Goal: Task Accomplishment & Management: Complete application form

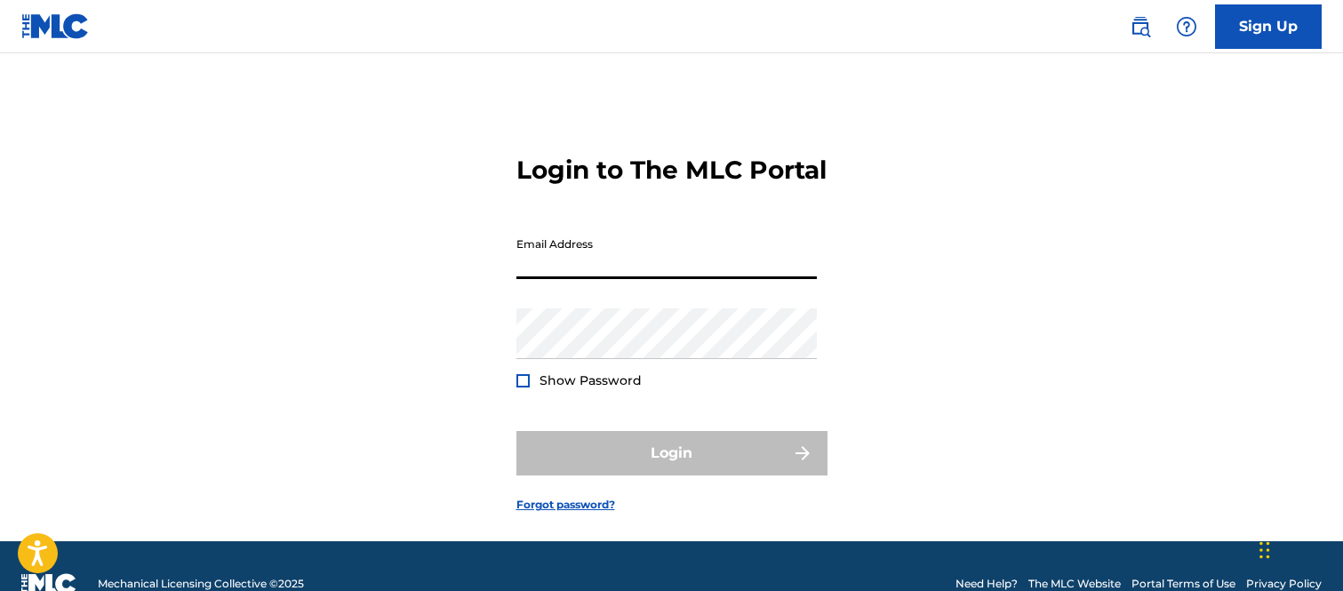
click at [585, 279] on input "Email Address" at bounding box center [666, 253] width 300 height 51
type input "[PERSON_NAME][EMAIL_ADDRESS][PERSON_NAME][DOMAIN_NAME]"
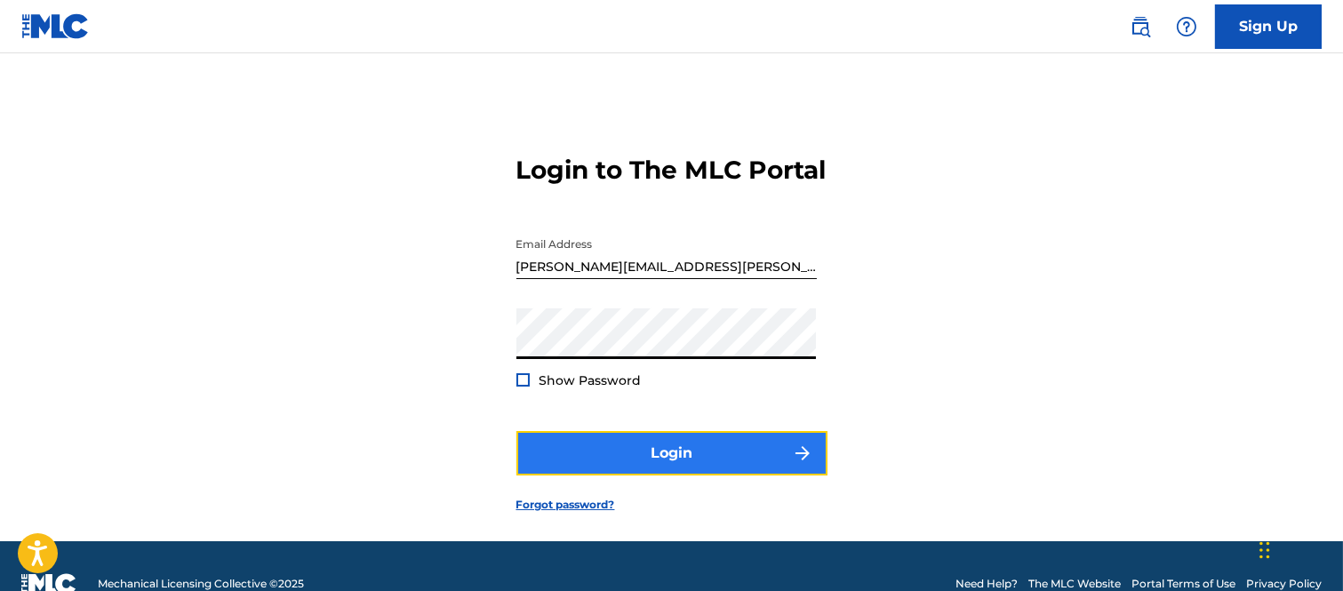
click at [766, 474] on button "Login" at bounding box center [671, 453] width 311 height 44
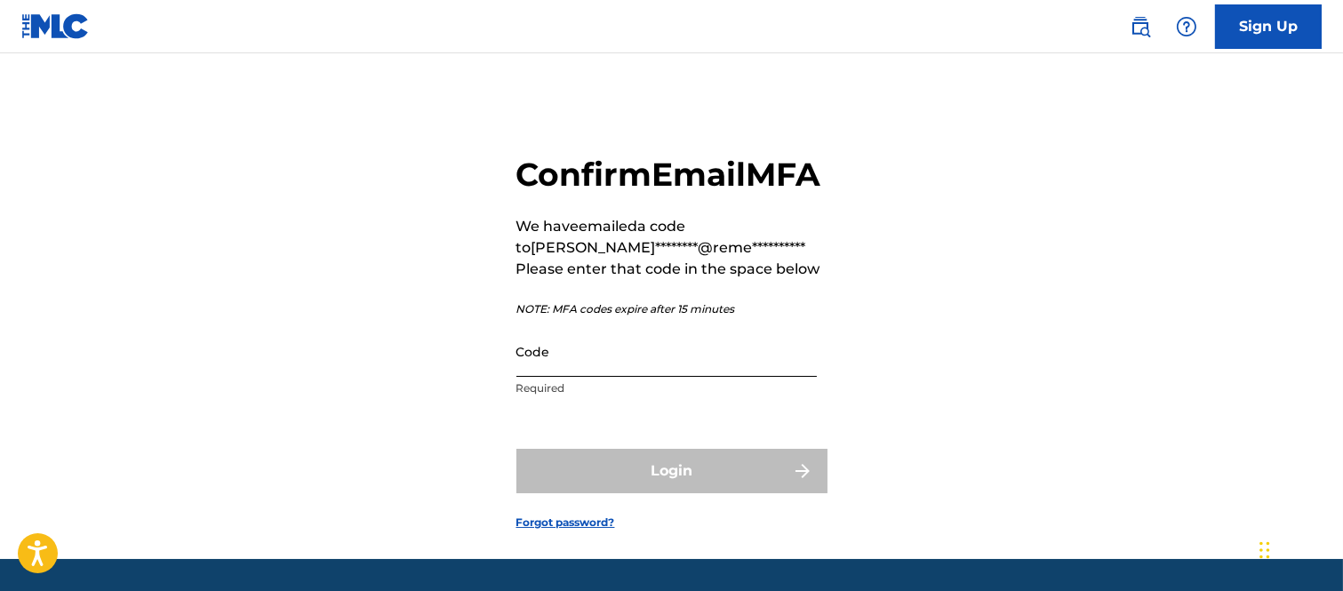
drag, startPoint x: 606, startPoint y: 389, endPoint x: 634, endPoint y: 386, distance: 28.7
click at [610, 377] on input "Code" at bounding box center [666, 351] width 300 height 51
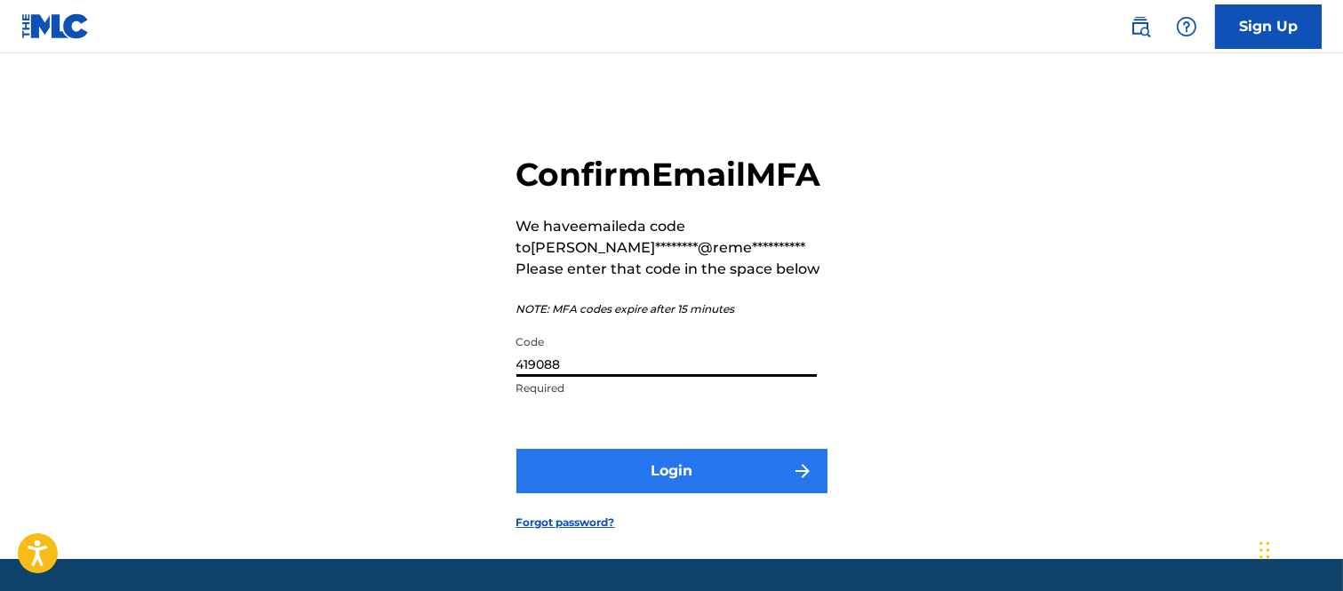
type input "419088"
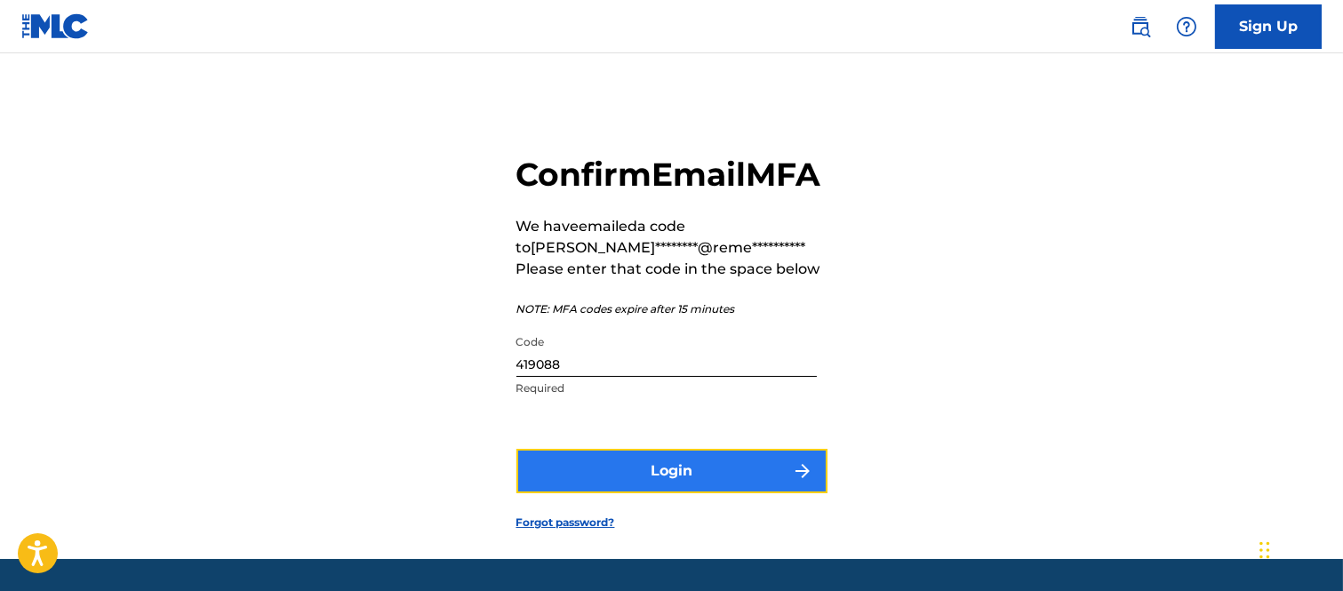
click at [689, 493] on button "Login" at bounding box center [671, 471] width 311 height 44
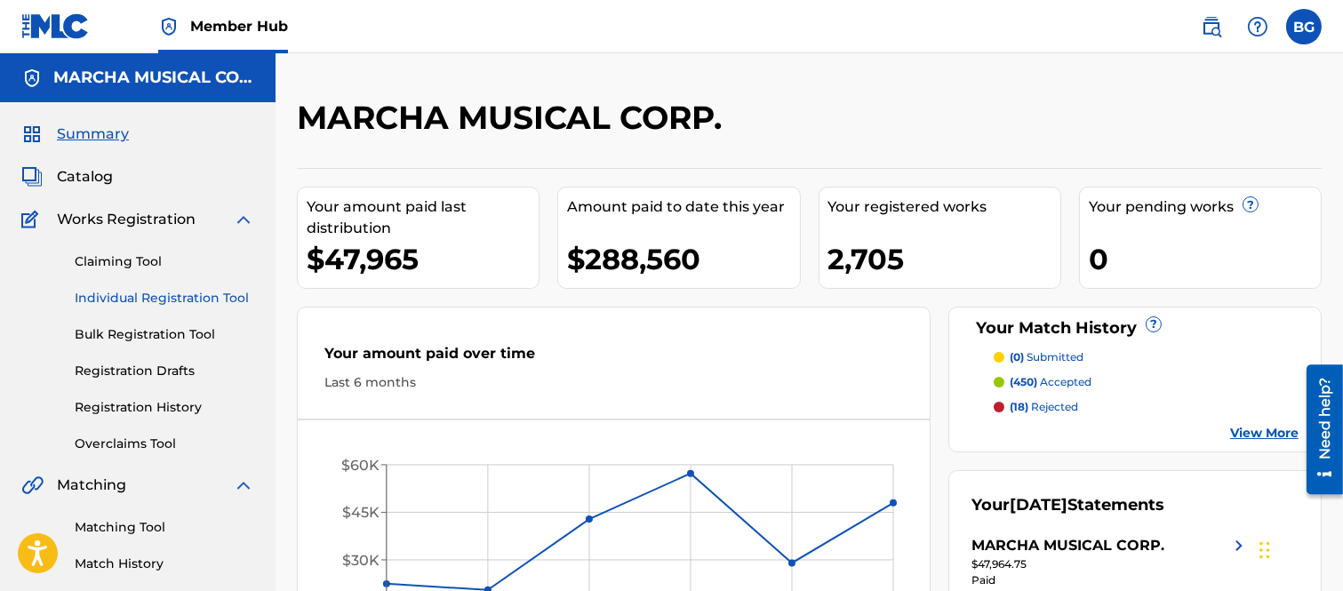
click at [142, 294] on link "Individual Registration Tool" at bounding box center [164, 298] width 179 height 19
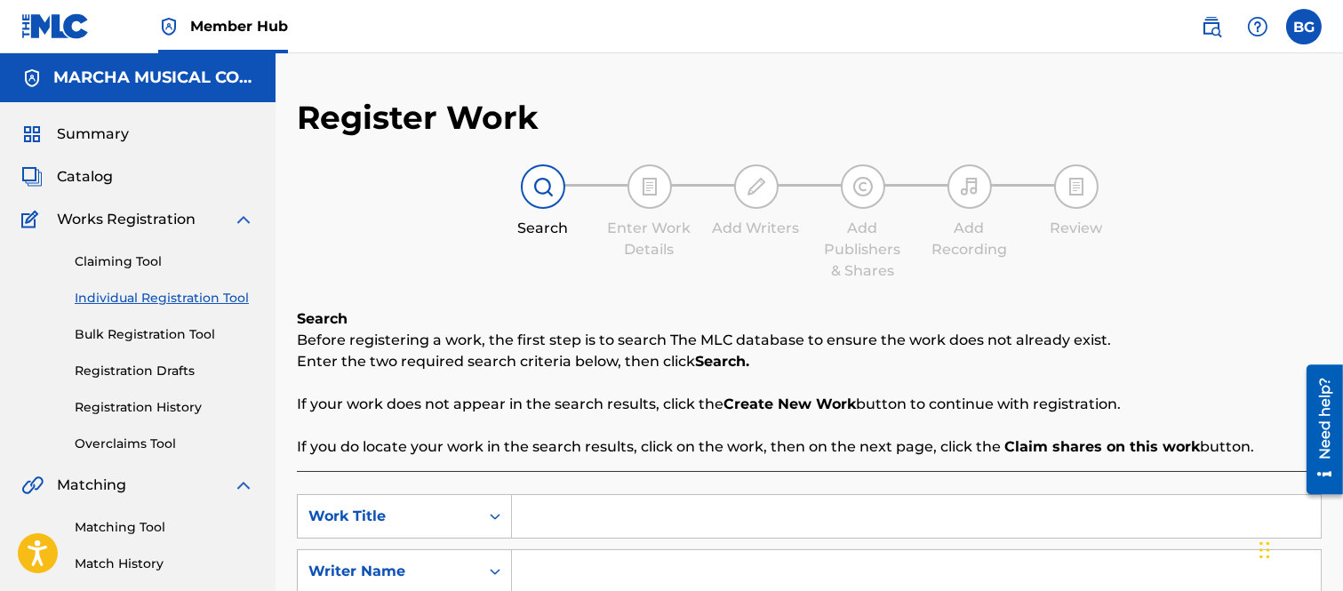
scroll to position [197, 0]
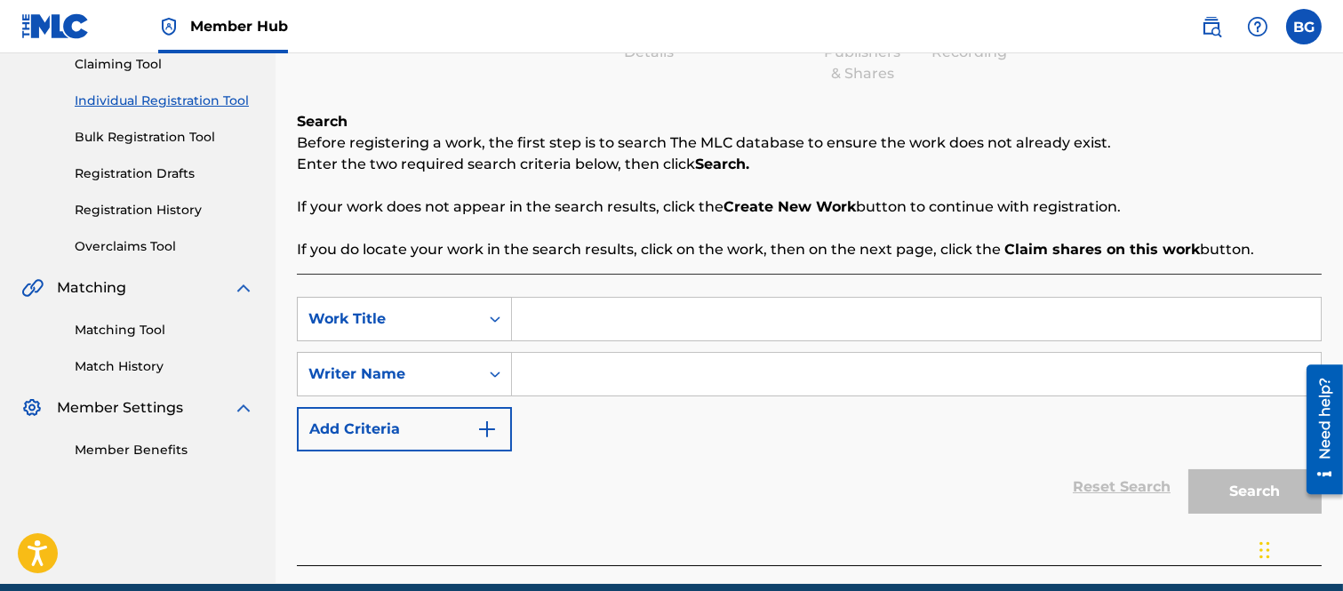
click at [558, 330] on input "Search Form" at bounding box center [916, 319] width 809 height 43
type input "q"
type input "QUE WEY SOY"
click at [562, 374] on input "Search Form" at bounding box center [916, 374] width 809 height 43
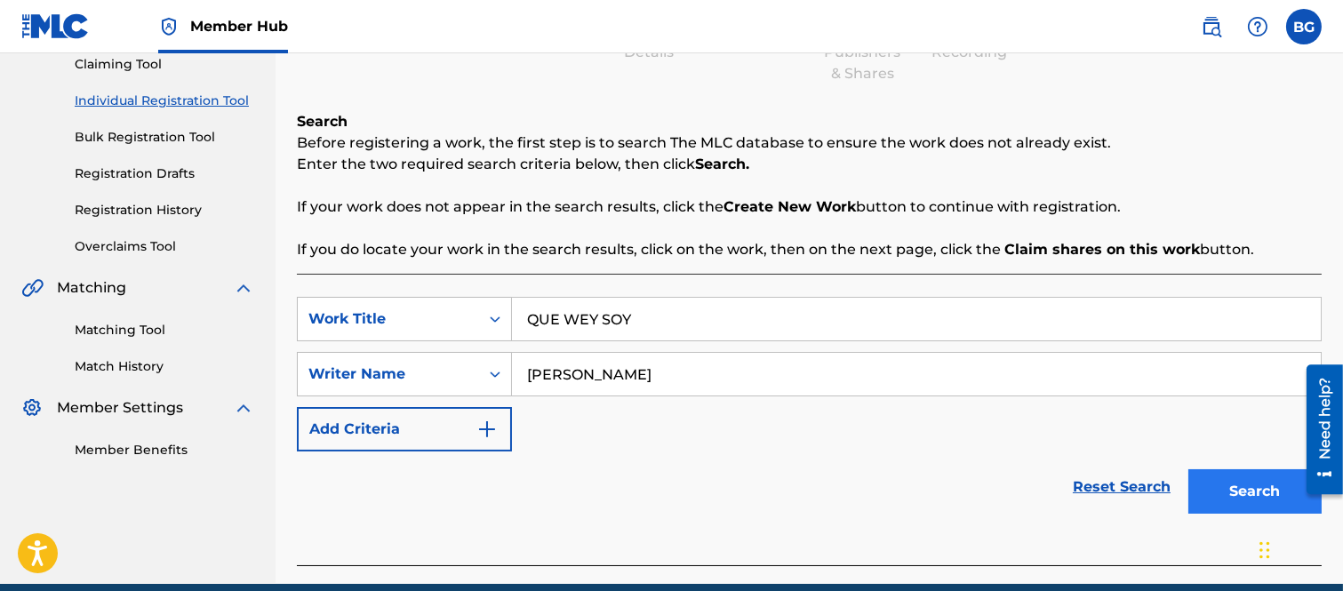
type input "[PERSON_NAME]"
drag, startPoint x: 1226, startPoint y: 487, endPoint x: 925, endPoint y: 394, distance: 315.3
click at [1223, 490] on button "Search" at bounding box center [1254, 491] width 133 height 44
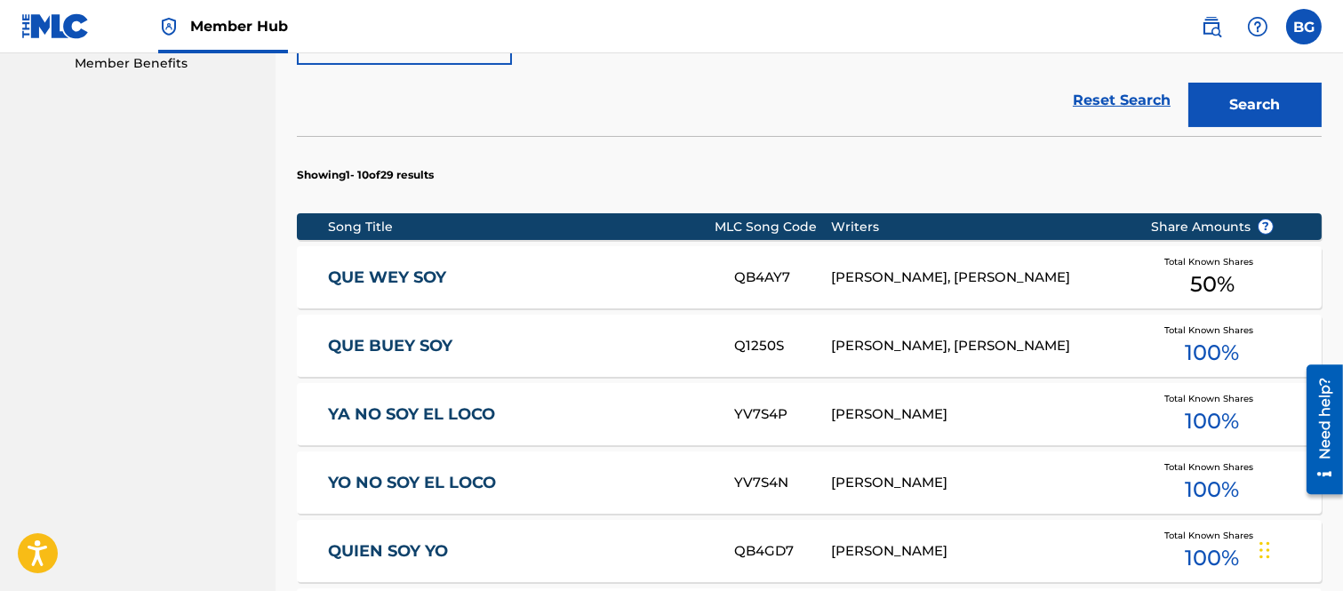
scroll to position [592, 0]
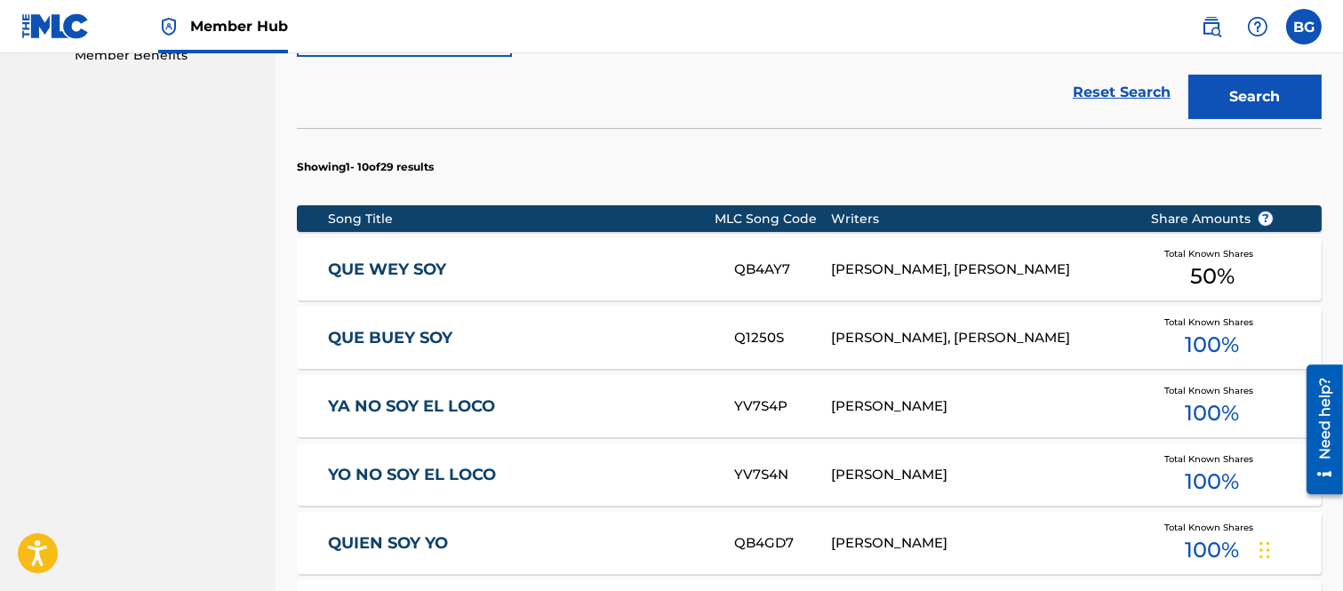
click at [376, 262] on link "QUE WEY SOY" at bounding box center [519, 269] width 382 height 20
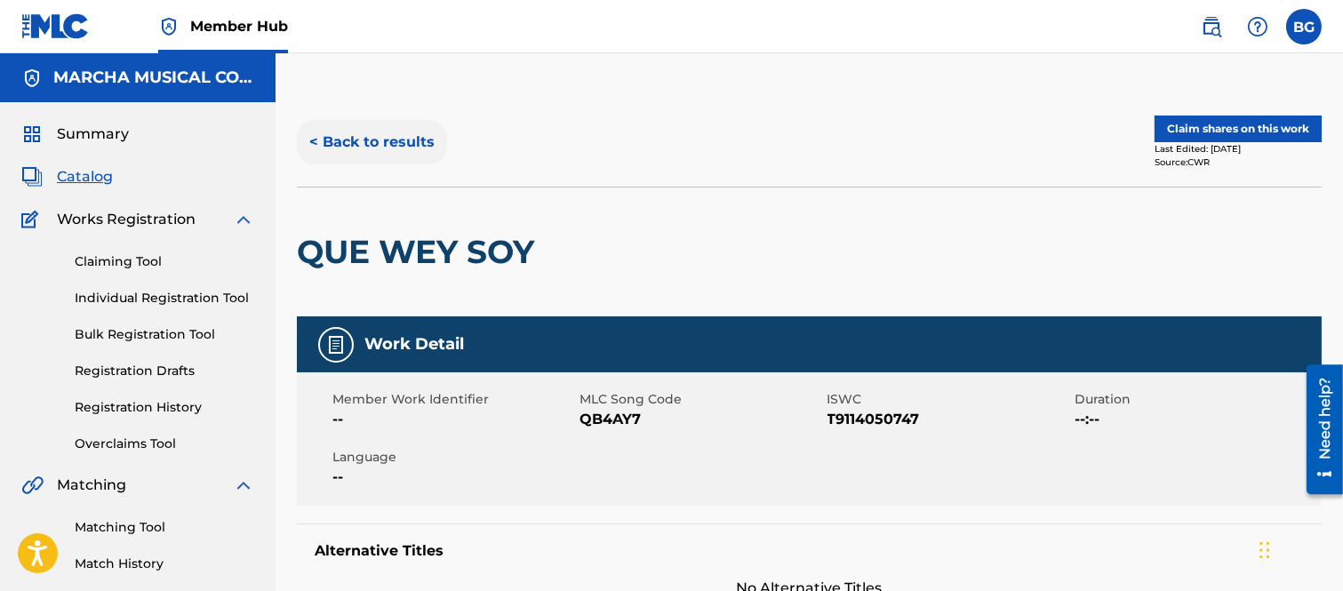
click at [315, 139] on button "< Back to results" at bounding box center [372, 142] width 150 height 44
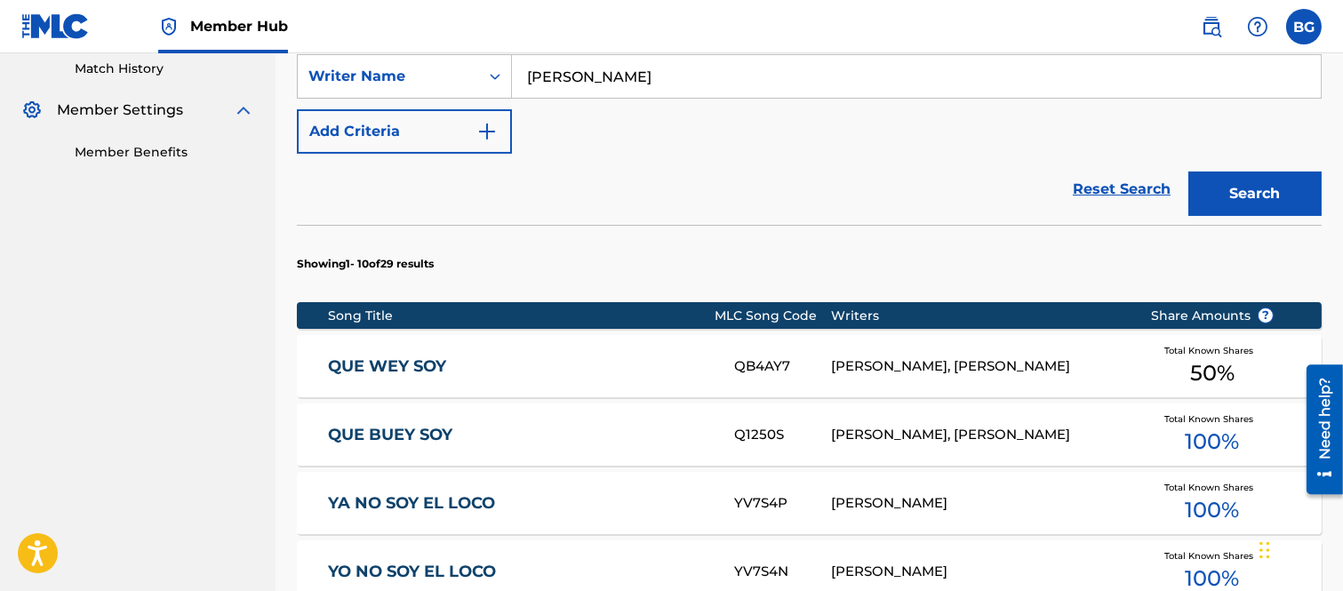
scroll to position [613, 0]
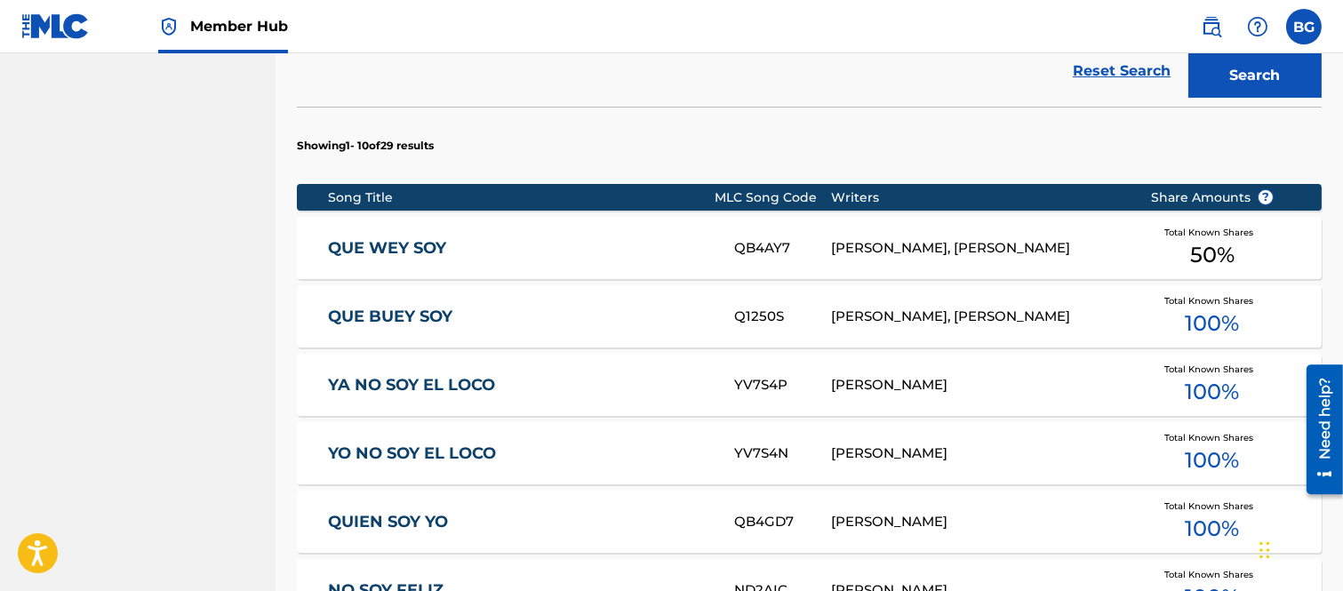
click at [413, 317] on link "QUE BUEY SOY" at bounding box center [519, 317] width 382 height 20
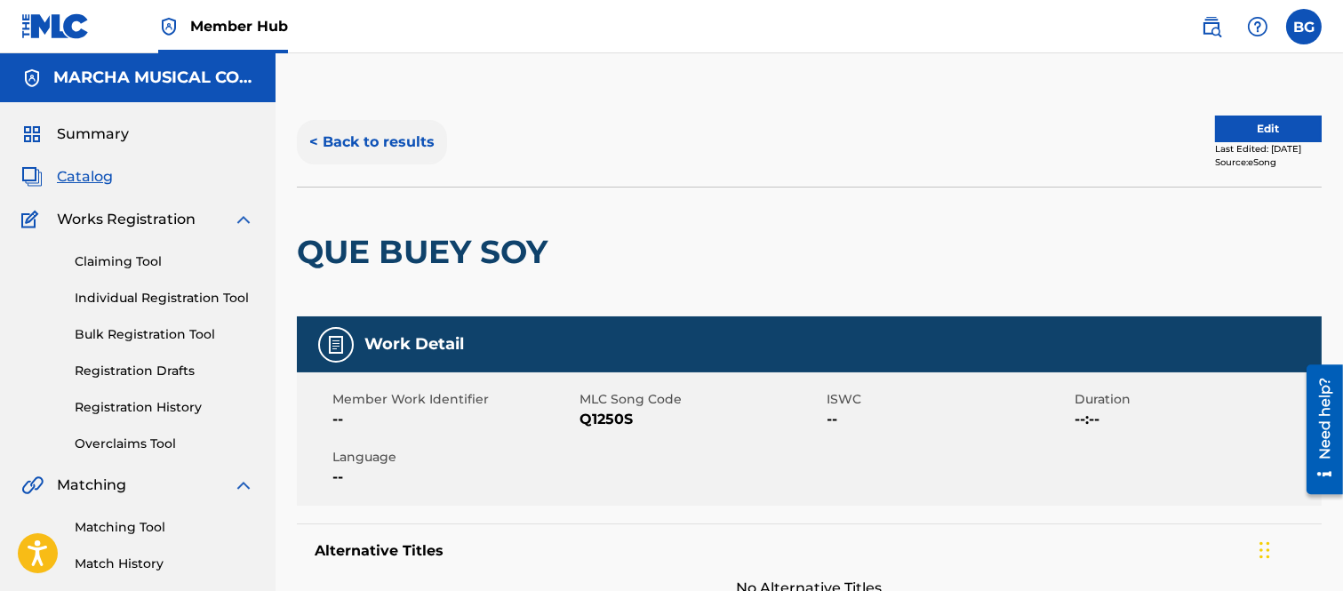
click at [315, 139] on button "< Back to results" at bounding box center [372, 142] width 150 height 44
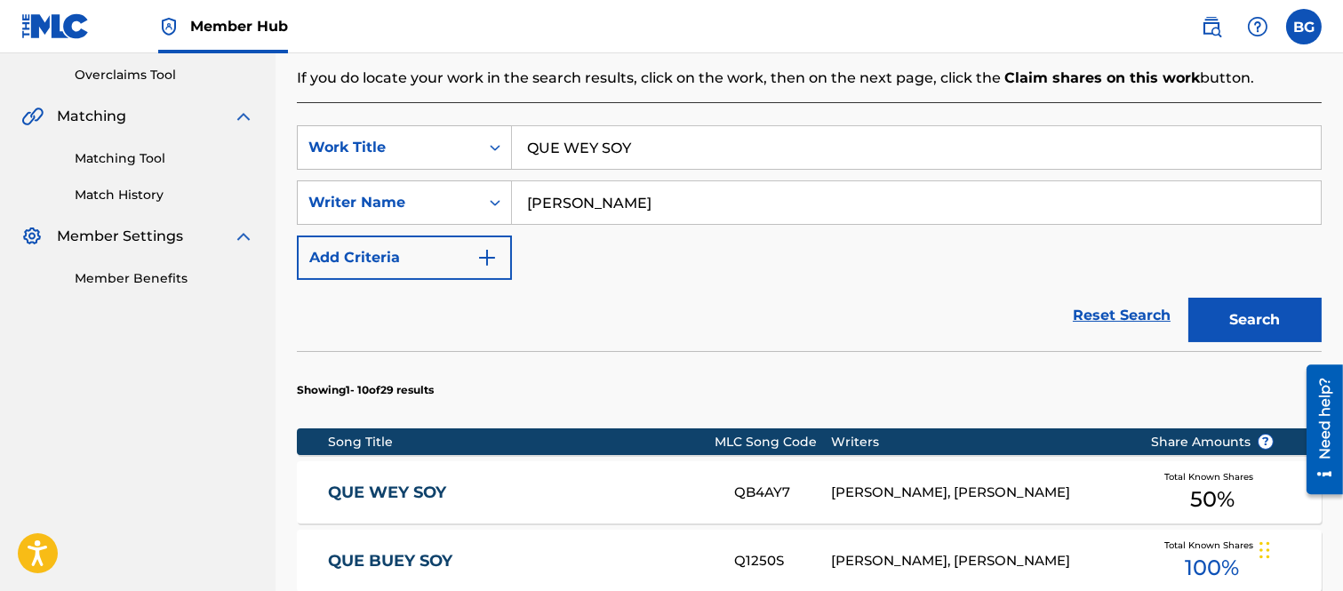
scroll to position [613, 0]
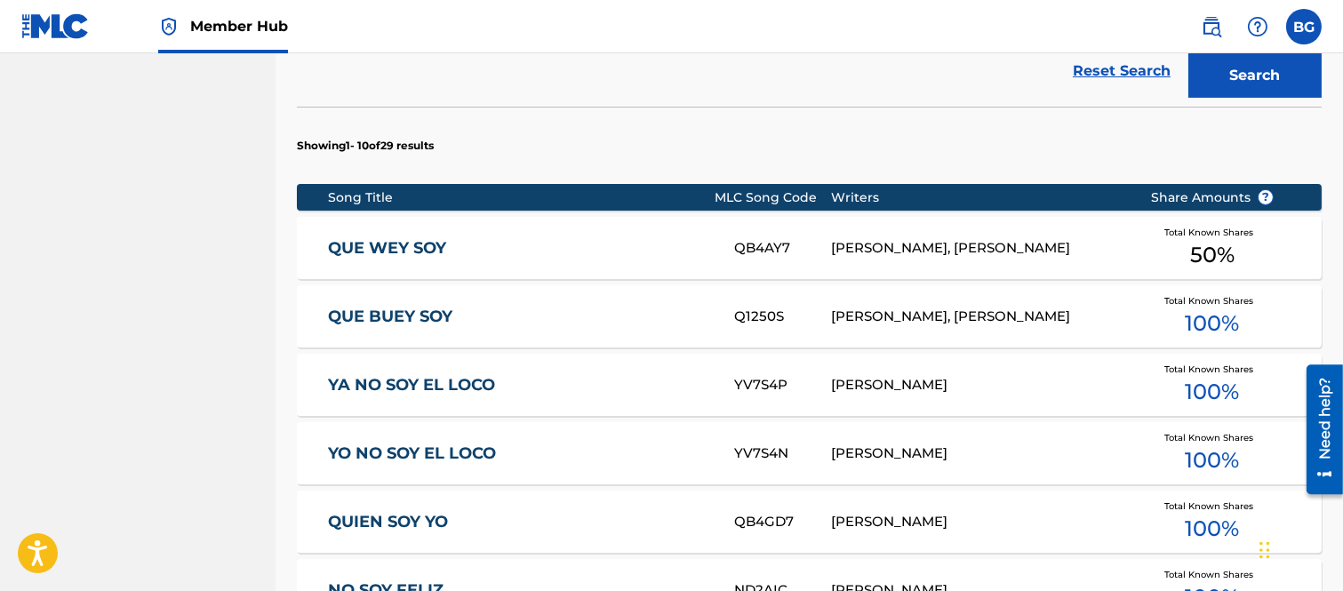
click at [393, 245] on link "QUE WEY SOY" at bounding box center [519, 248] width 382 height 20
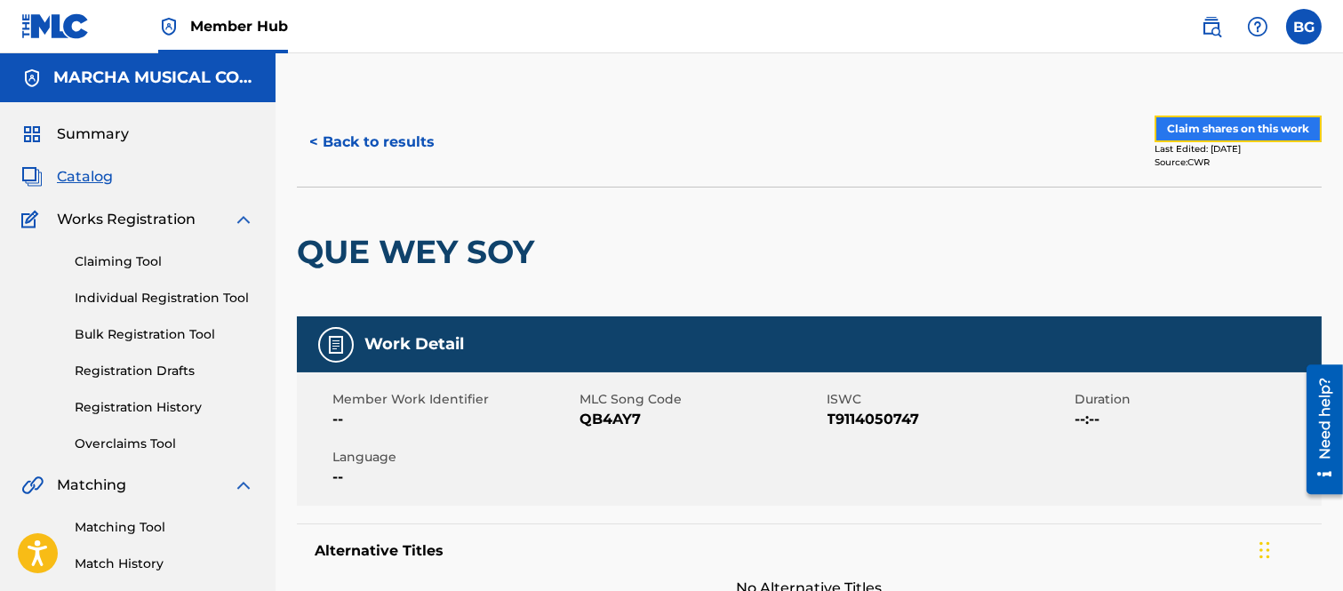
click at [1214, 123] on button "Claim shares on this work" at bounding box center [1237, 129] width 167 height 27
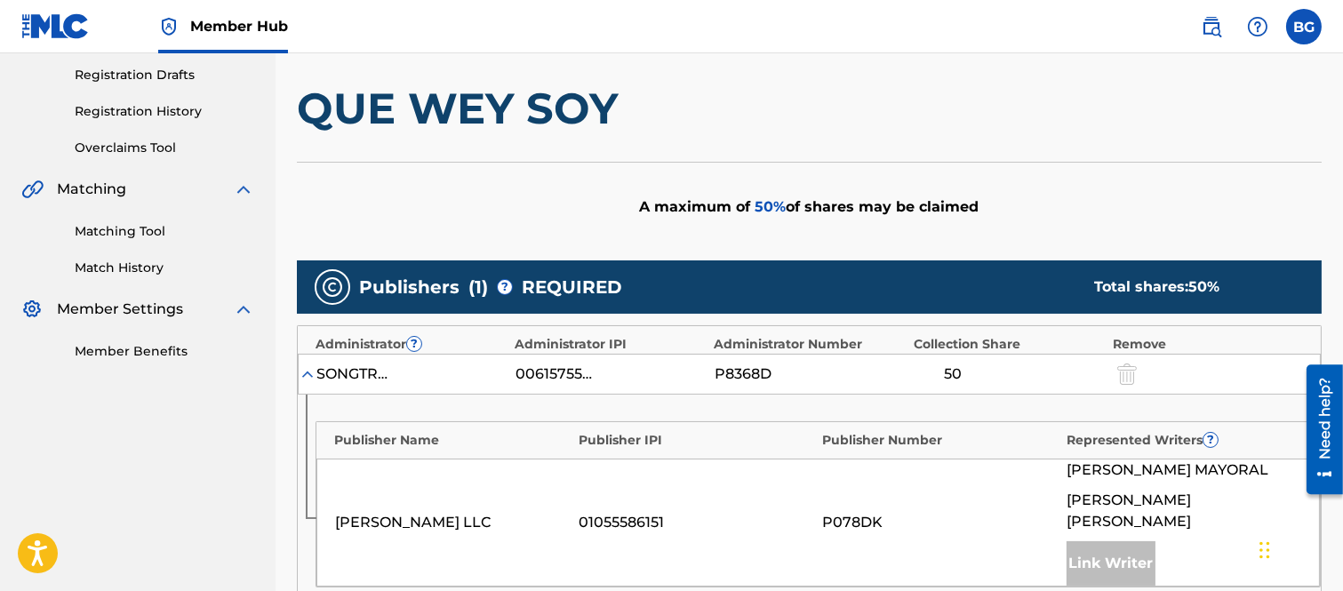
scroll to position [493, 0]
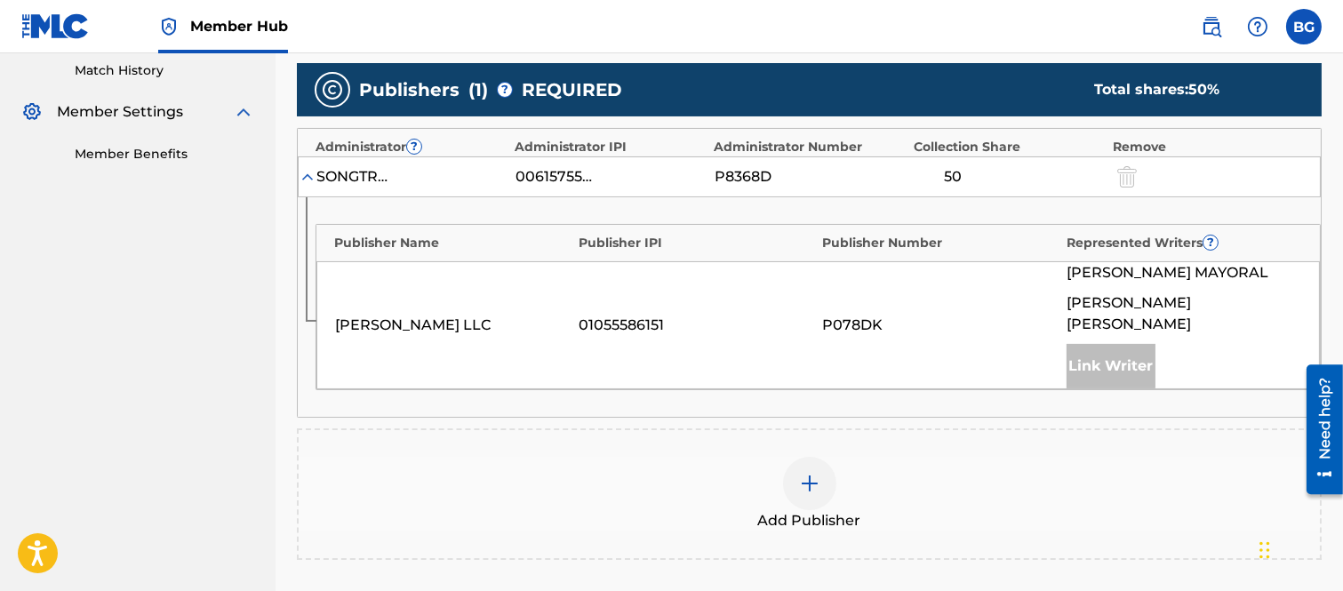
click at [810, 473] on img at bounding box center [809, 483] width 21 height 21
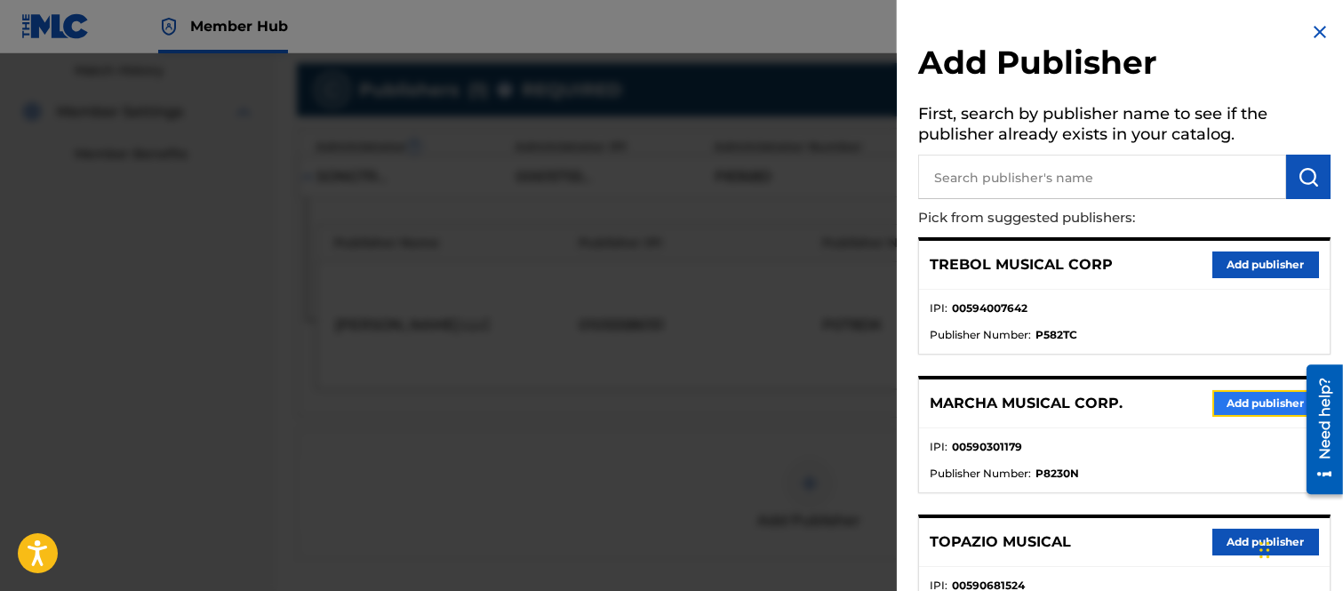
click at [1240, 398] on button "Add publisher" at bounding box center [1265, 403] width 107 height 27
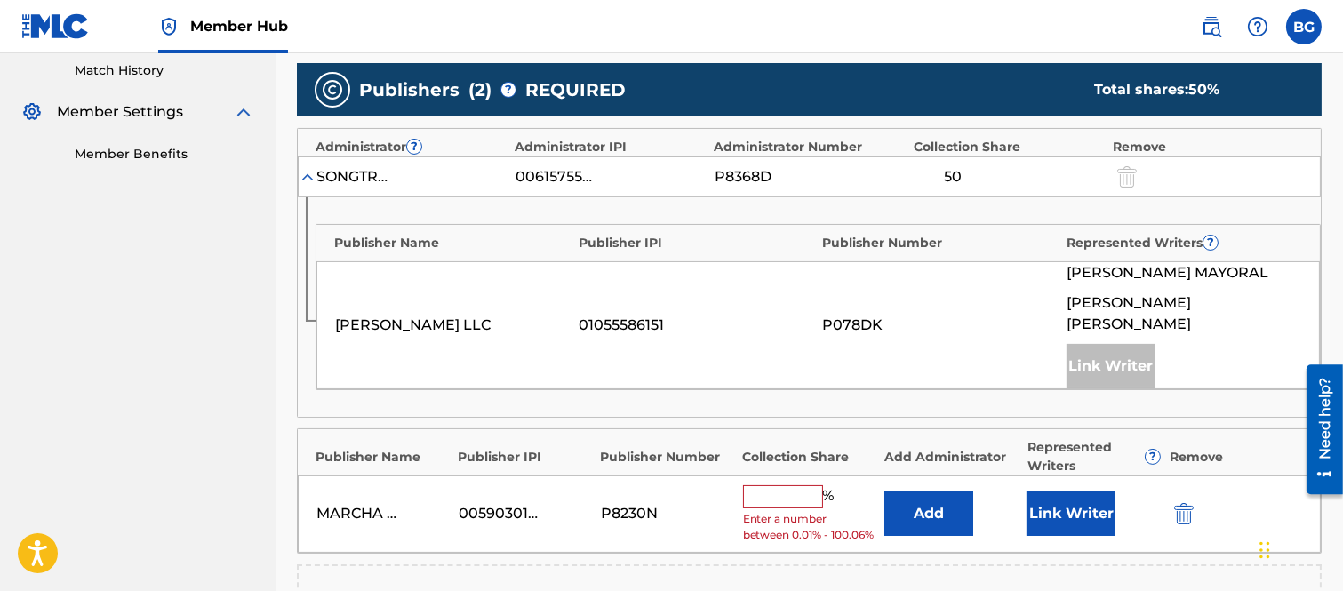
click at [779, 485] on input "text" at bounding box center [783, 496] width 80 height 23
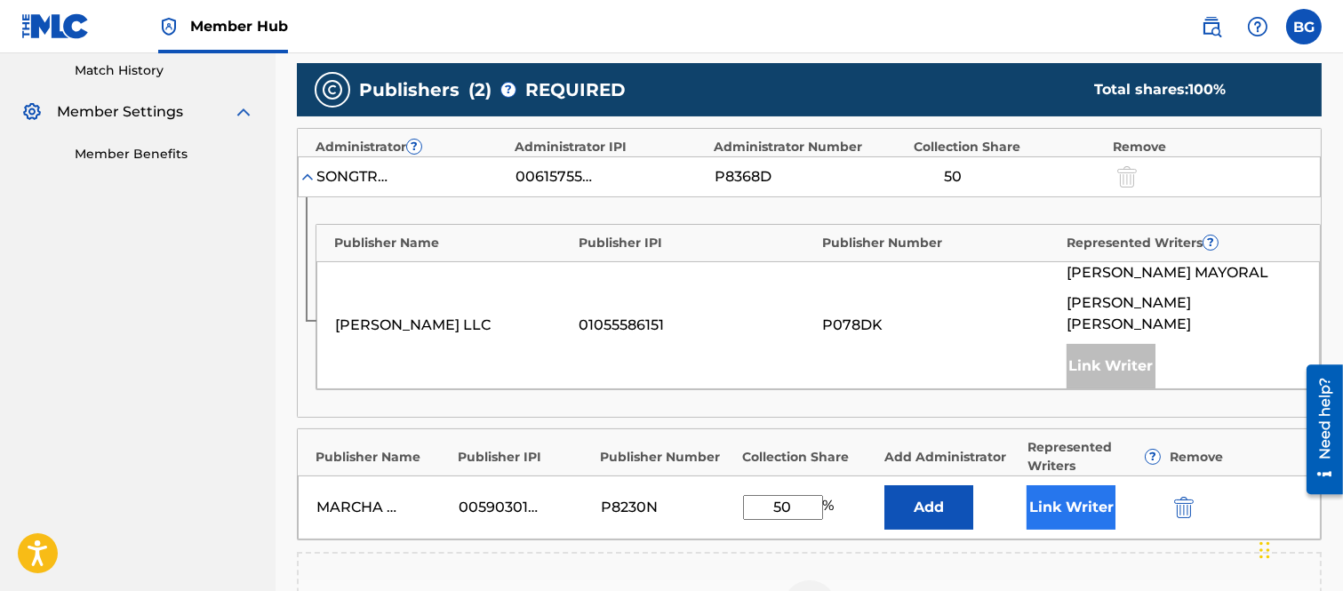
type input "50"
click at [1078, 485] on button "Link Writer" at bounding box center [1070, 507] width 89 height 44
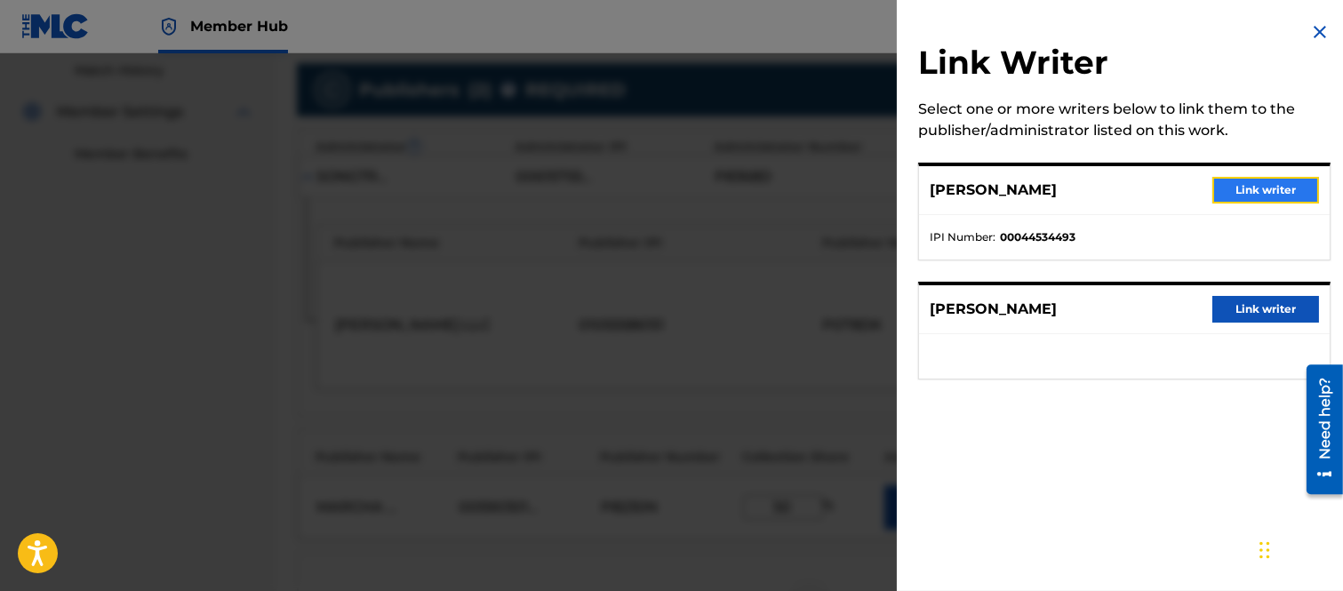
click at [1235, 183] on button "Link writer" at bounding box center [1265, 190] width 107 height 27
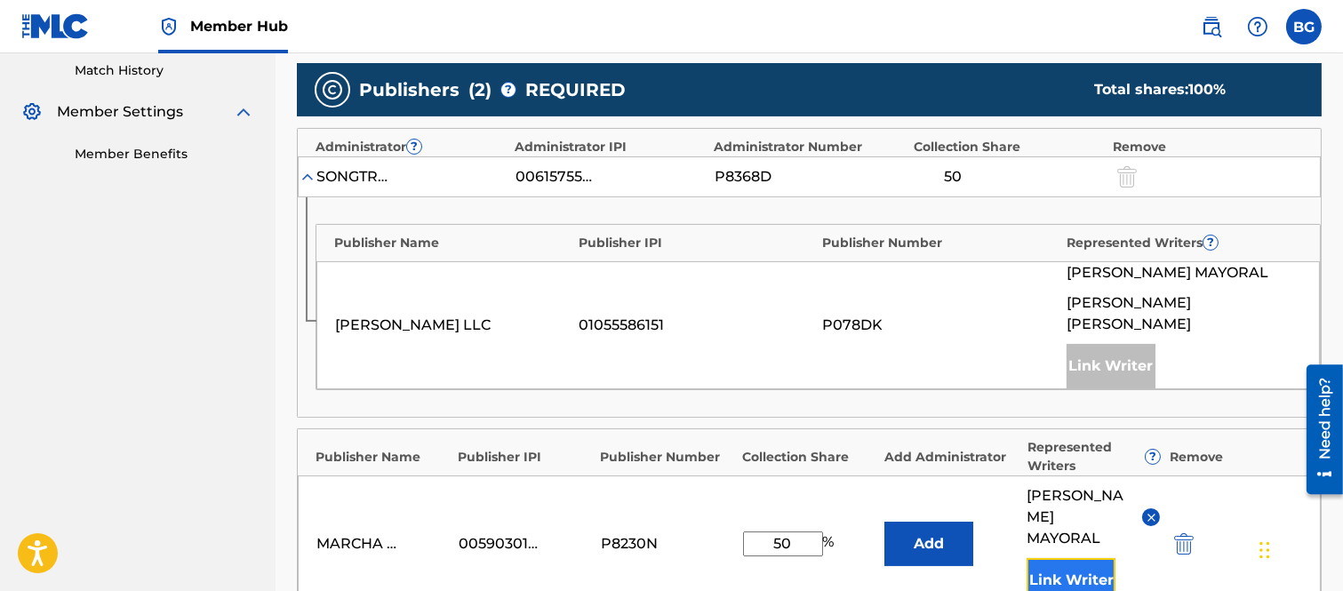
click at [1079, 558] on button "Link Writer" at bounding box center [1070, 580] width 89 height 44
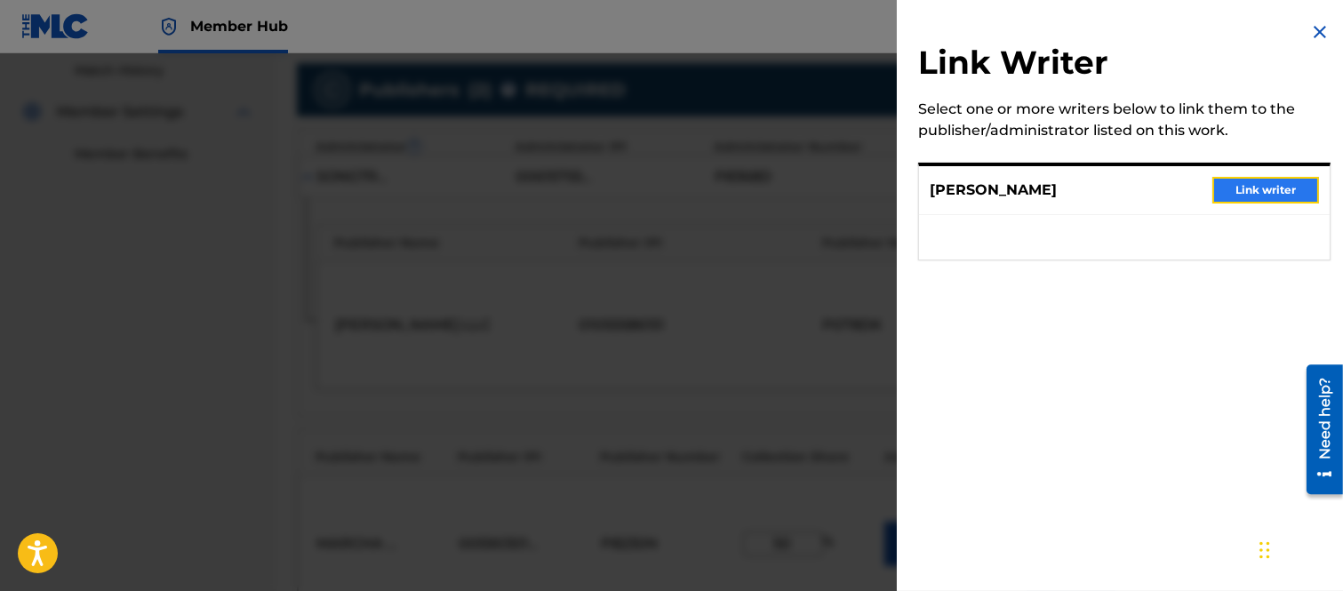
click at [1246, 187] on button "Link writer" at bounding box center [1265, 190] width 107 height 27
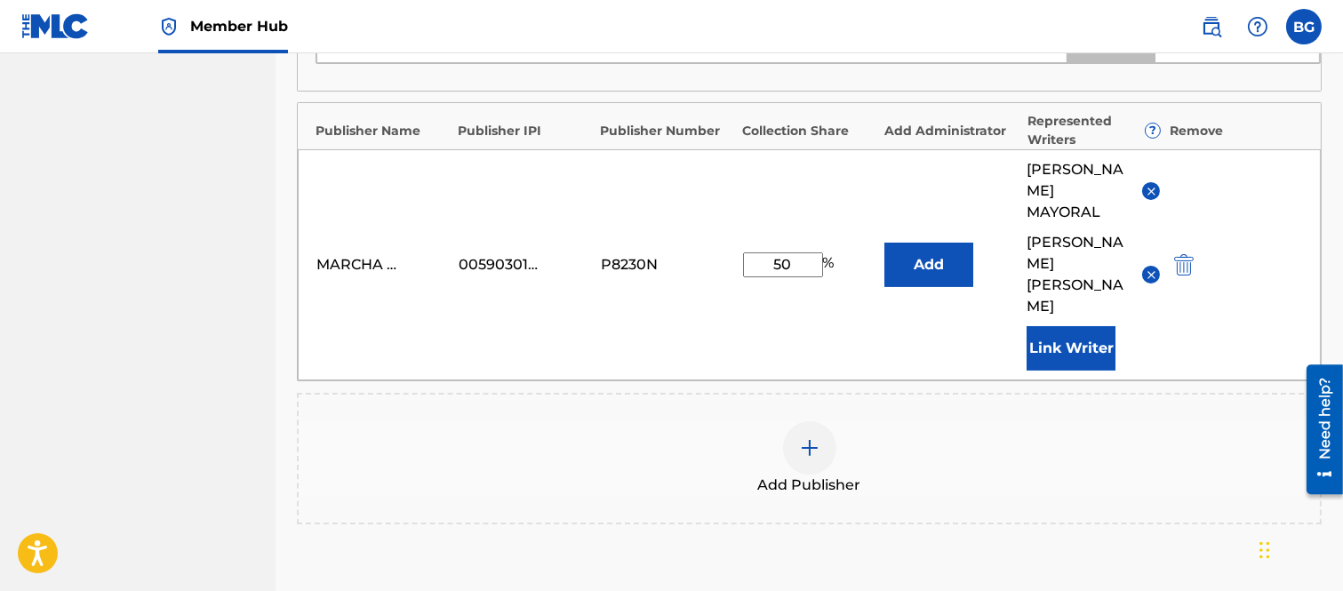
scroll to position [996, 0]
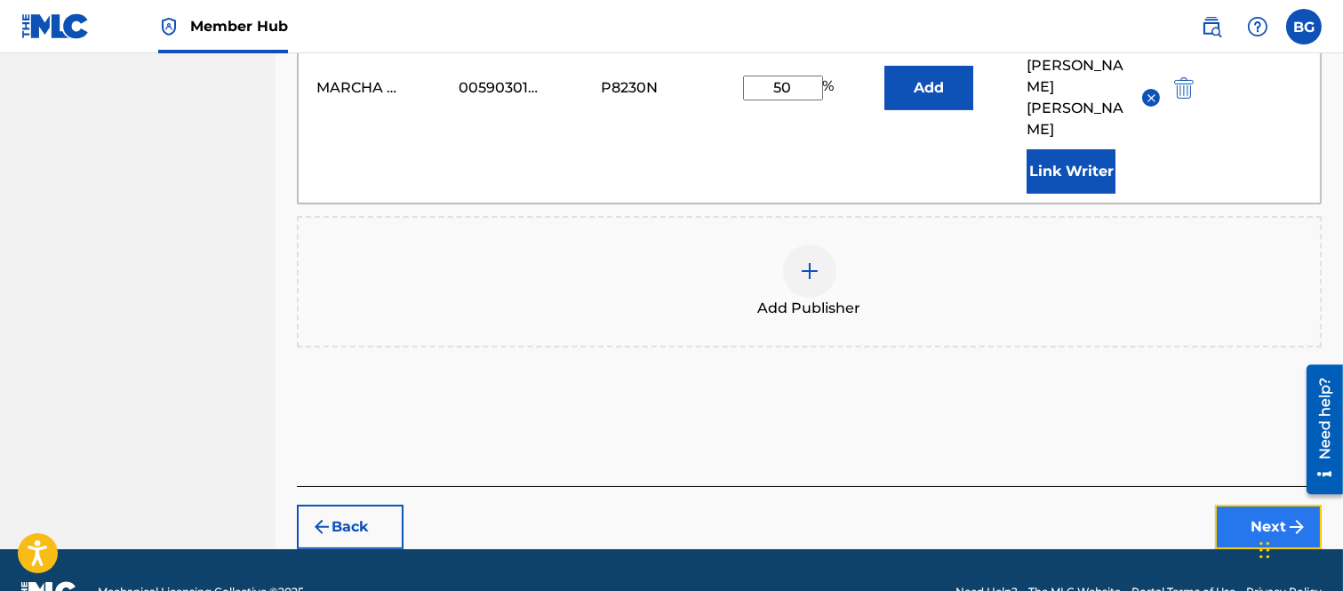
click at [1263, 505] on button "Next" at bounding box center [1268, 527] width 107 height 44
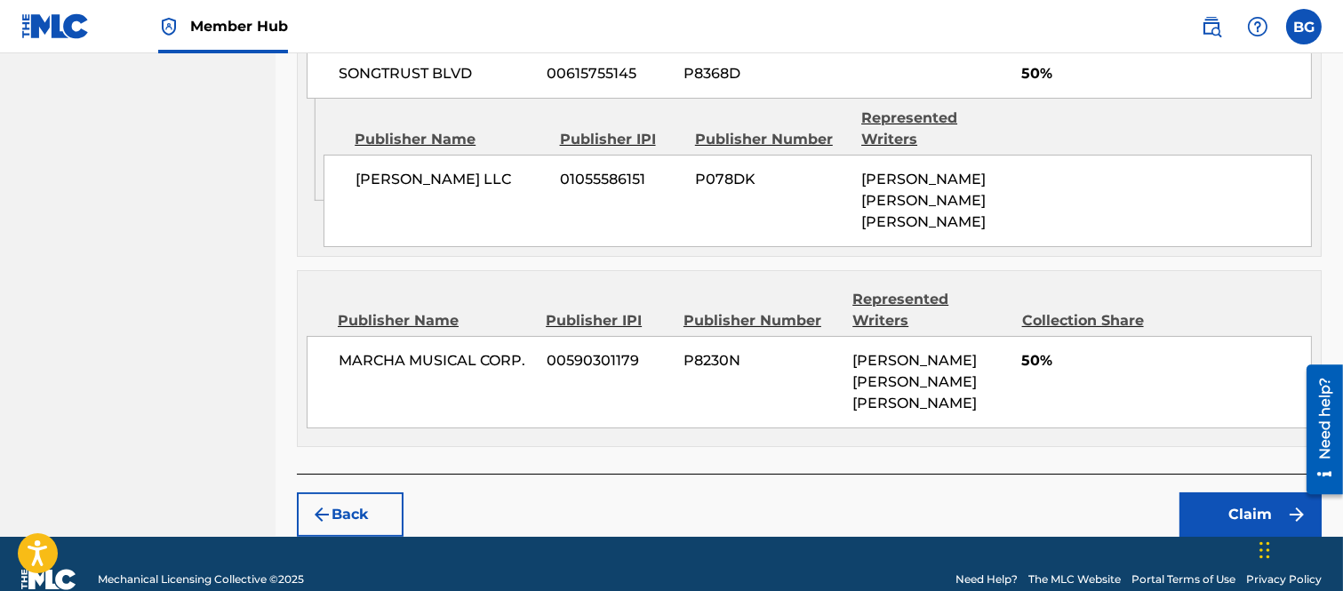
scroll to position [806, 0]
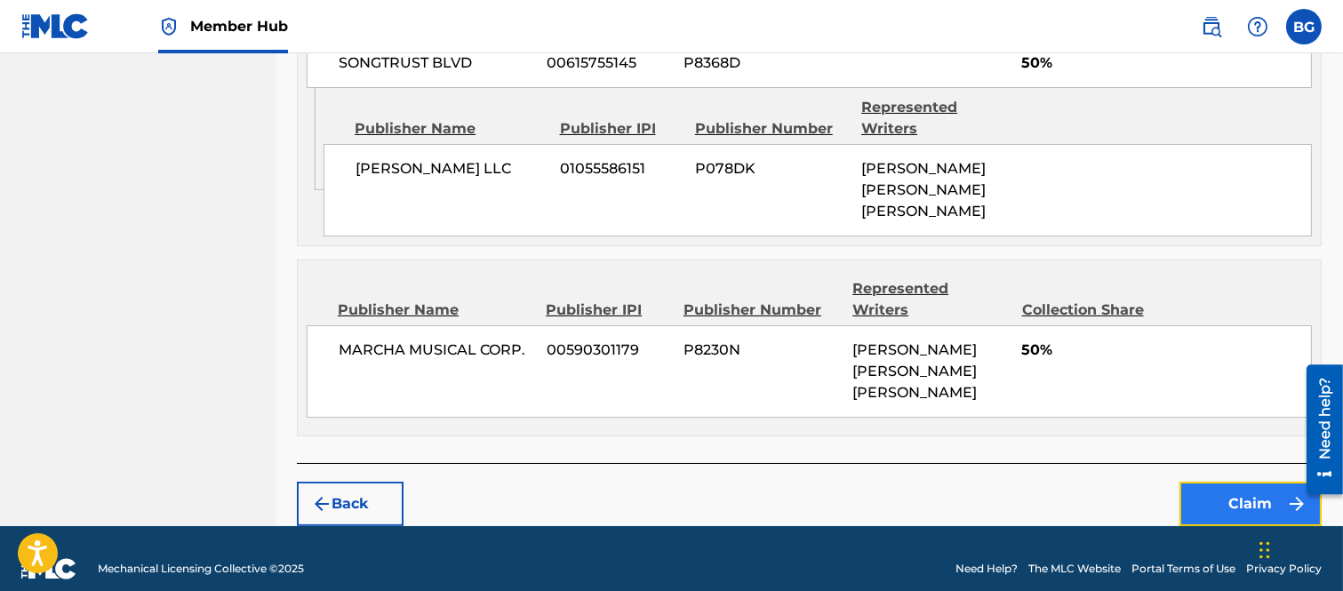
click at [1245, 484] on button "Claim" at bounding box center [1250, 504] width 142 height 44
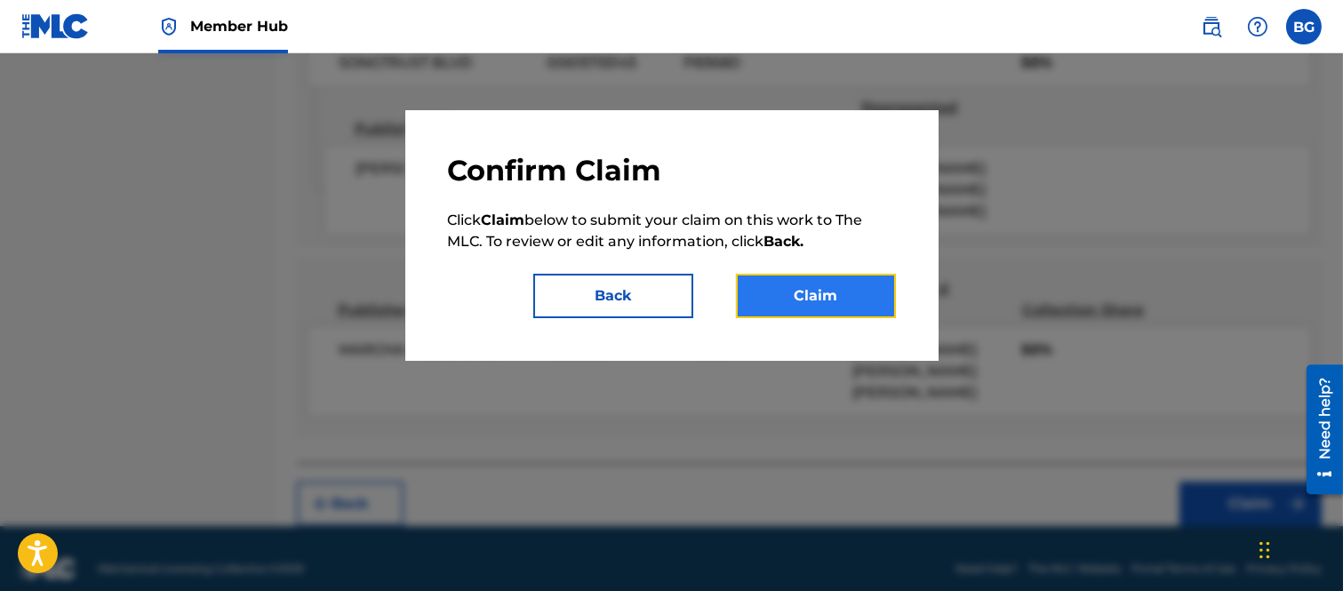
click at [821, 284] on button "Claim" at bounding box center [816, 296] width 160 height 44
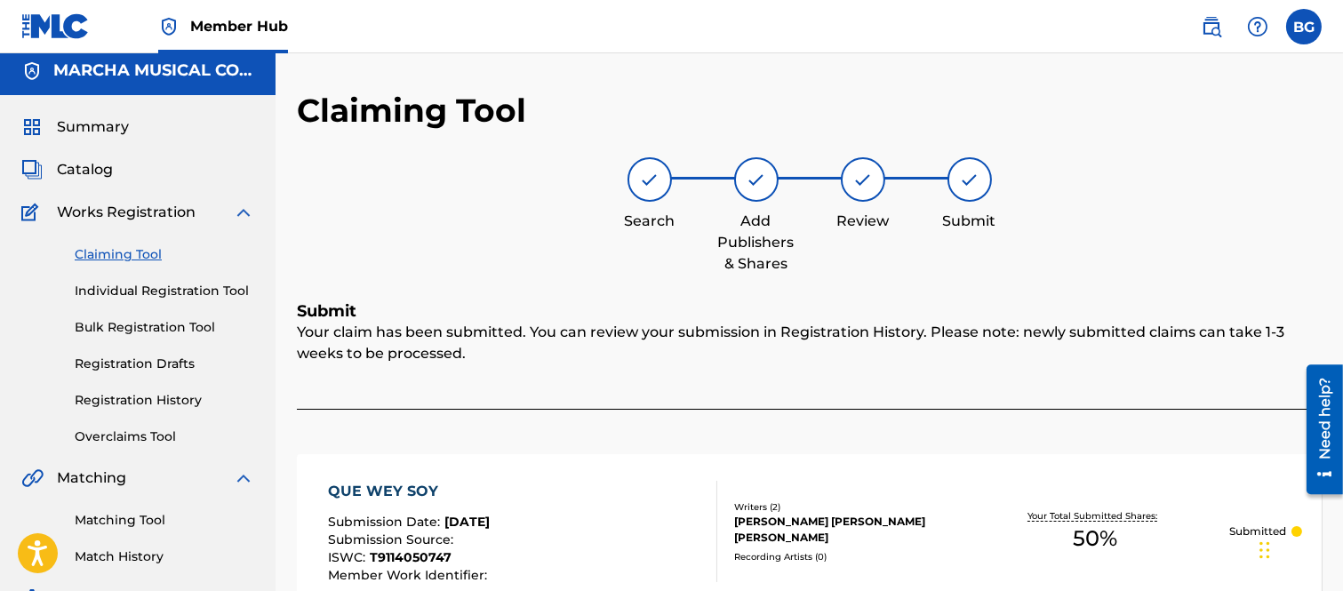
scroll to position [0, 0]
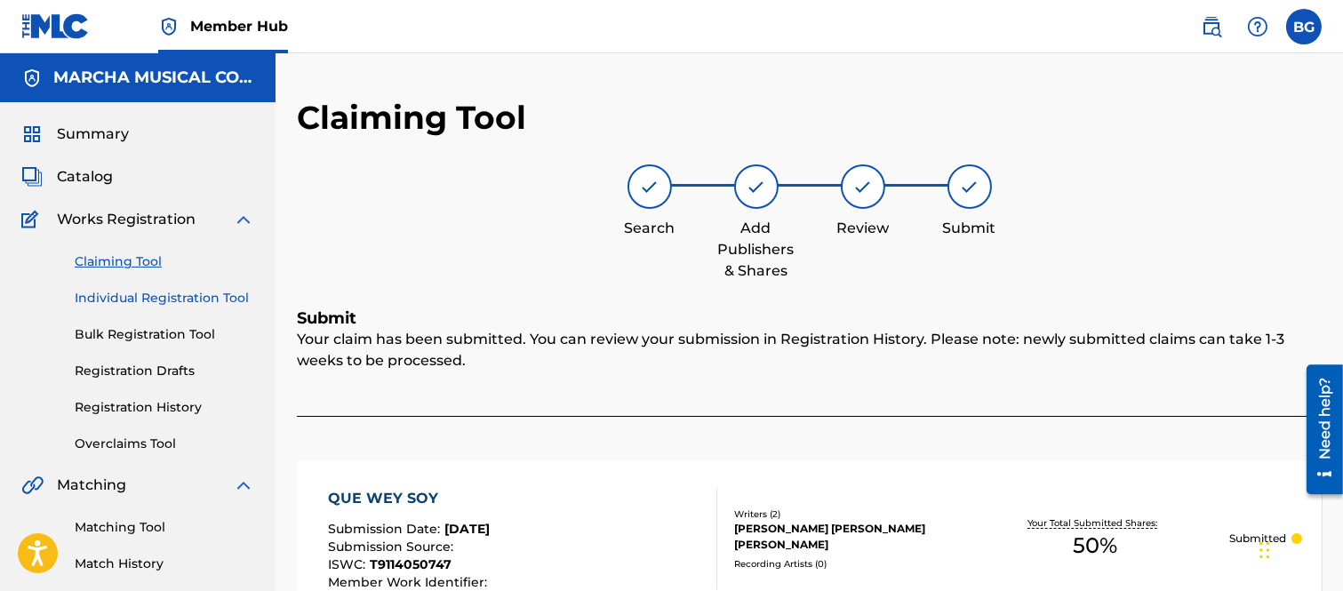
click at [101, 297] on link "Individual Registration Tool" at bounding box center [164, 298] width 179 height 19
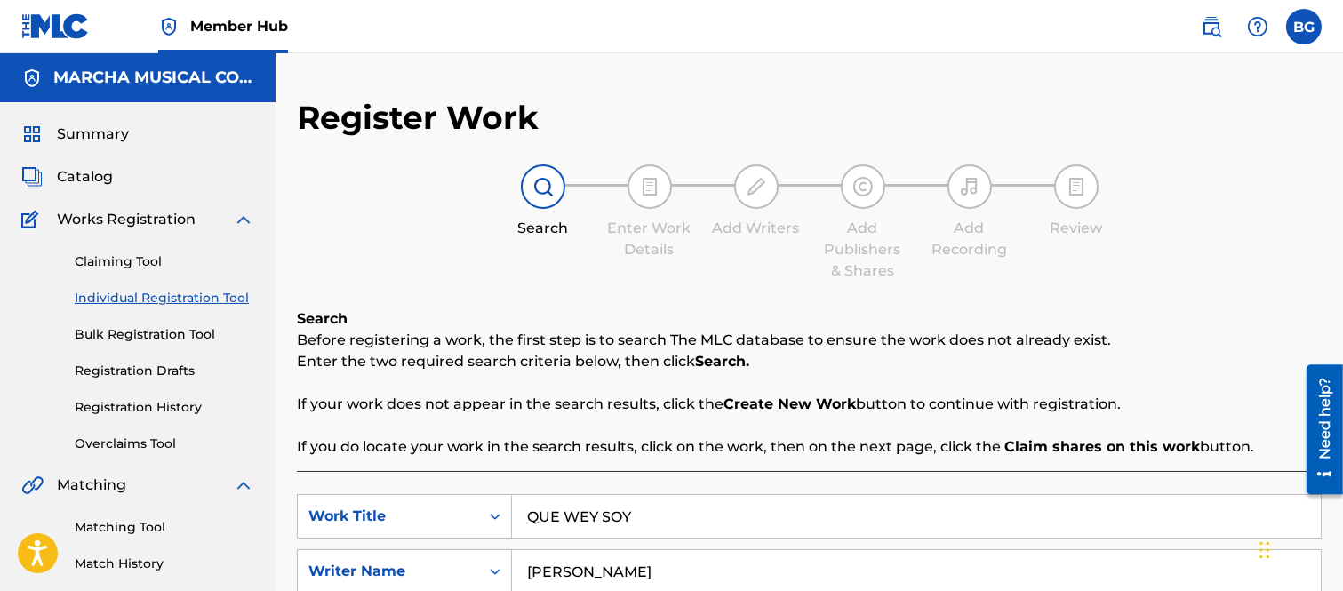
scroll to position [197, 0]
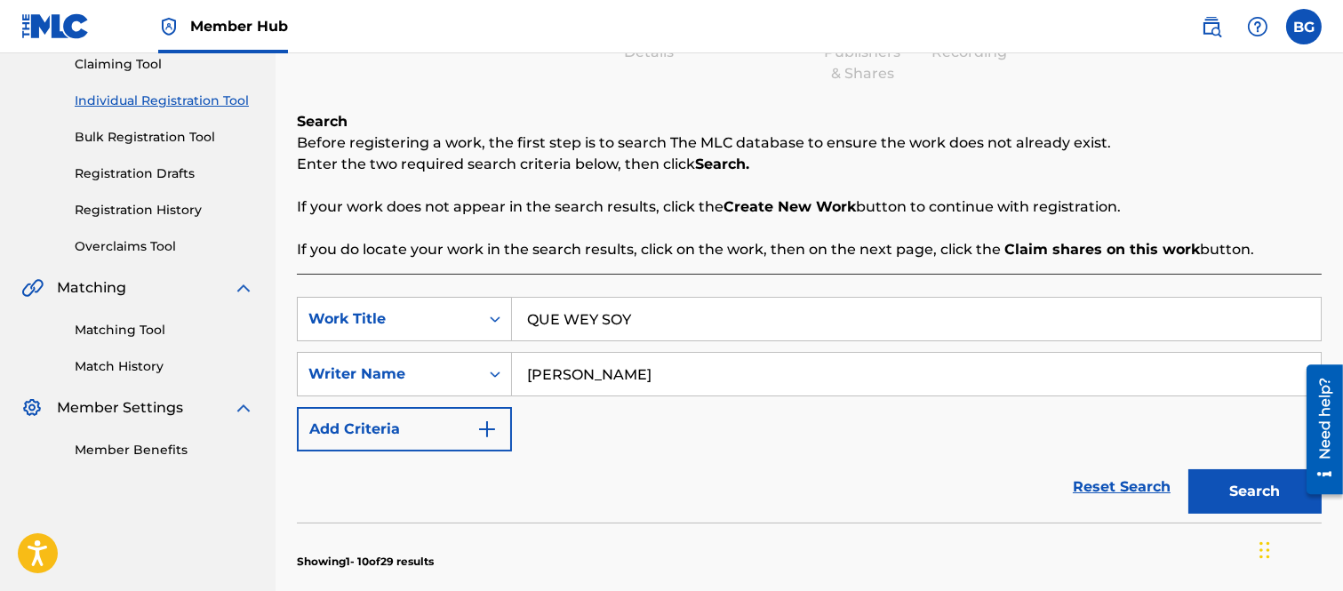
click at [650, 326] on input "QUE WEY SOY" at bounding box center [916, 319] width 809 height 43
type input "Q"
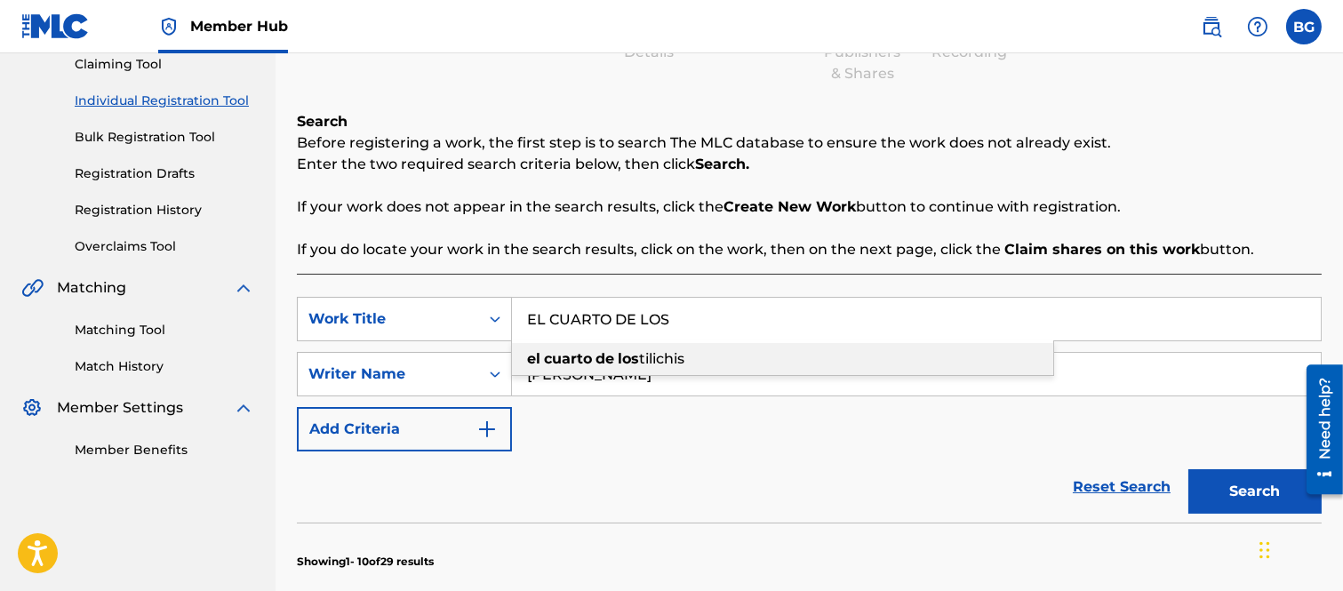
click at [620, 357] on strong "los" at bounding box center [628, 358] width 21 height 17
type input "el cuarto de los tilichis"
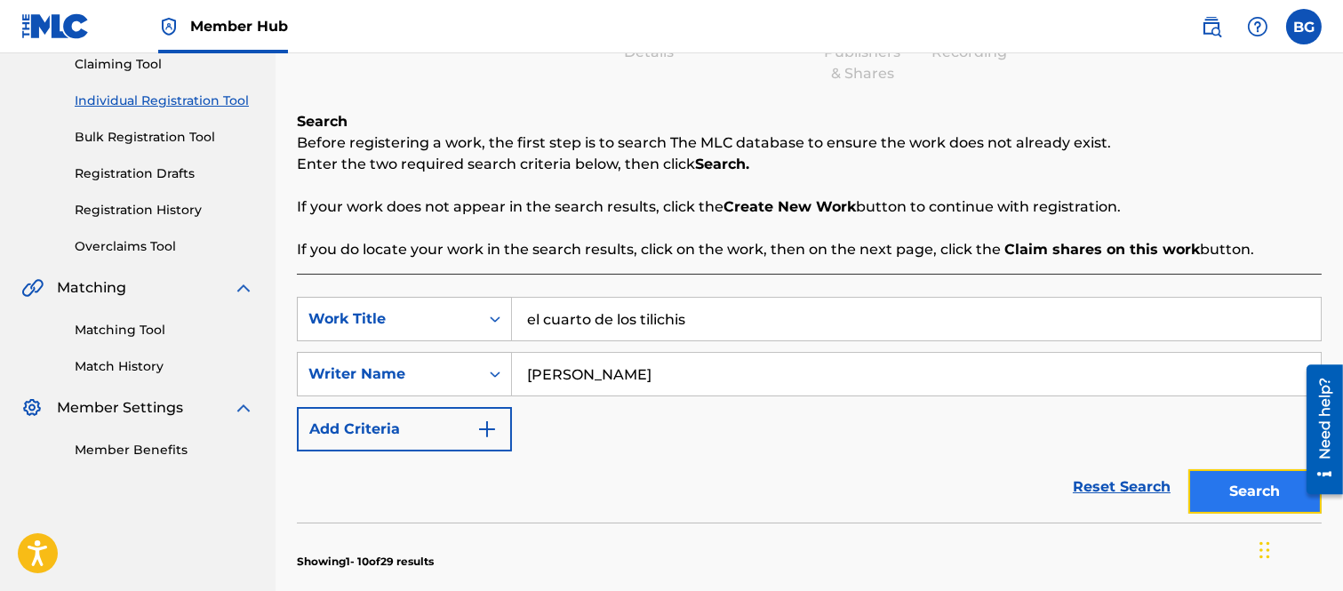
click at [1215, 481] on button "Search" at bounding box center [1254, 491] width 133 height 44
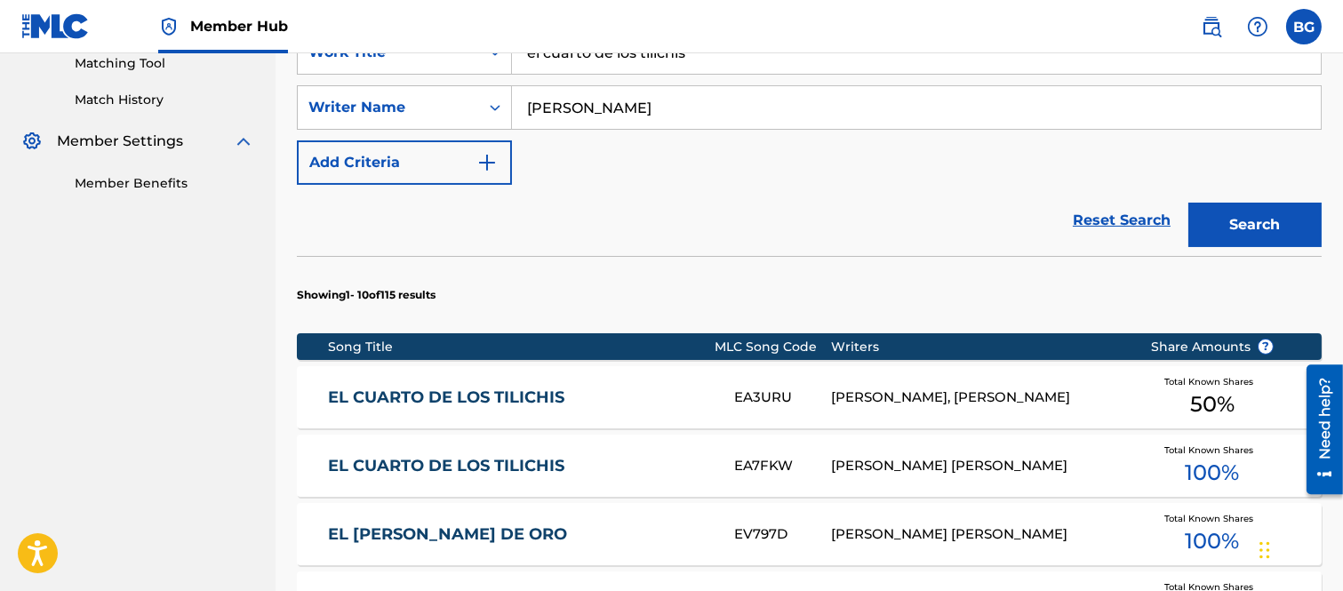
scroll to position [493, 0]
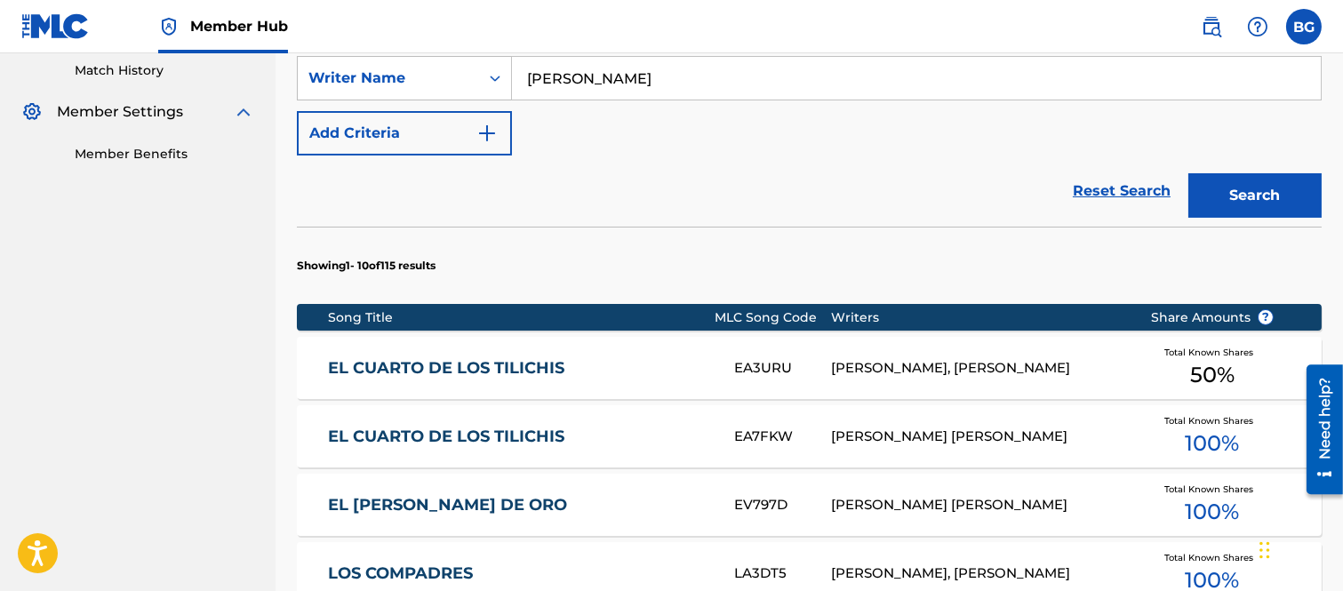
click at [468, 435] on link "EL CUARTO DE LOS TILICHIS" at bounding box center [519, 436] width 382 height 20
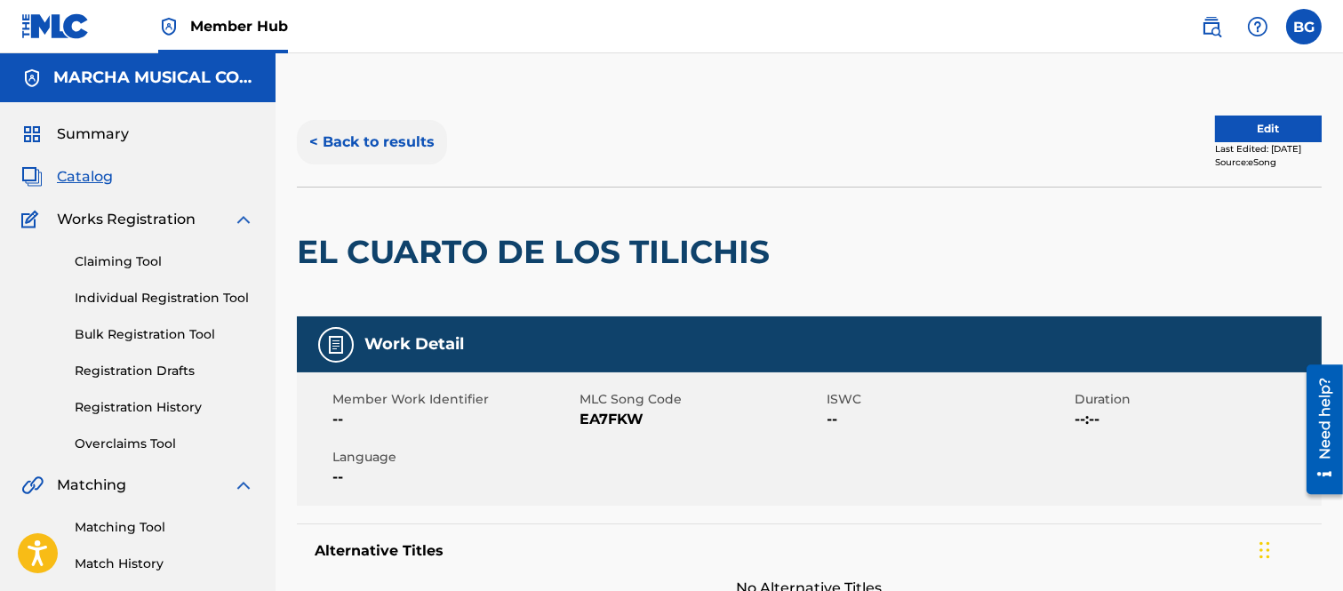
click at [312, 138] on button "< Back to results" at bounding box center [372, 142] width 150 height 44
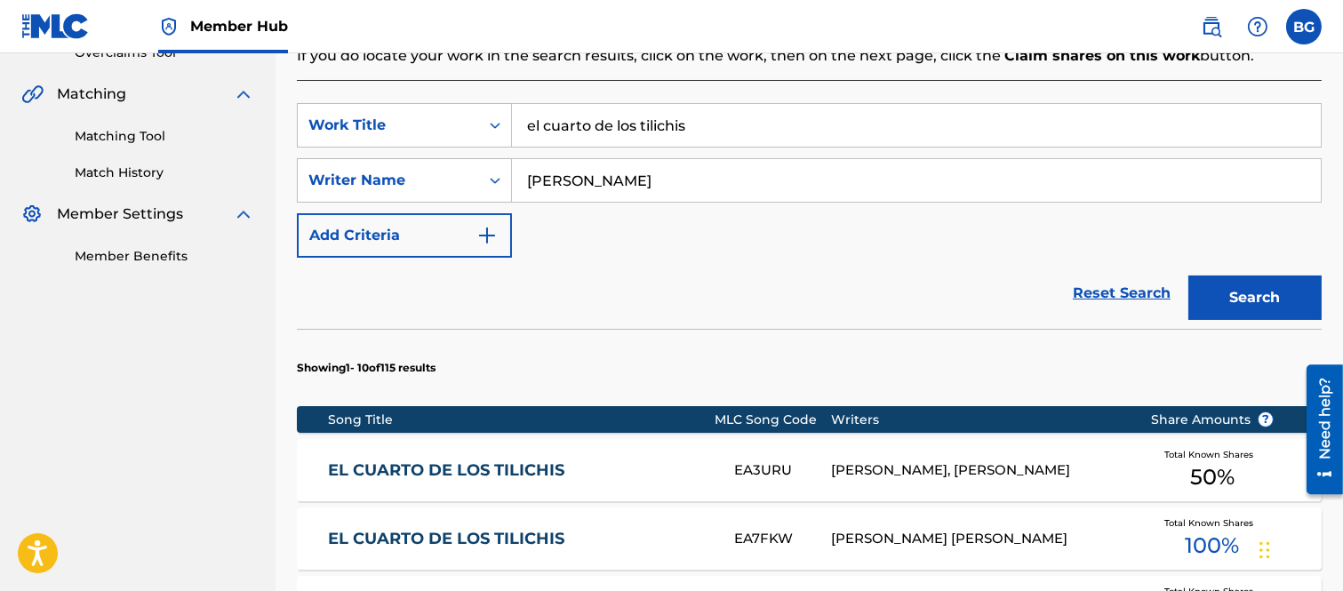
scroll to position [514, 0]
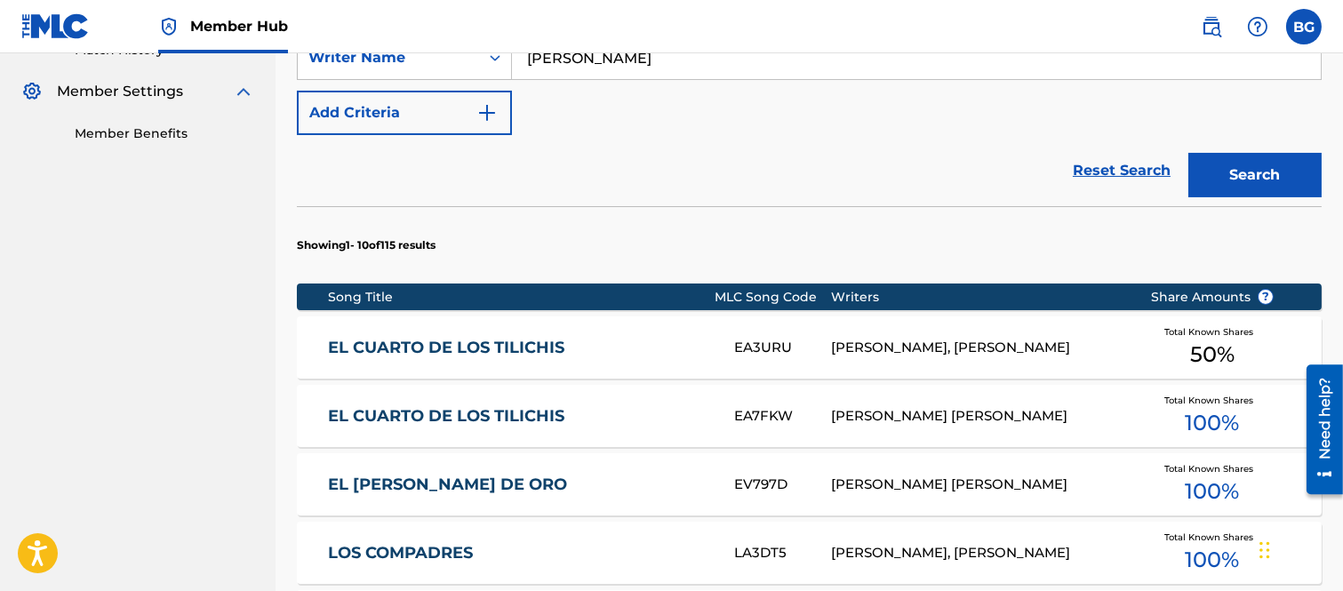
click at [402, 347] on link "EL CUARTO DE LOS TILICHIS" at bounding box center [519, 348] width 382 height 20
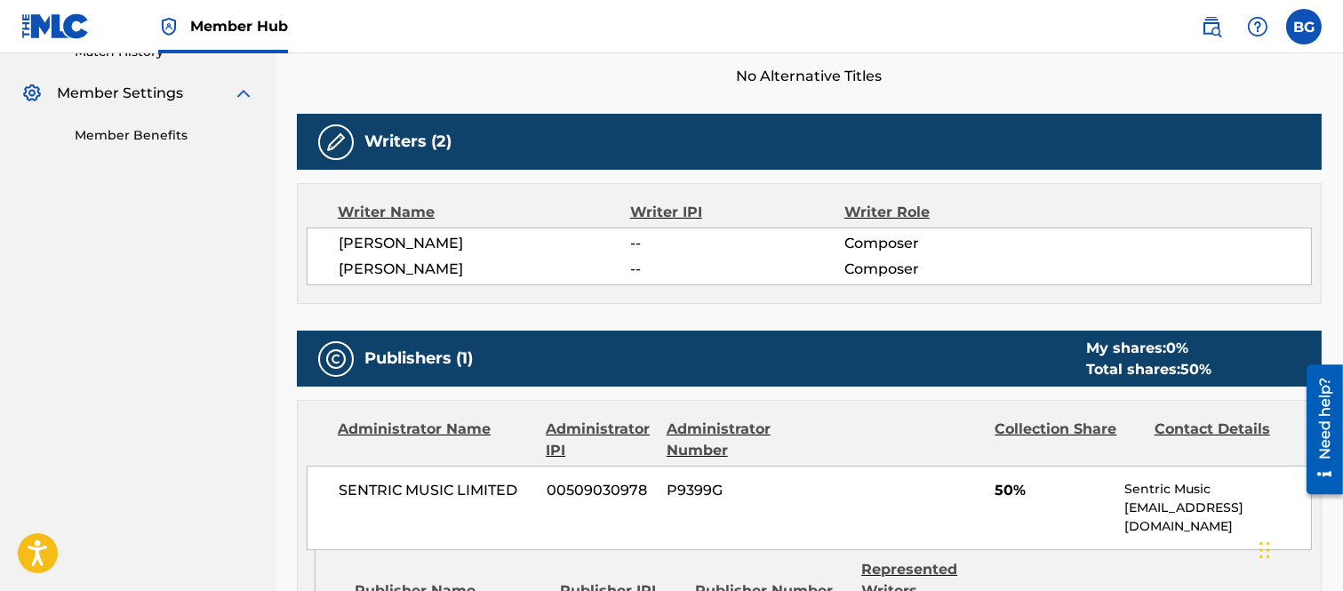
scroll to position [117, 0]
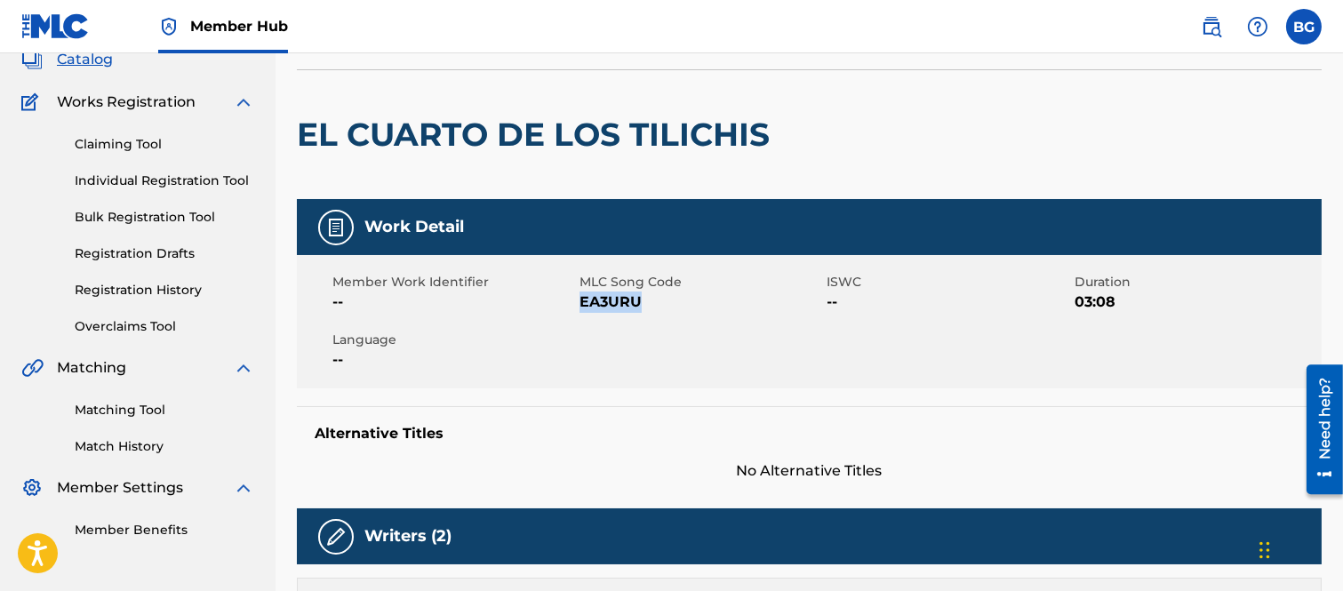
drag, startPoint x: 579, startPoint y: 302, endPoint x: 641, endPoint y: 299, distance: 62.3
click at [641, 299] on span "EA3URU" at bounding box center [700, 301] width 243 height 21
copy span "EA3URU"
click at [723, 369] on div "Member Work Identifier -- MLC Song Code EA3URU ISWC -- Duration 03:08 Language …" at bounding box center [809, 321] width 1024 height 133
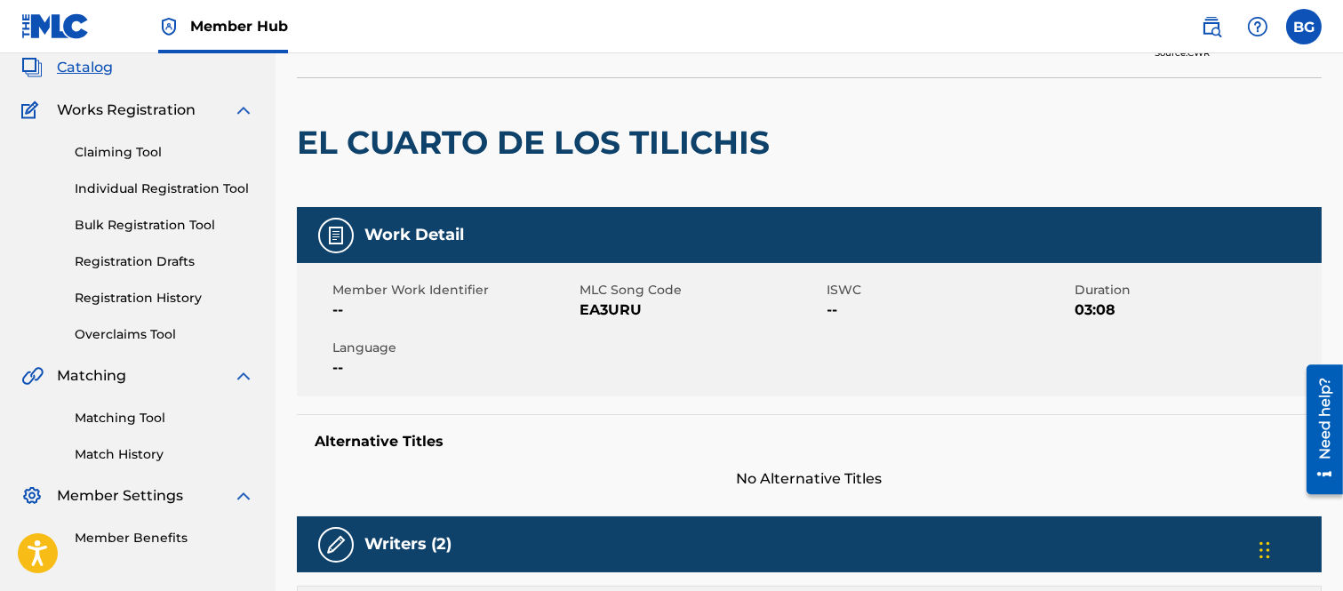
scroll to position [0, 0]
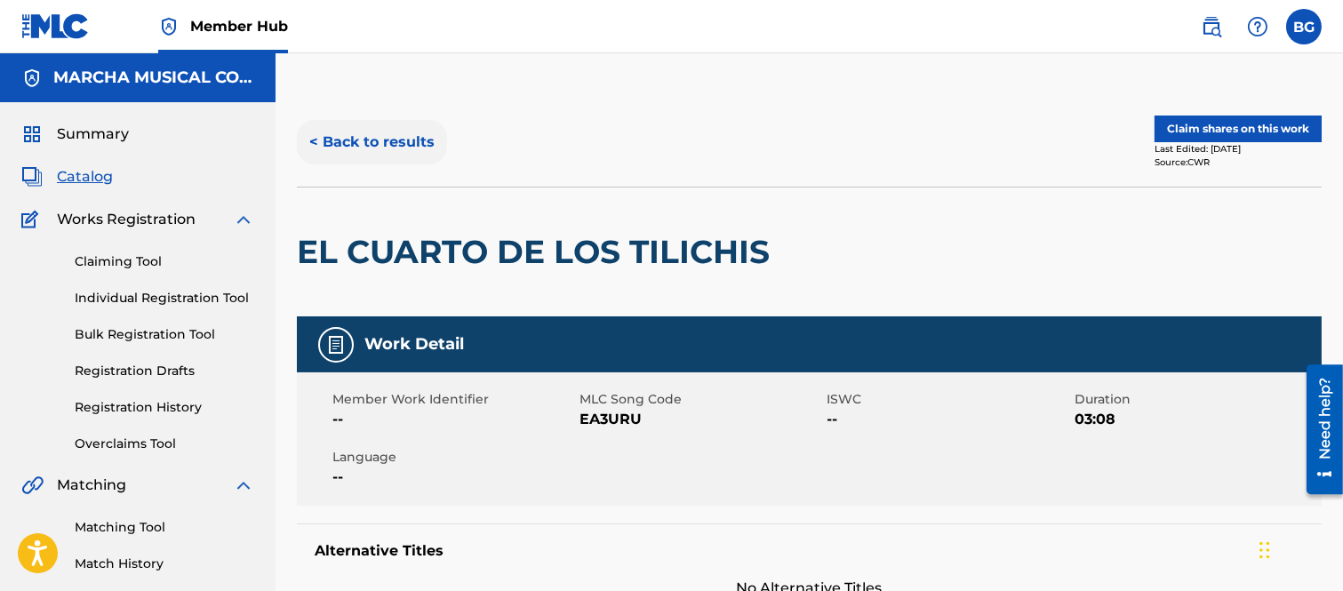
click at [313, 136] on button "< Back to results" at bounding box center [372, 142] width 150 height 44
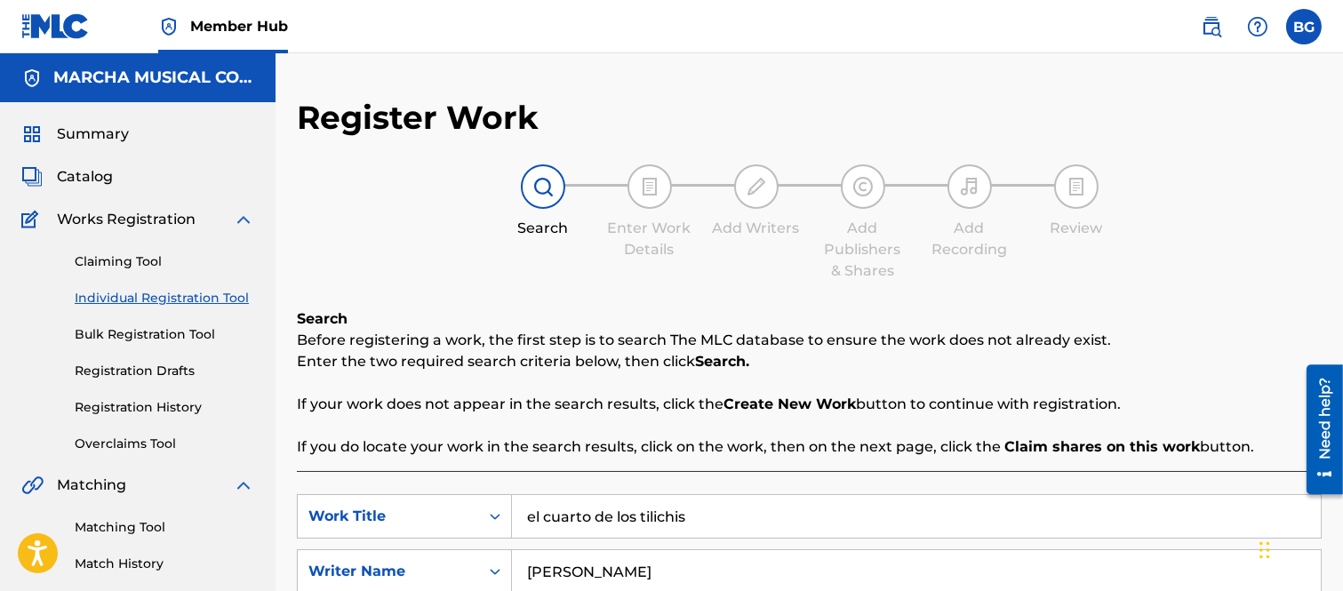
click at [722, 522] on input "el cuarto de los tilichis" at bounding box center [916, 516] width 809 height 43
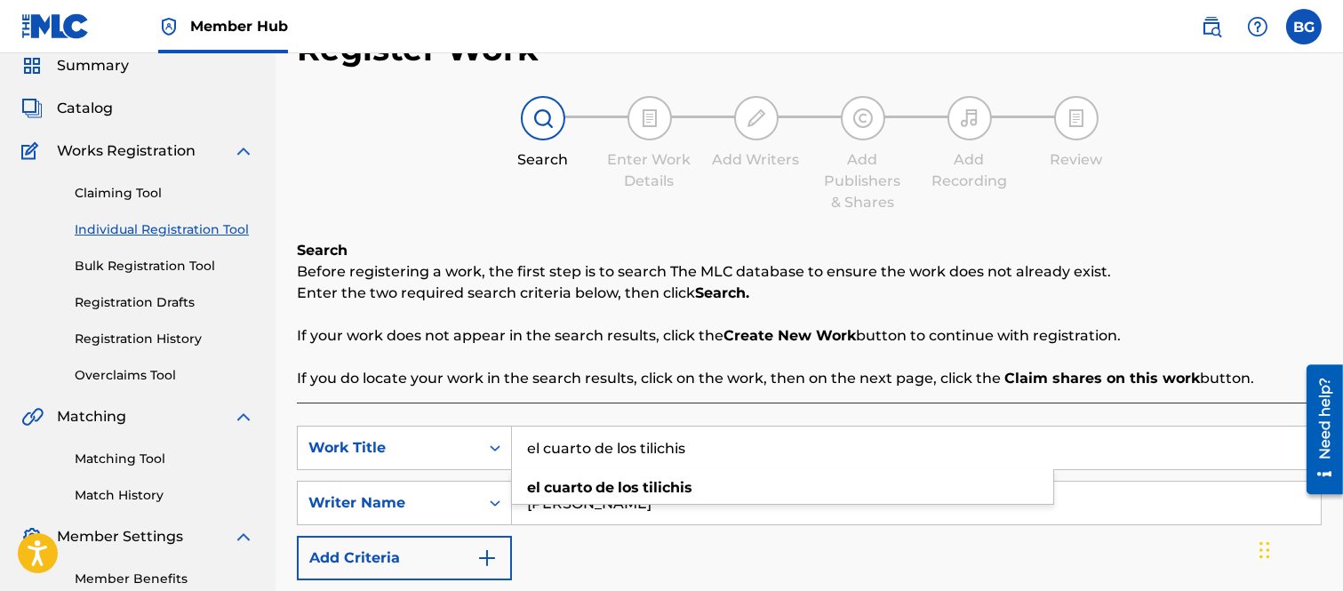
scroll to position [197, 0]
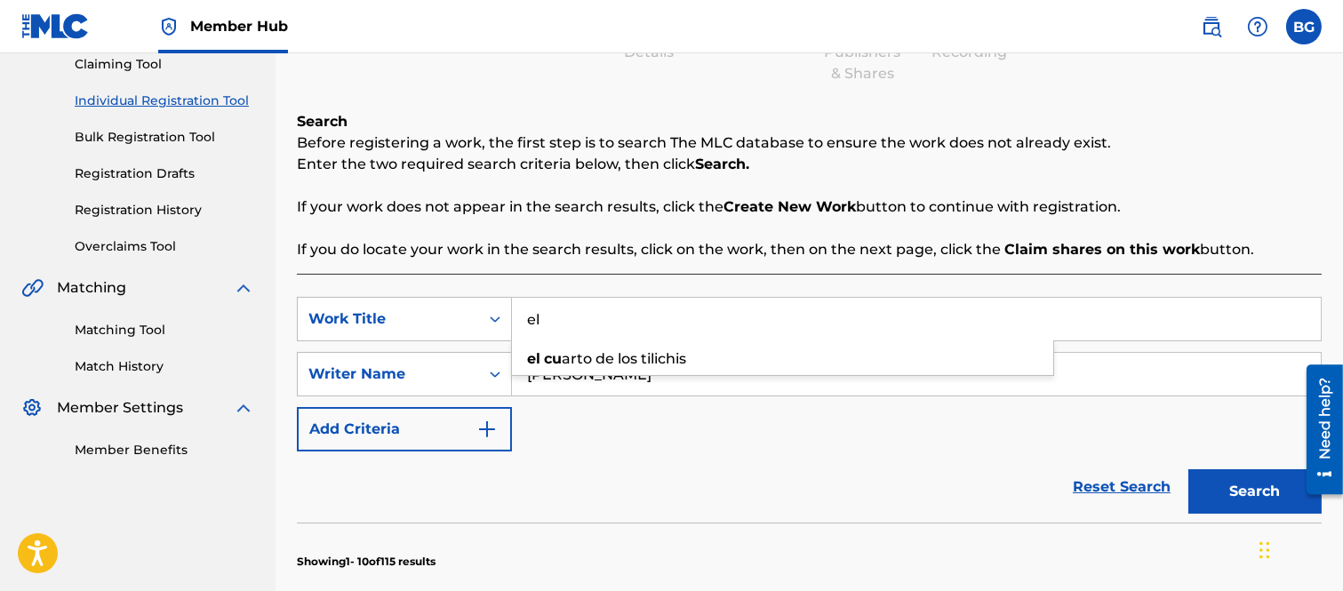
type input "e"
click at [593, 356] on strong "leccion" at bounding box center [570, 358] width 52 height 17
type input "la leccion"
click at [647, 369] on input "[PERSON_NAME]" at bounding box center [916, 374] width 809 height 43
type input "O"
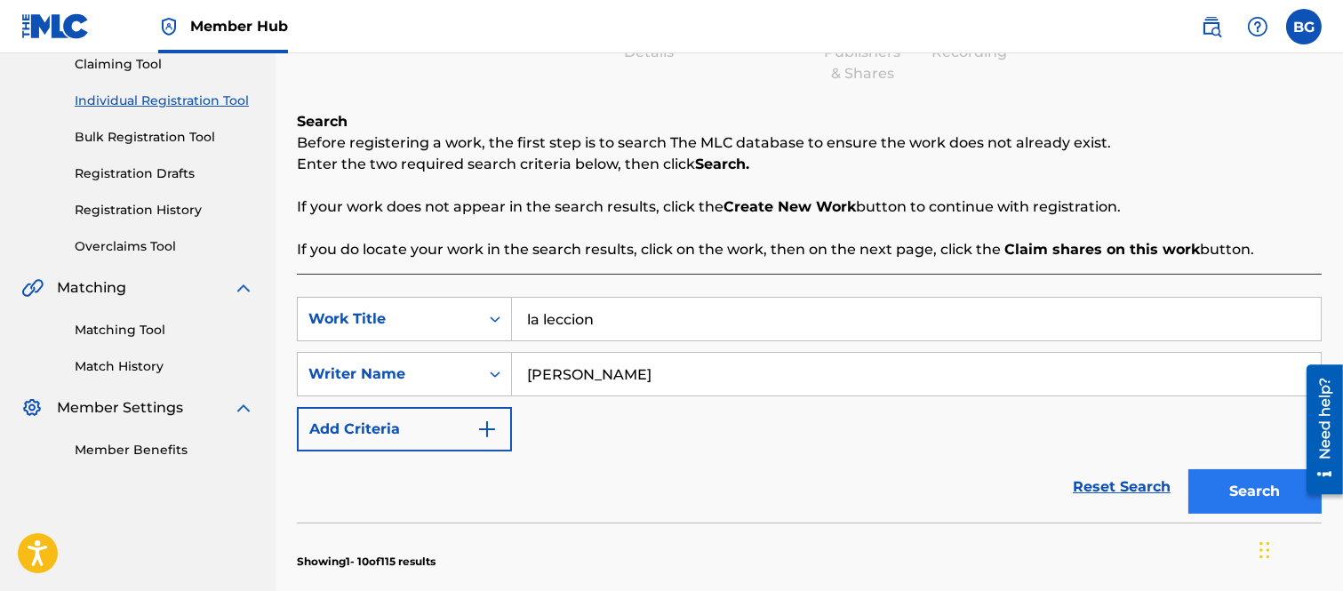
type input "[PERSON_NAME]"
click at [1249, 492] on button "Search" at bounding box center [1254, 491] width 133 height 44
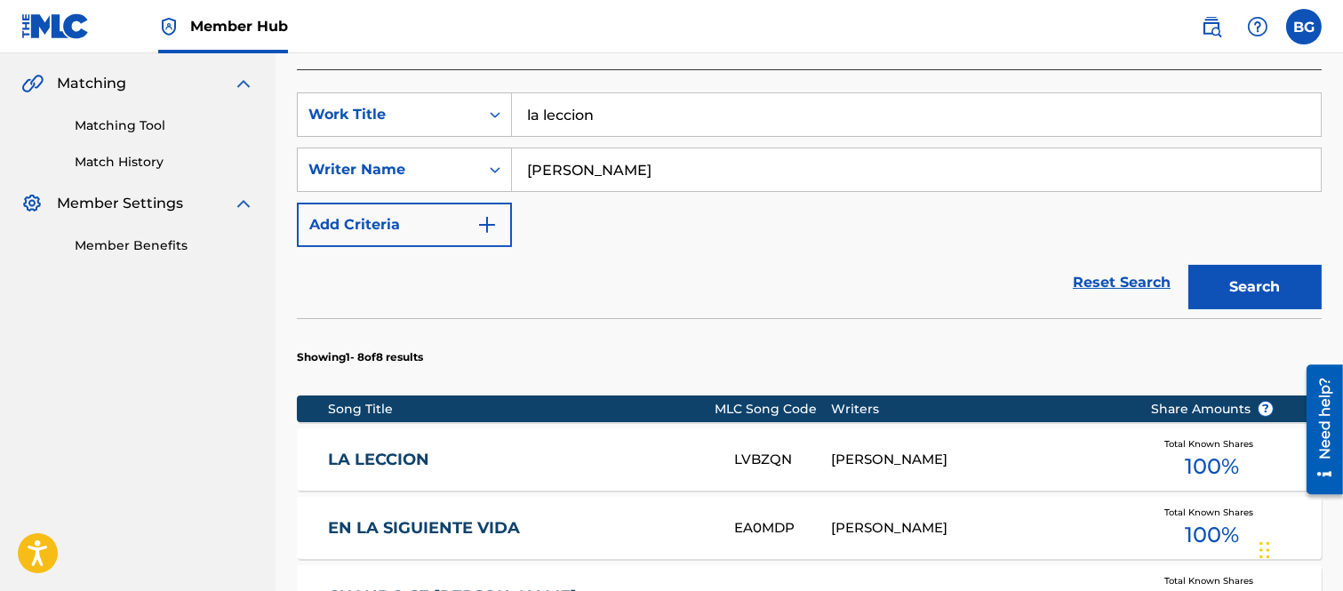
scroll to position [592, 0]
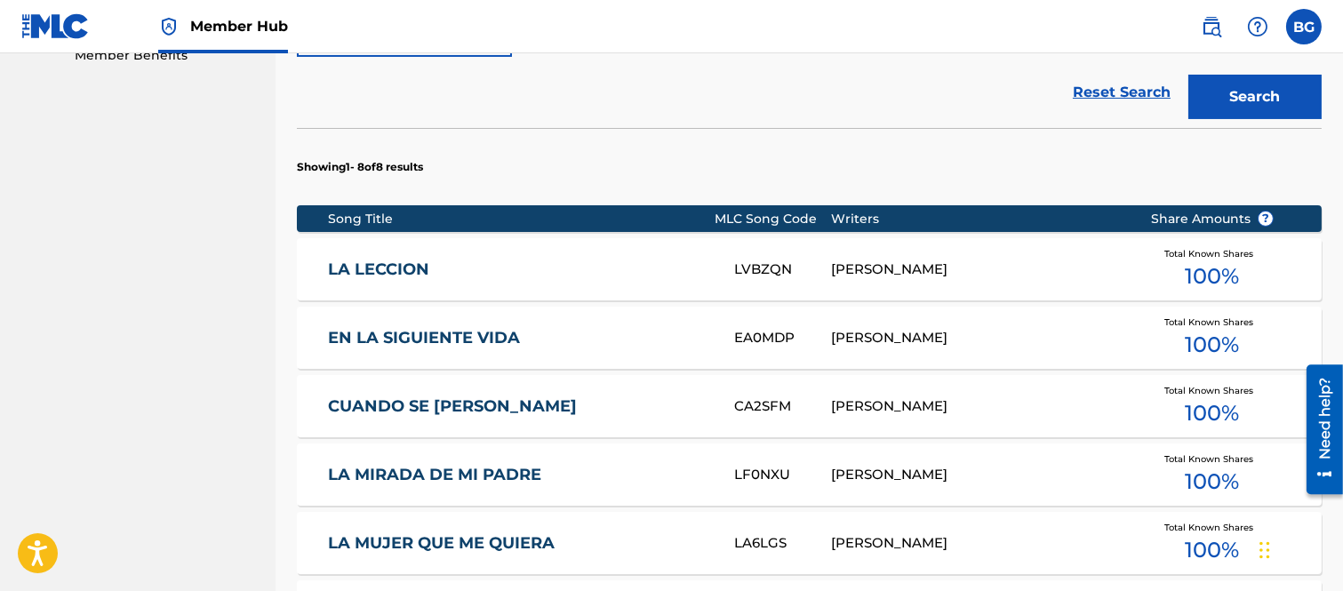
click at [376, 264] on link "LA LECCION" at bounding box center [519, 269] width 382 height 20
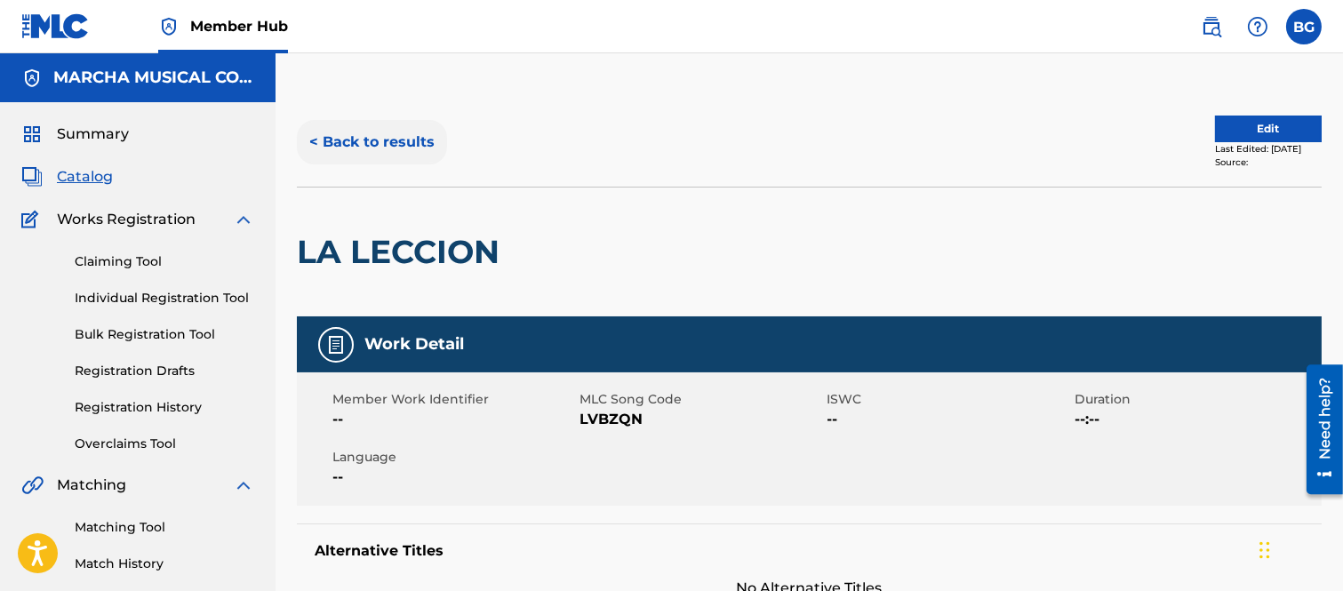
click at [312, 139] on button "< Back to results" at bounding box center [372, 142] width 150 height 44
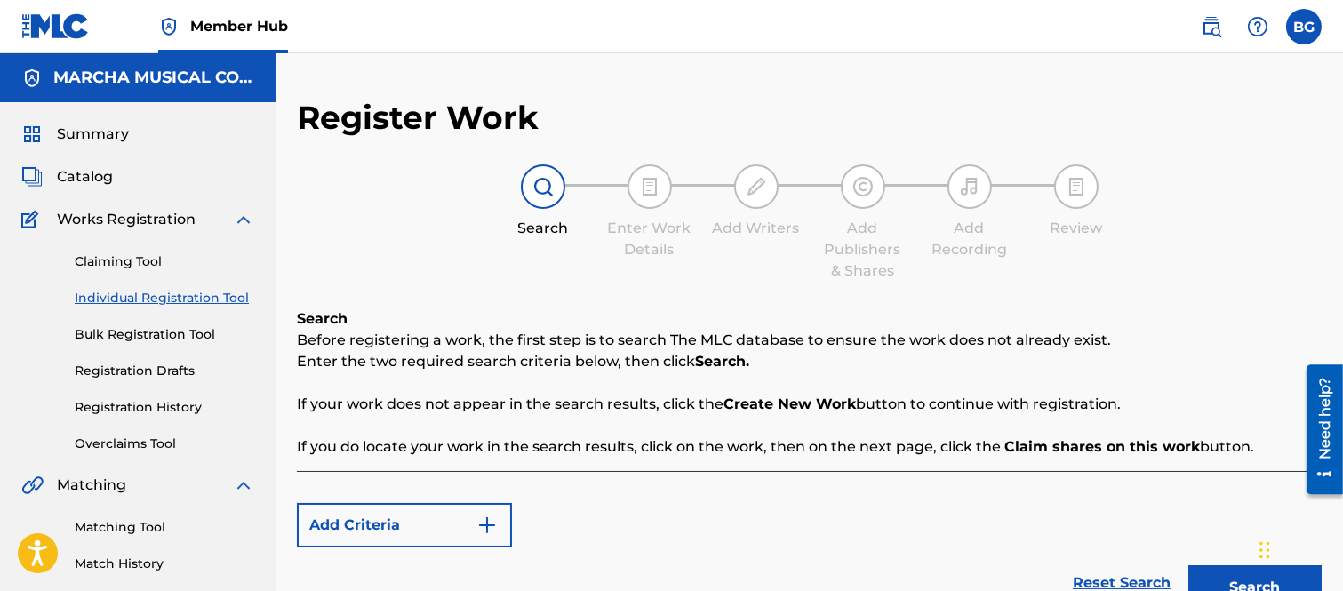
scroll to position [218, 0]
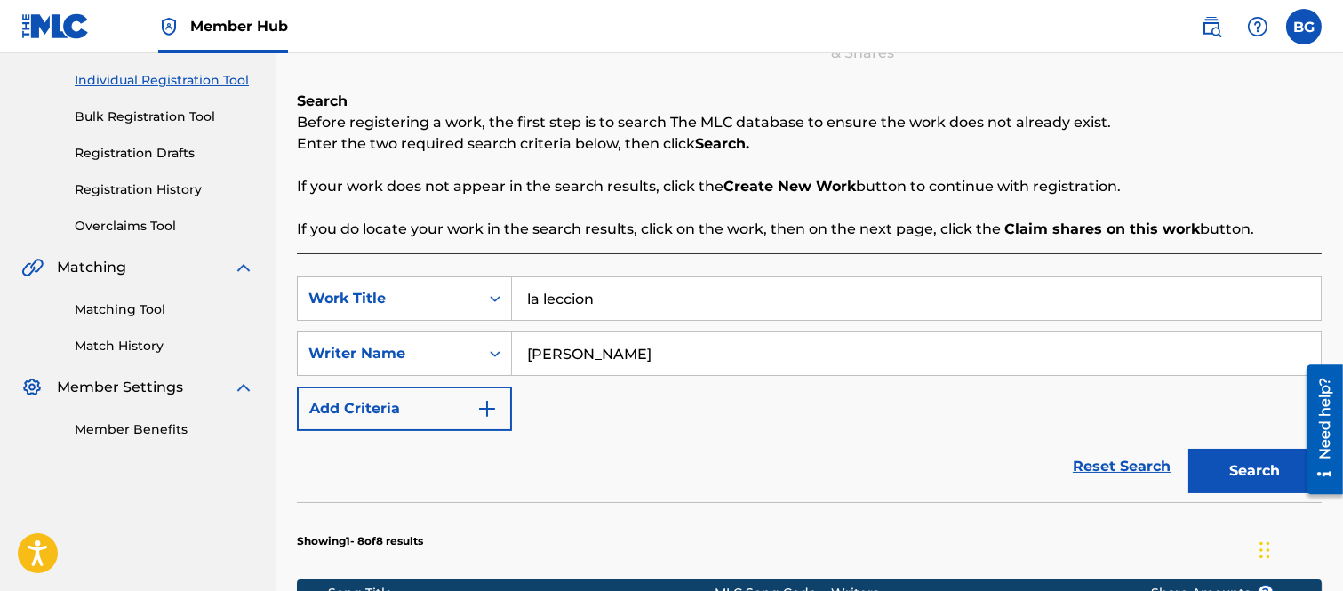
click at [769, 339] on input "[PERSON_NAME]" at bounding box center [916, 353] width 809 height 43
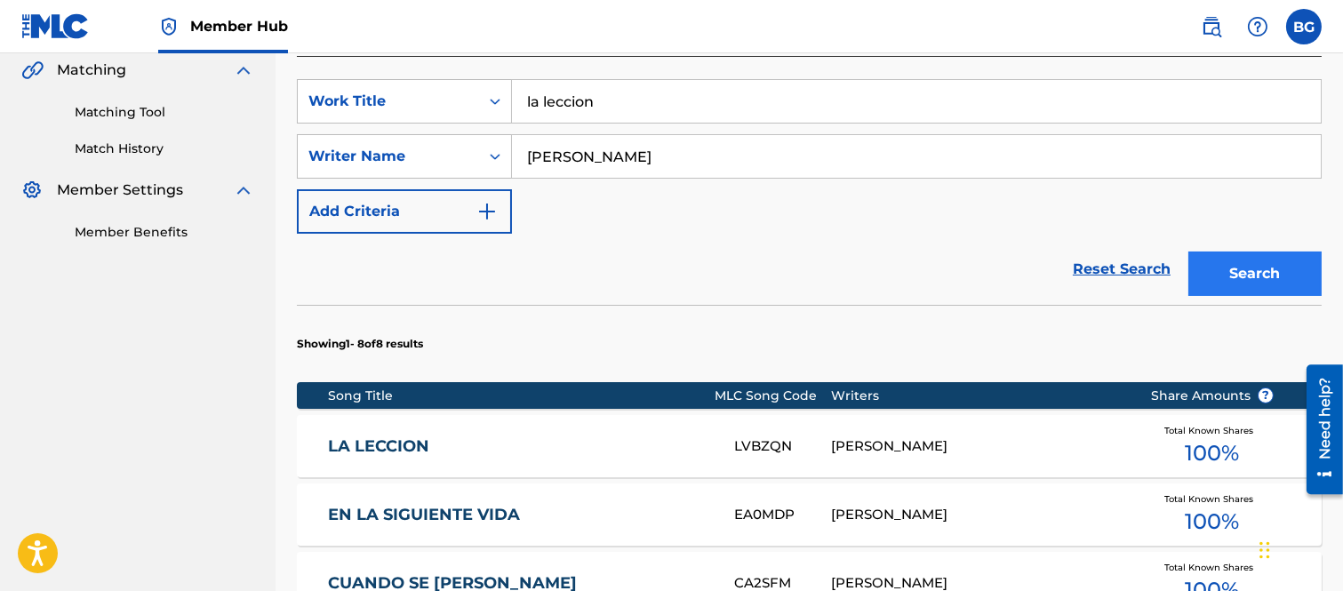
type input "[PERSON_NAME]"
click at [1250, 269] on button "Search" at bounding box center [1254, 273] width 133 height 44
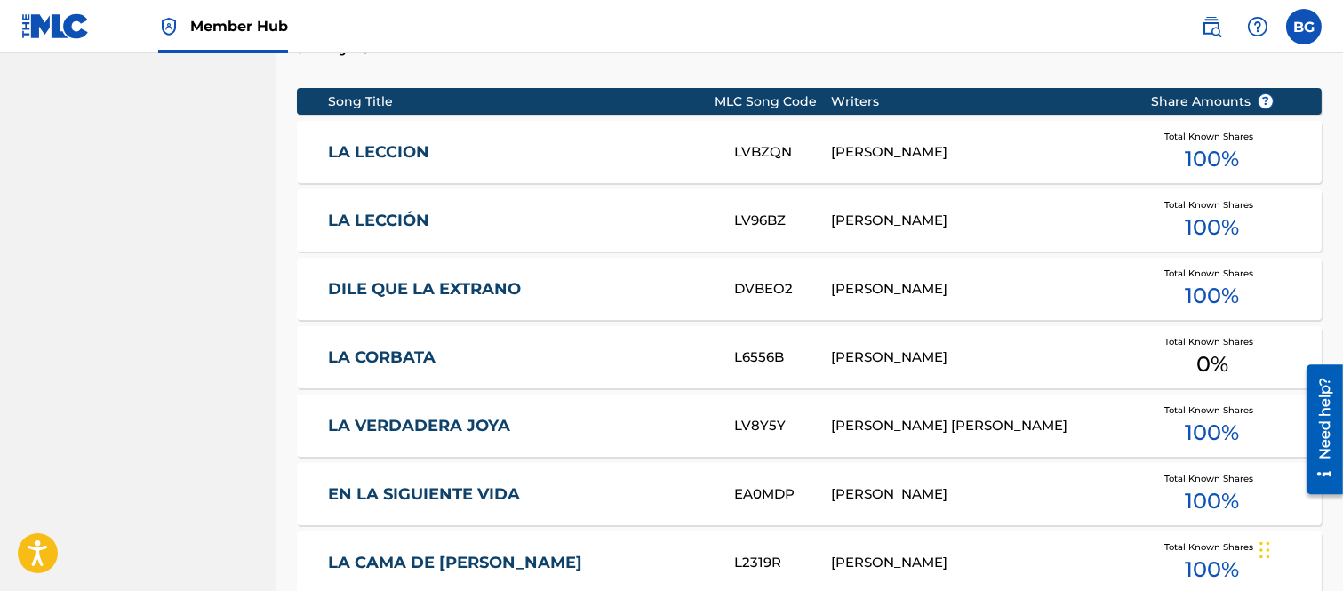
scroll to position [712, 0]
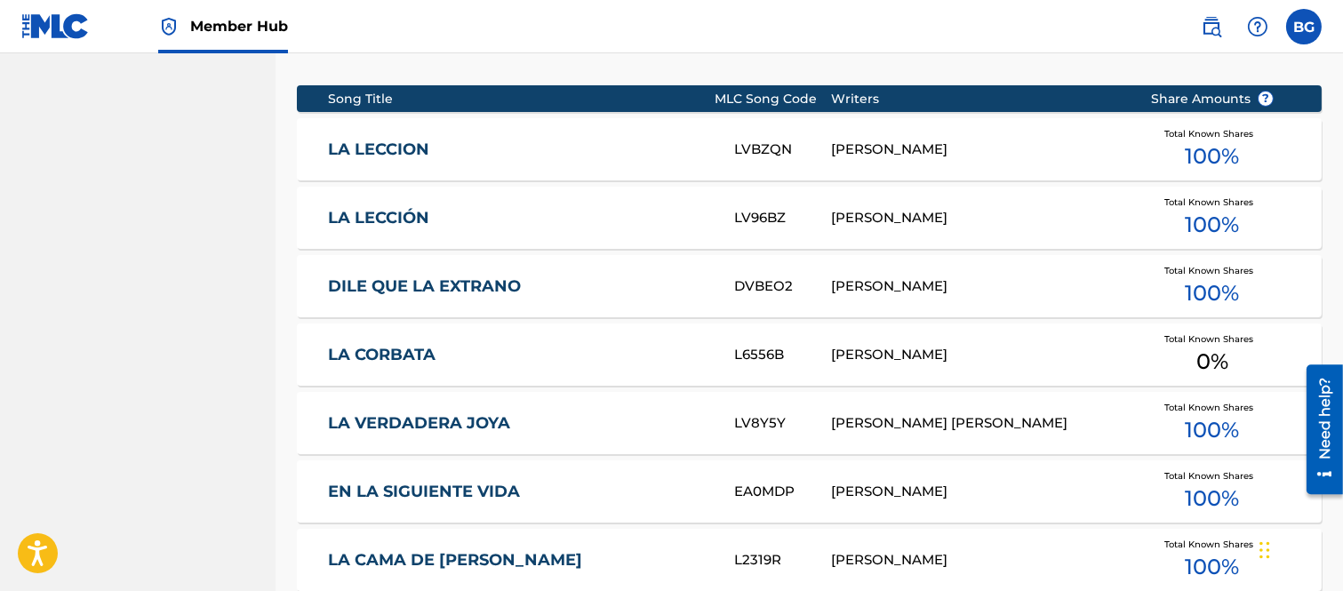
click at [394, 218] on link "LA LECCIÓN" at bounding box center [519, 218] width 382 height 20
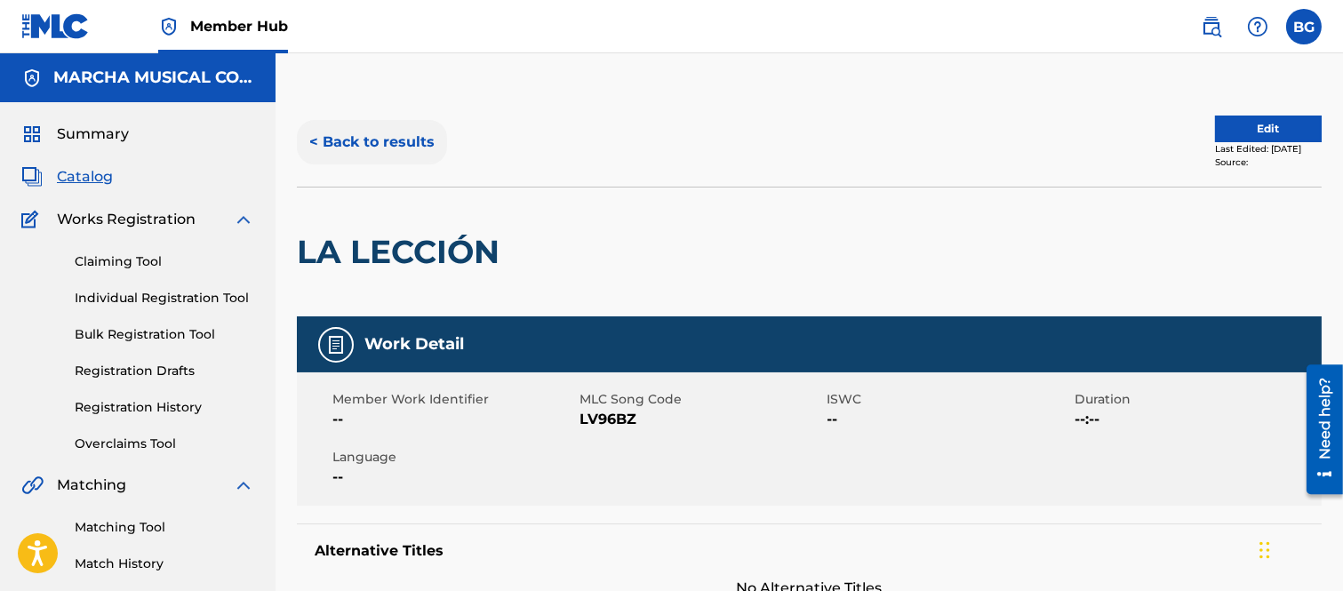
click at [323, 137] on button "< Back to results" at bounding box center [372, 142] width 150 height 44
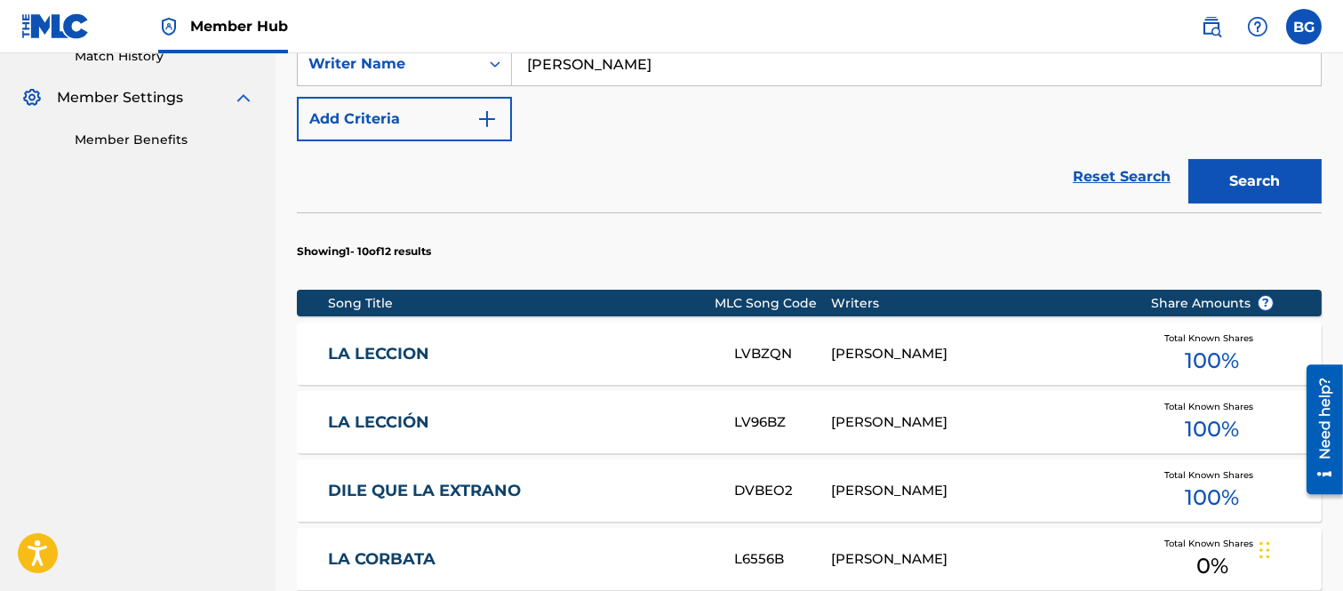
scroll to position [514, 0]
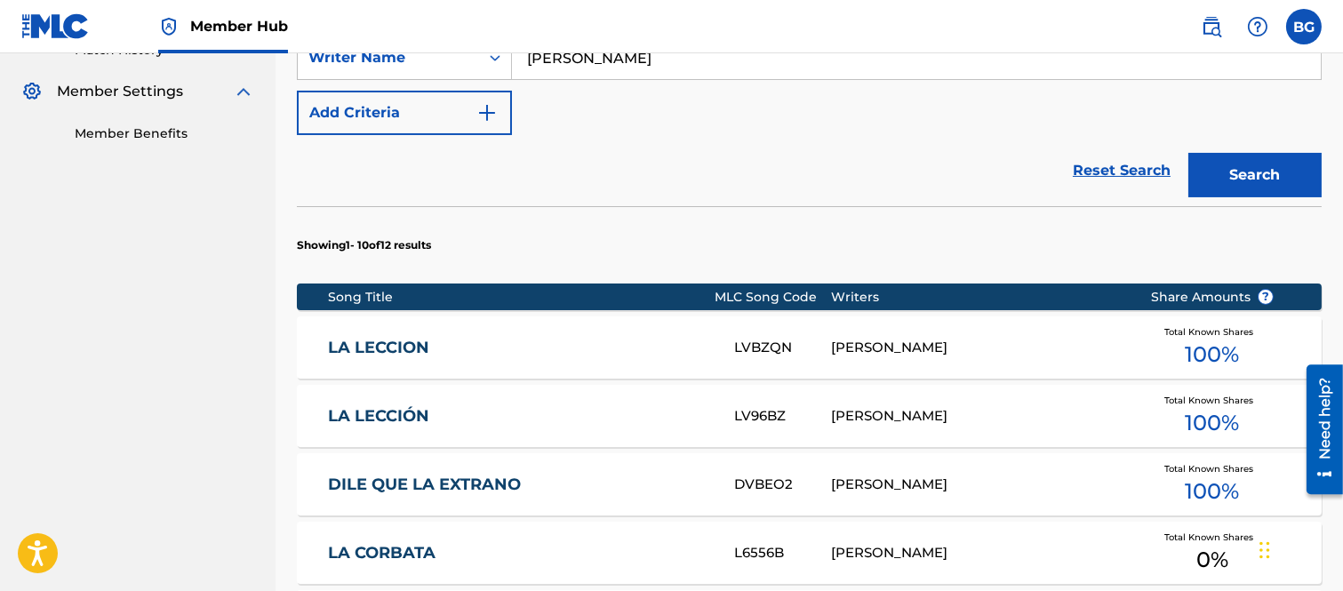
click at [407, 354] on link "LA LECCION" at bounding box center [519, 348] width 382 height 20
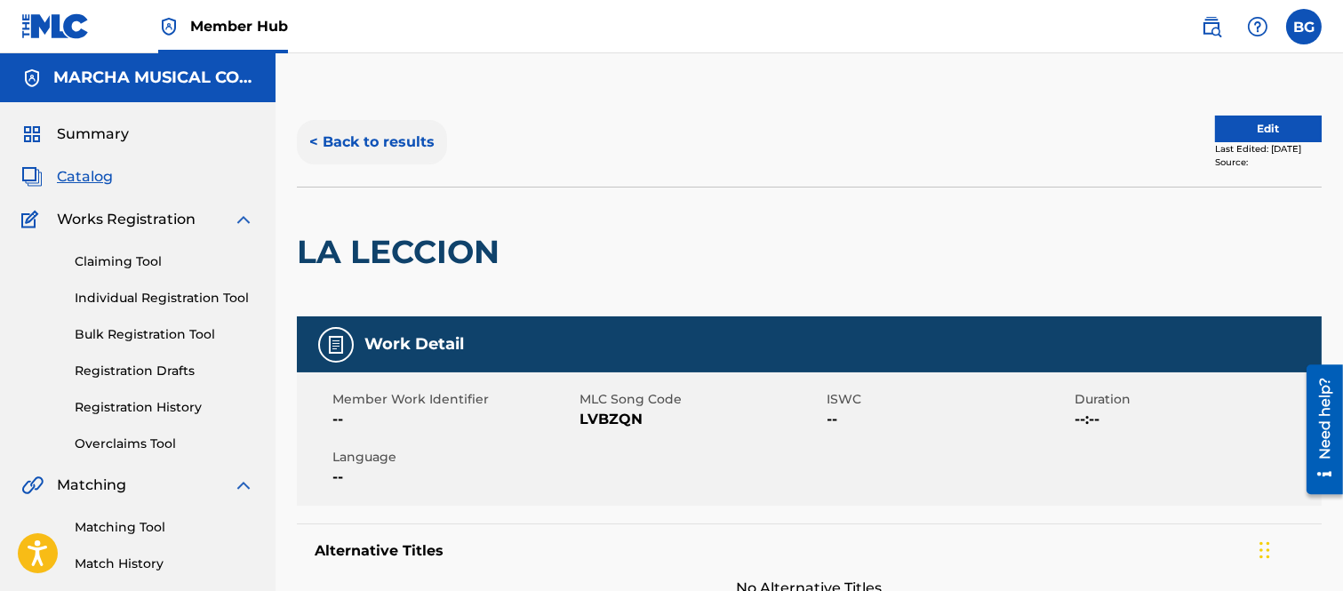
click at [314, 143] on button "< Back to results" at bounding box center [372, 142] width 150 height 44
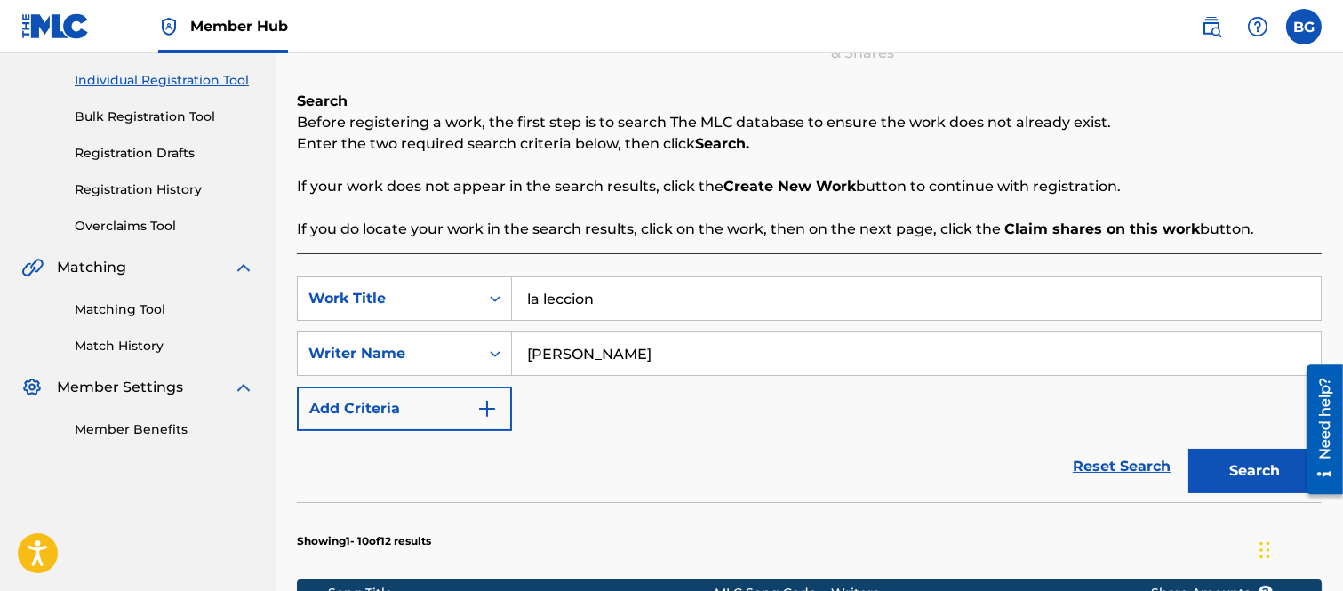
scroll to position [514, 0]
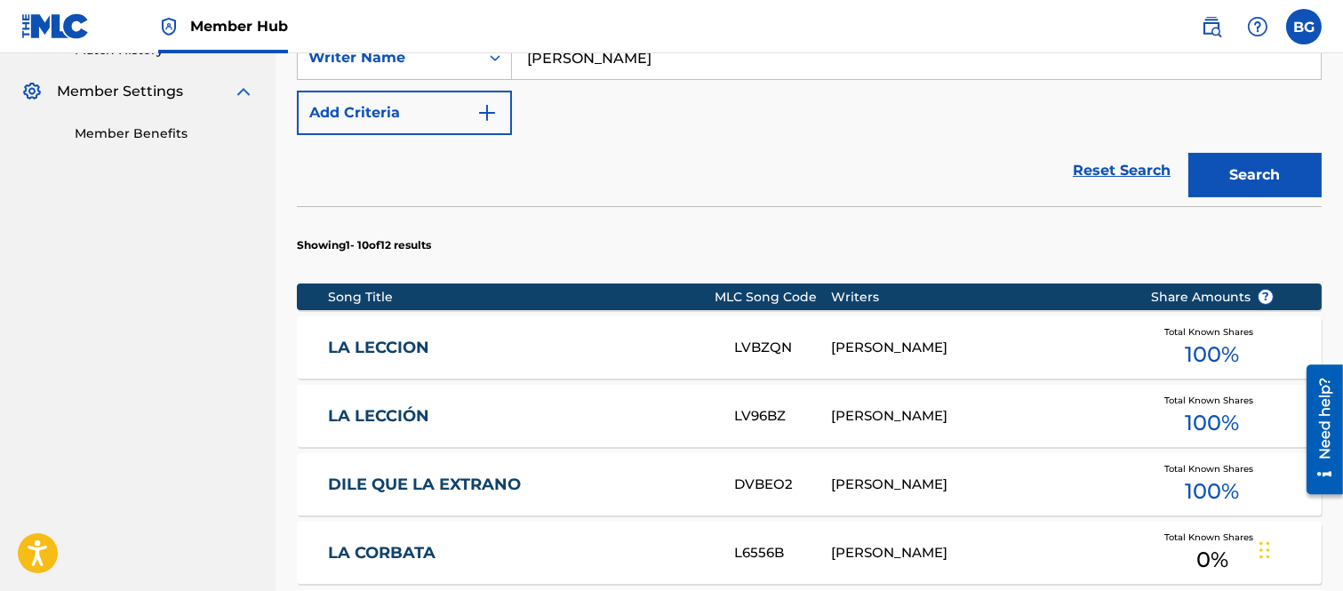
drag, startPoint x: 400, startPoint y: 410, endPoint x: 405, endPoint y: 396, distance: 15.2
click at [402, 410] on link "LA LECCIÓN" at bounding box center [519, 416] width 382 height 20
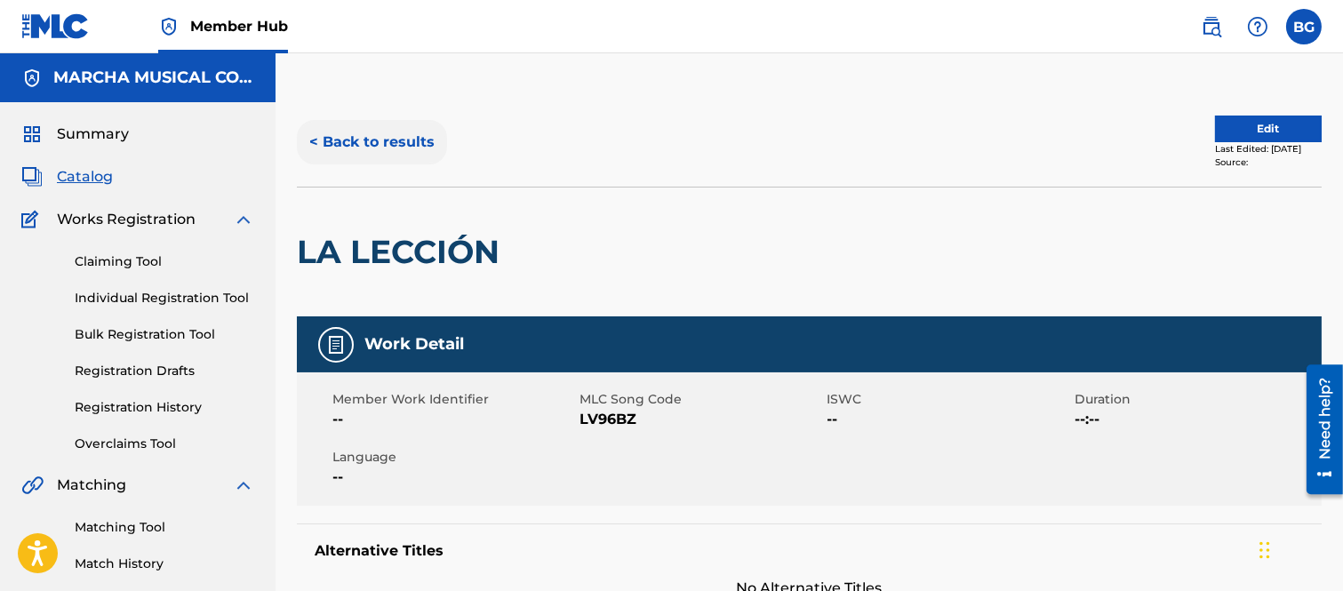
click at [315, 139] on button "< Back to results" at bounding box center [372, 142] width 150 height 44
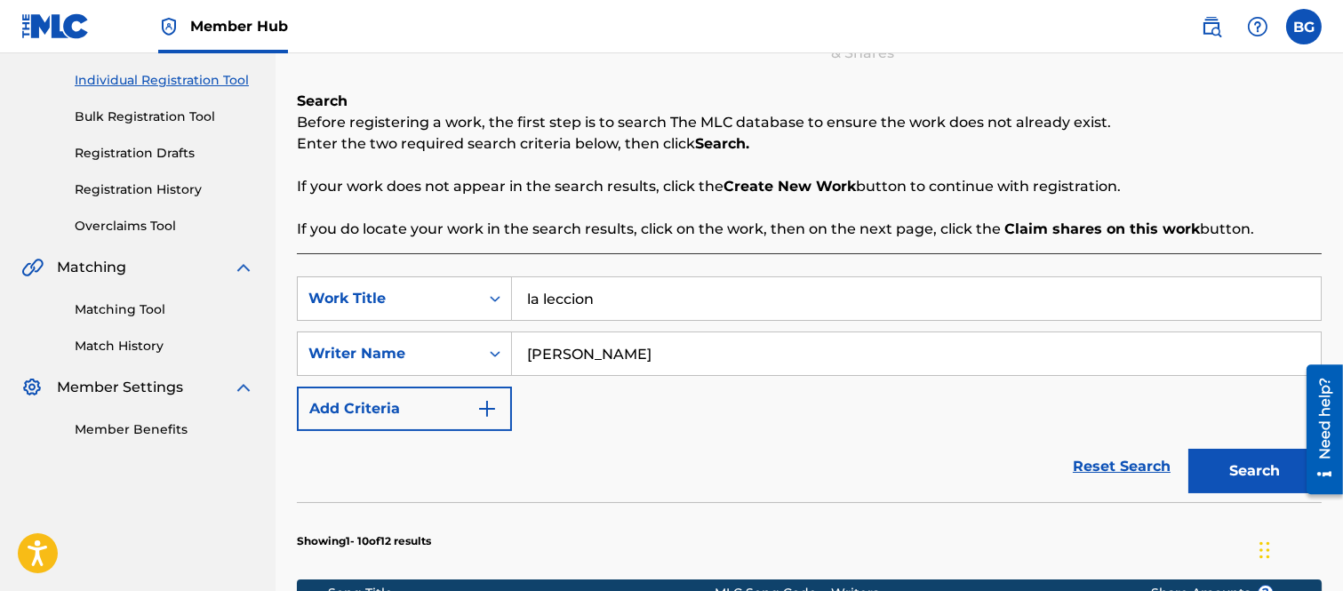
scroll to position [613, 0]
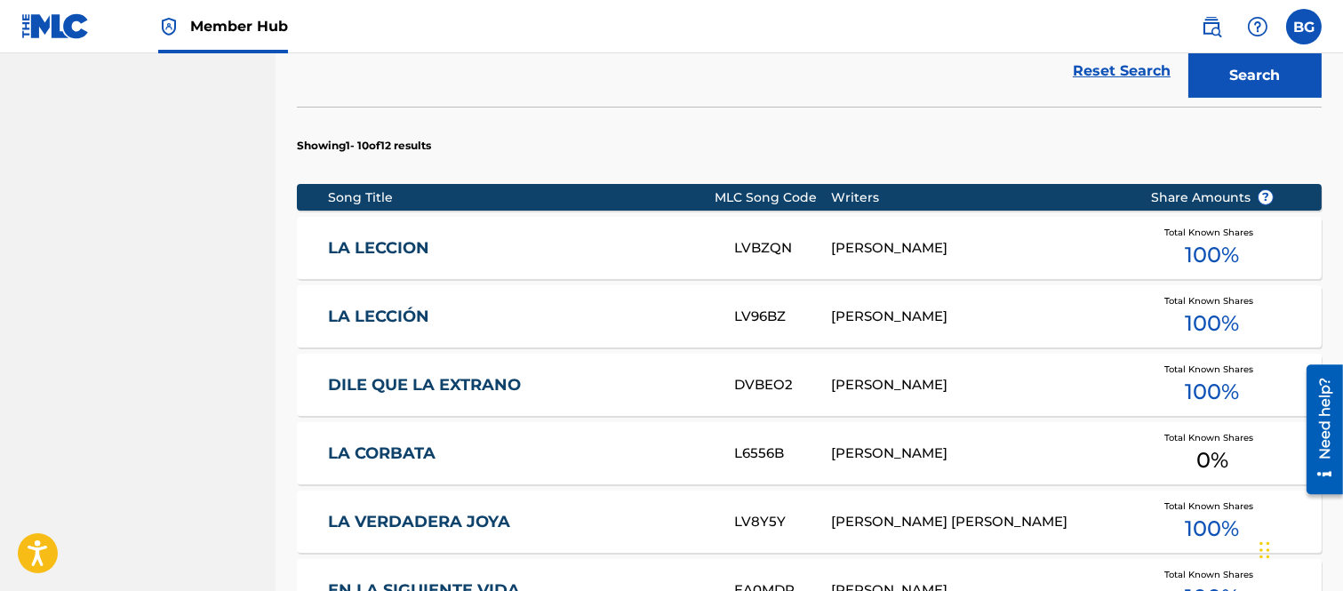
click at [384, 243] on link "LA LECCION" at bounding box center [519, 248] width 382 height 20
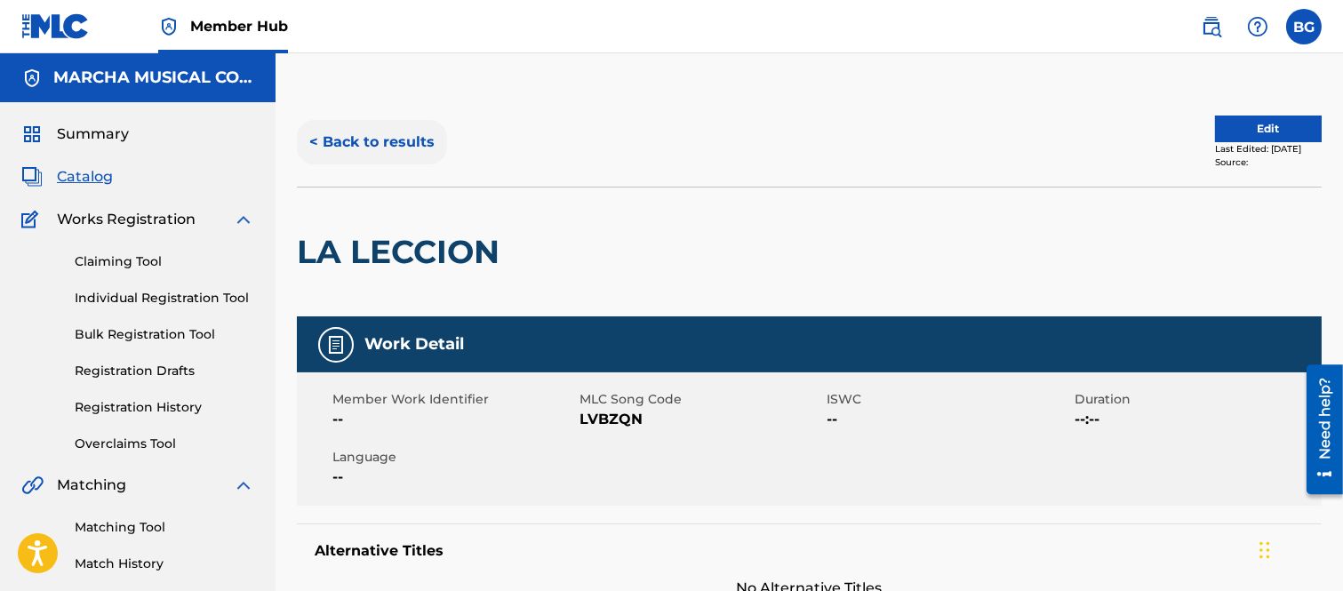
click at [312, 138] on button "< Back to results" at bounding box center [372, 142] width 150 height 44
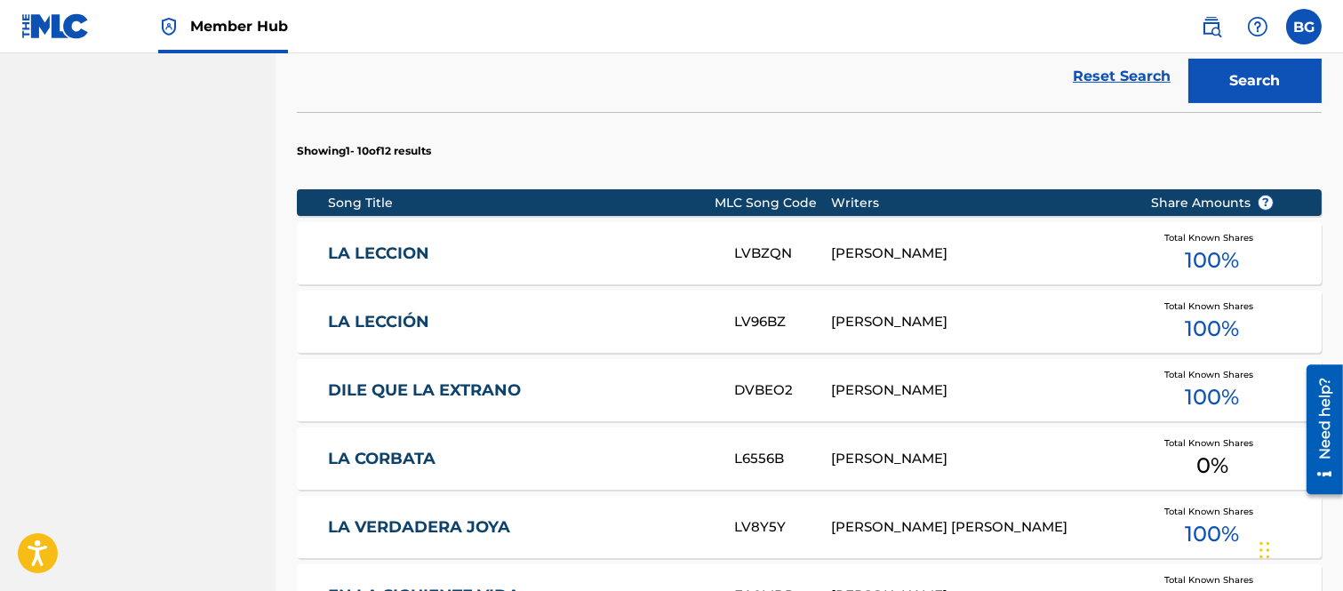
scroll to position [613, 0]
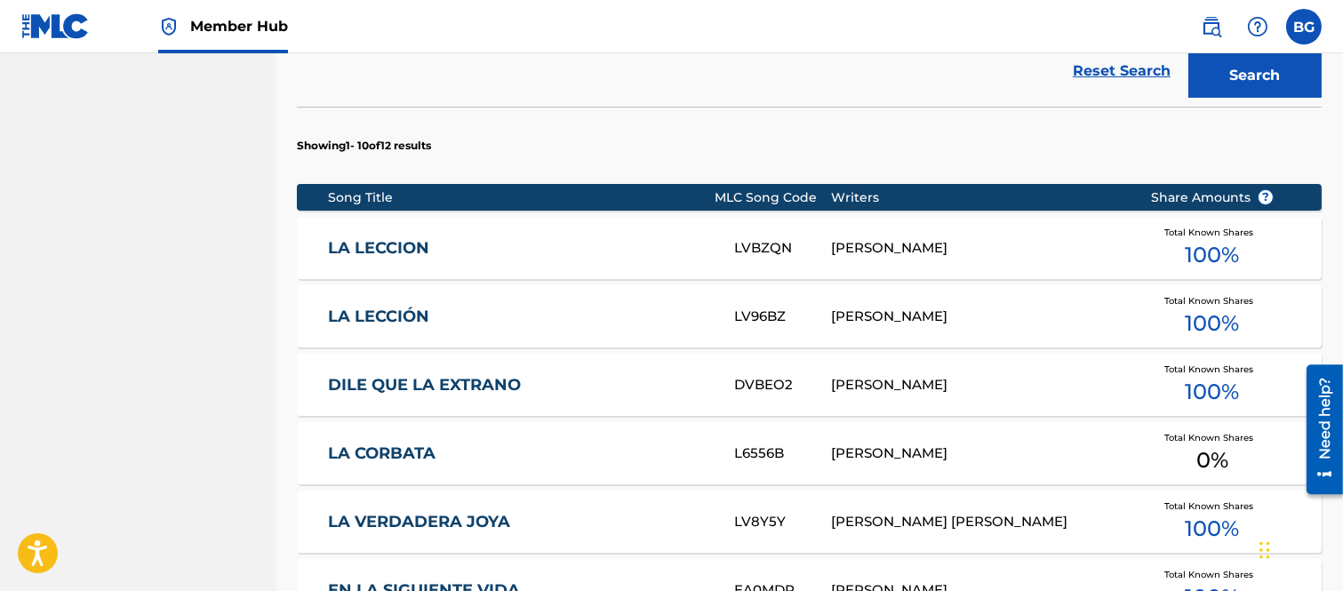
click at [363, 320] on link "LA LECCIÓN" at bounding box center [519, 317] width 382 height 20
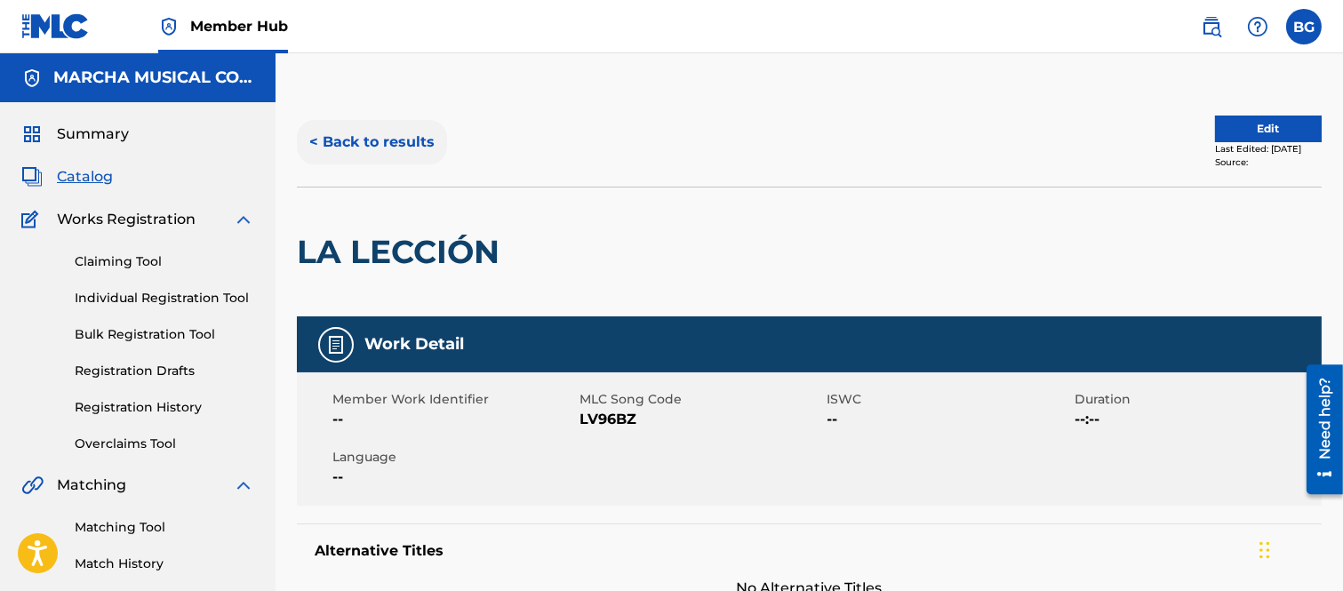
click at [315, 143] on button "< Back to results" at bounding box center [372, 142] width 150 height 44
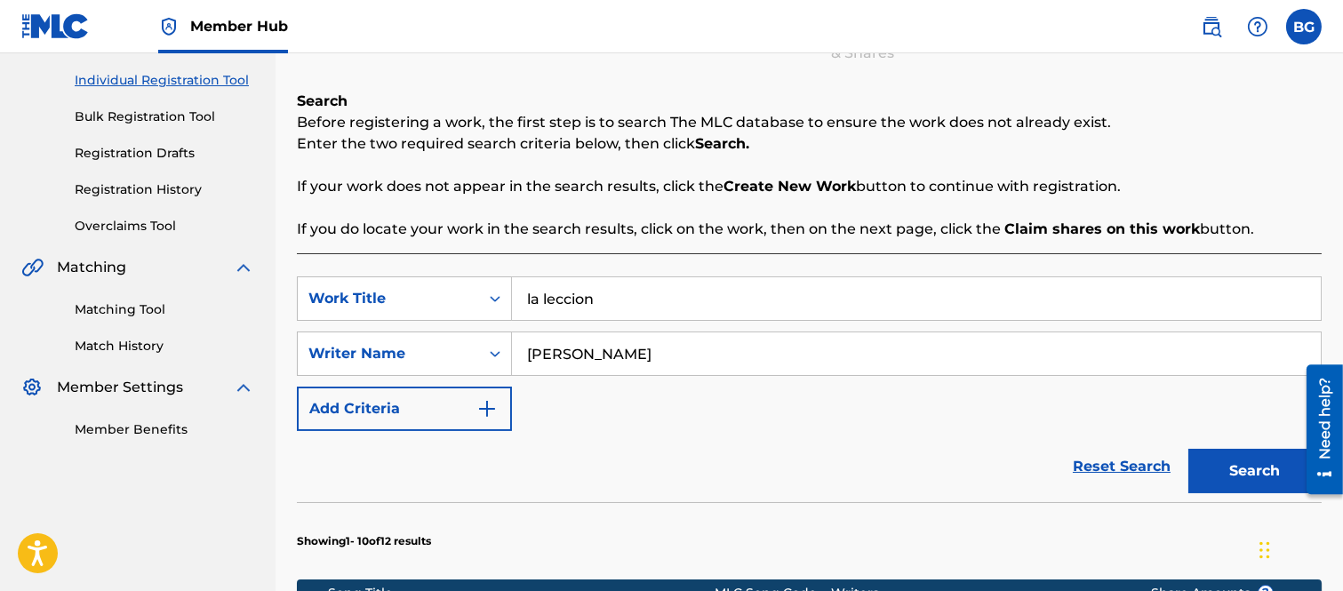
scroll to position [712, 0]
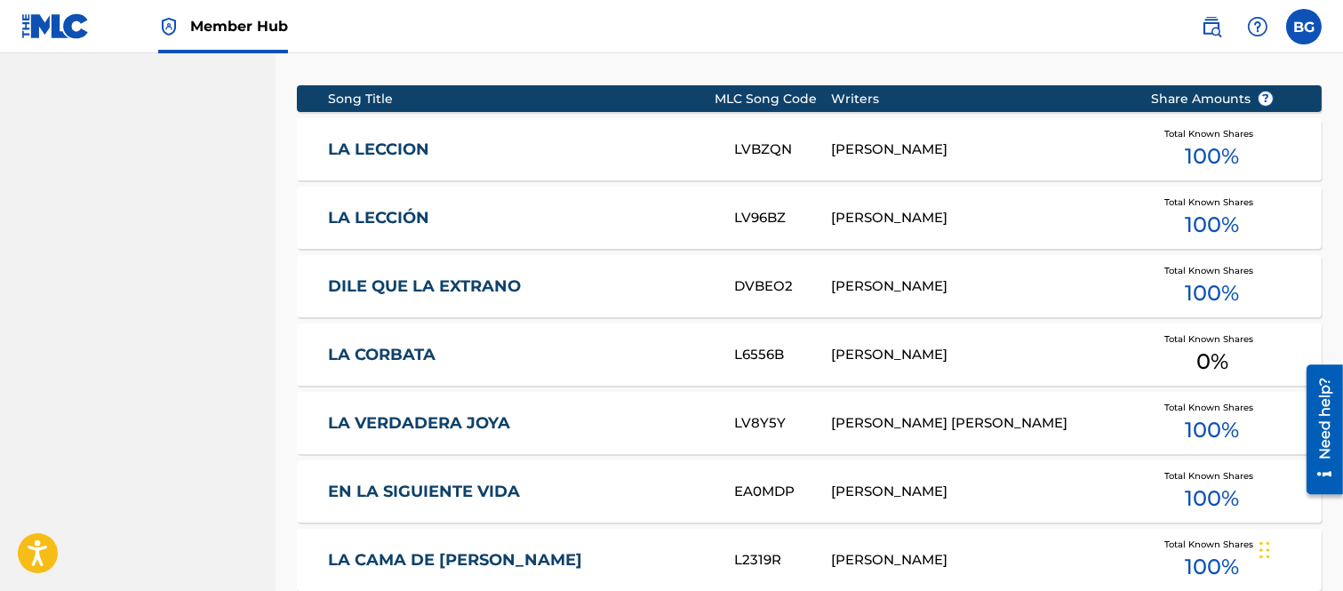
click at [401, 155] on link "LA LECCION" at bounding box center [519, 149] width 382 height 20
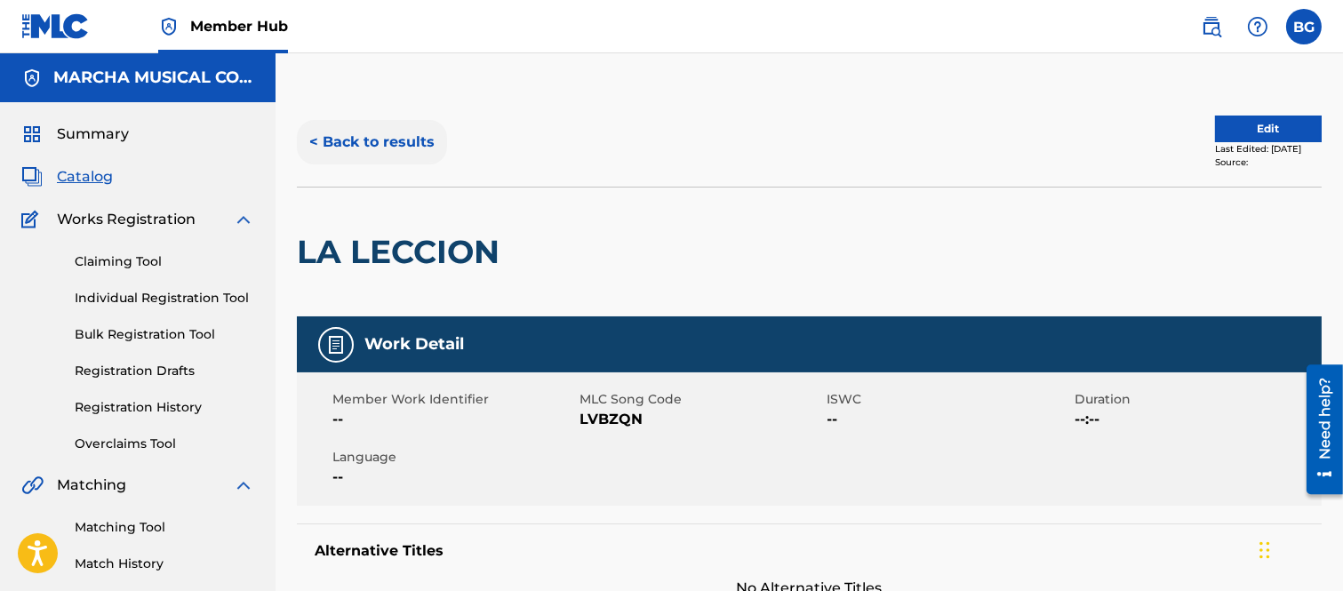
click at [316, 139] on button "< Back to results" at bounding box center [372, 142] width 150 height 44
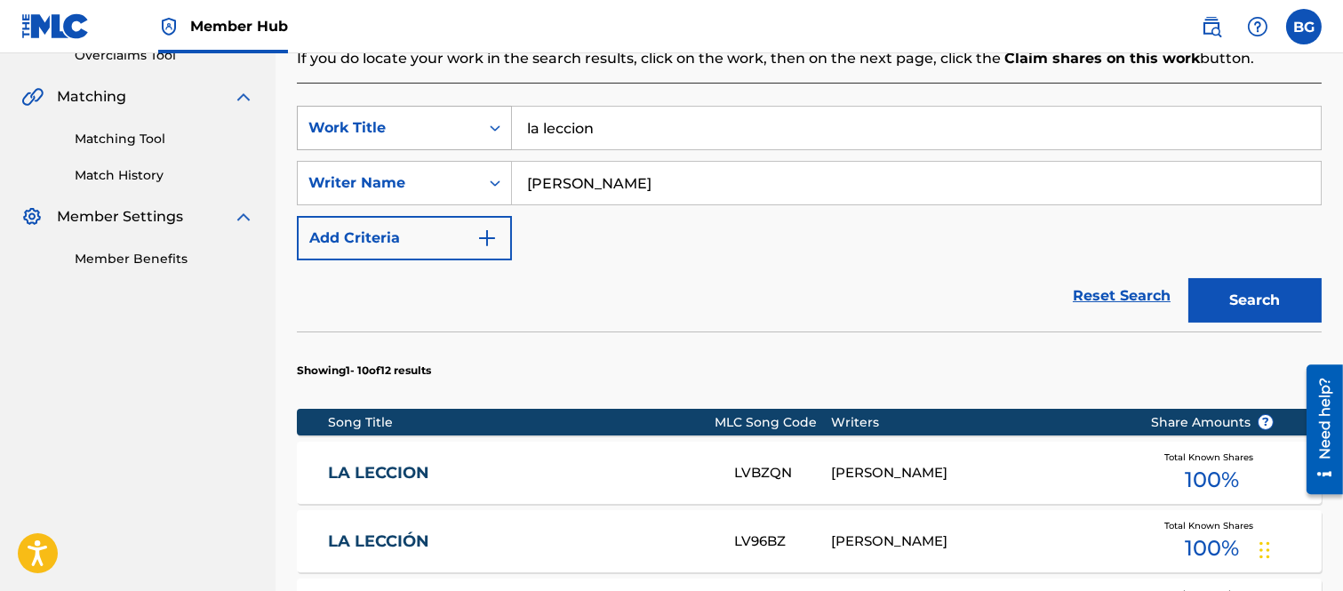
scroll to position [613, 0]
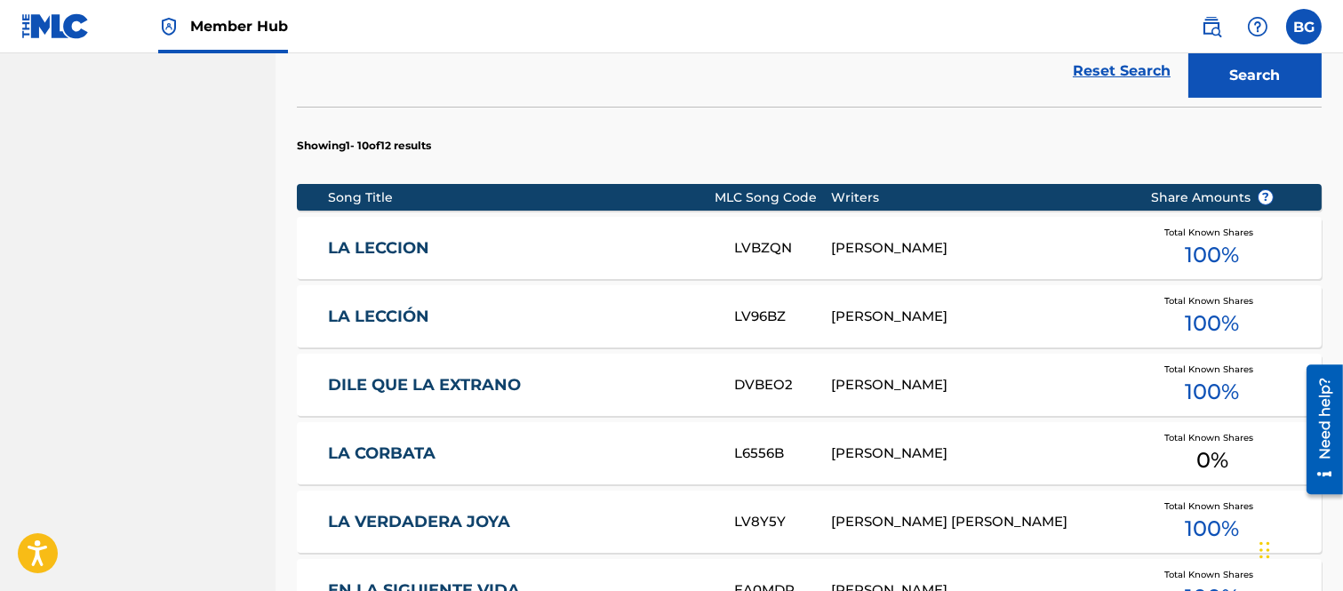
click at [391, 317] on link "LA LECCIÓN" at bounding box center [519, 317] width 382 height 20
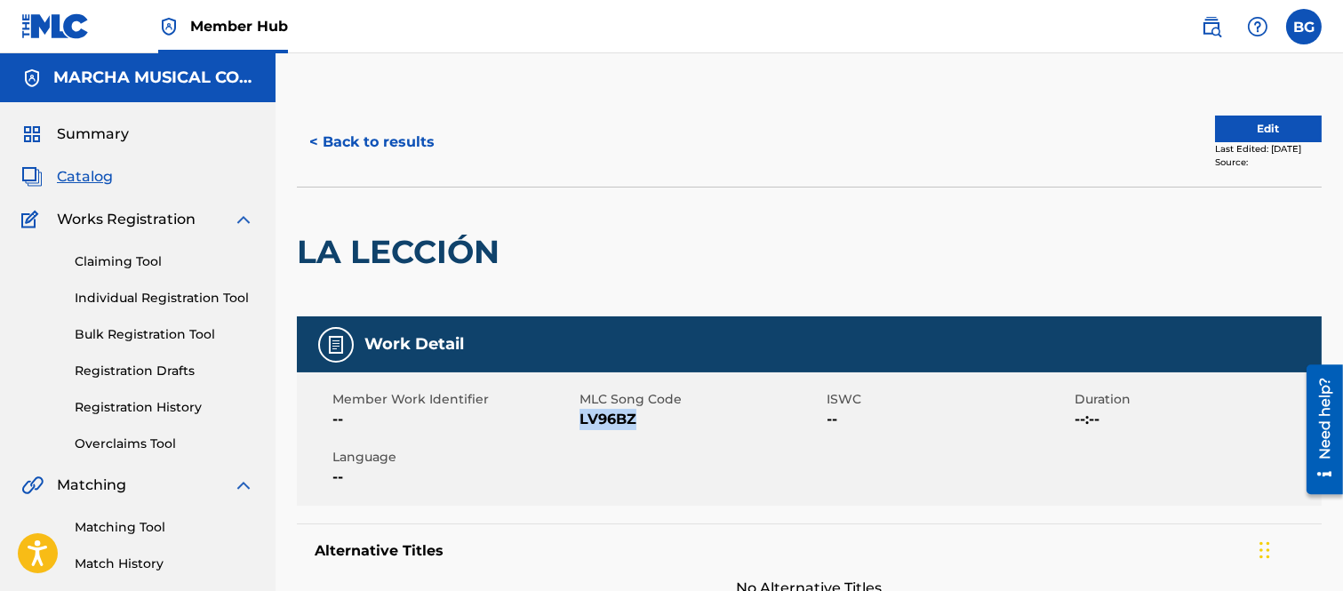
drag, startPoint x: 580, startPoint y: 418, endPoint x: 633, endPoint y: 414, distance: 53.4
click at [633, 414] on span "LV96BZ" at bounding box center [700, 419] width 243 height 21
copy span "LV96BZ"
drag, startPoint x: 589, startPoint y: 120, endPoint x: 367, endPoint y: 166, distance: 226.9
click at [591, 120] on div "< Back to results" at bounding box center [553, 142] width 513 height 44
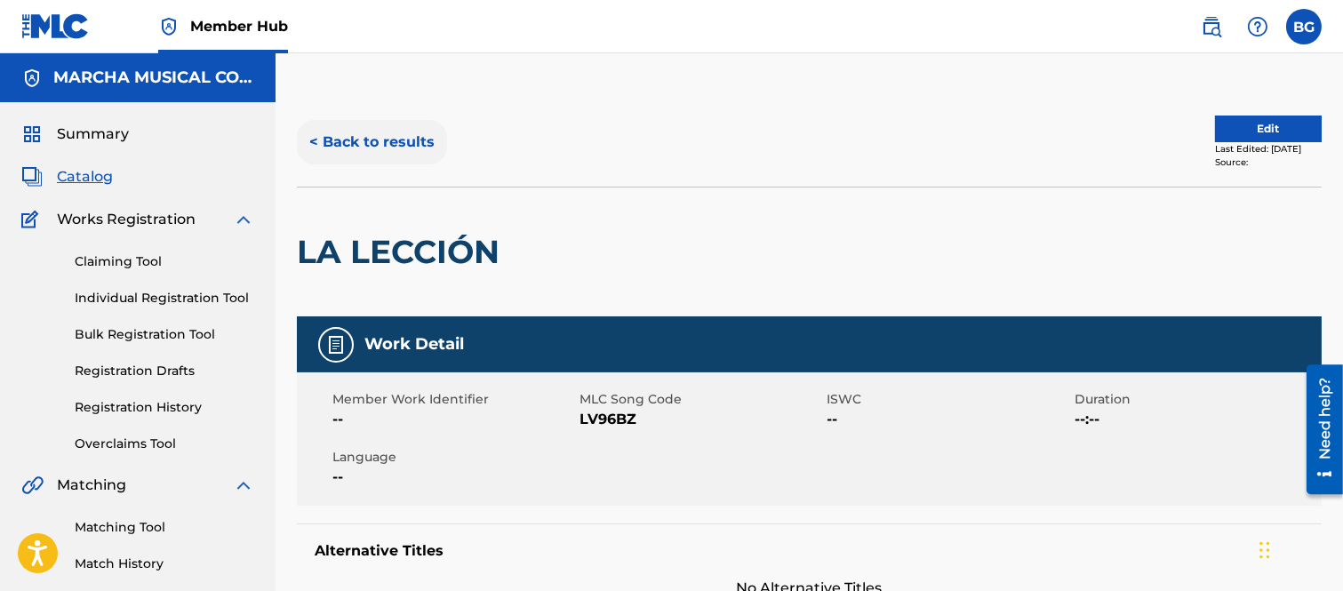
click at [318, 140] on button "< Back to results" at bounding box center [372, 142] width 150 height 44
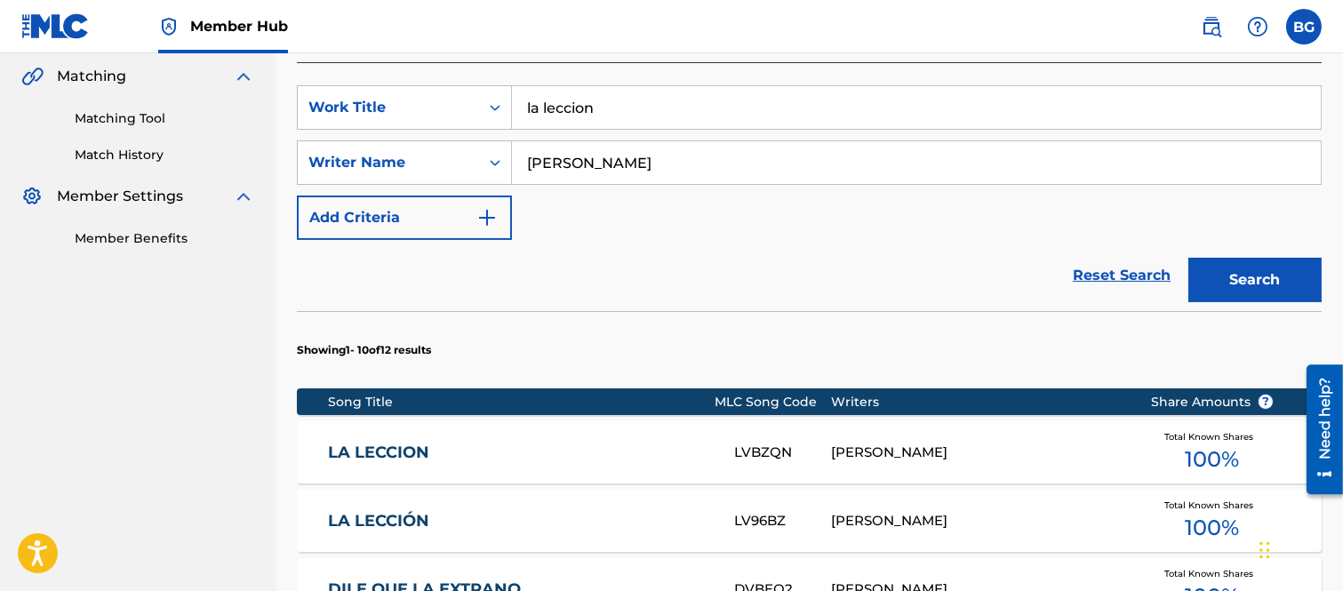
scroll to position [613, 0]
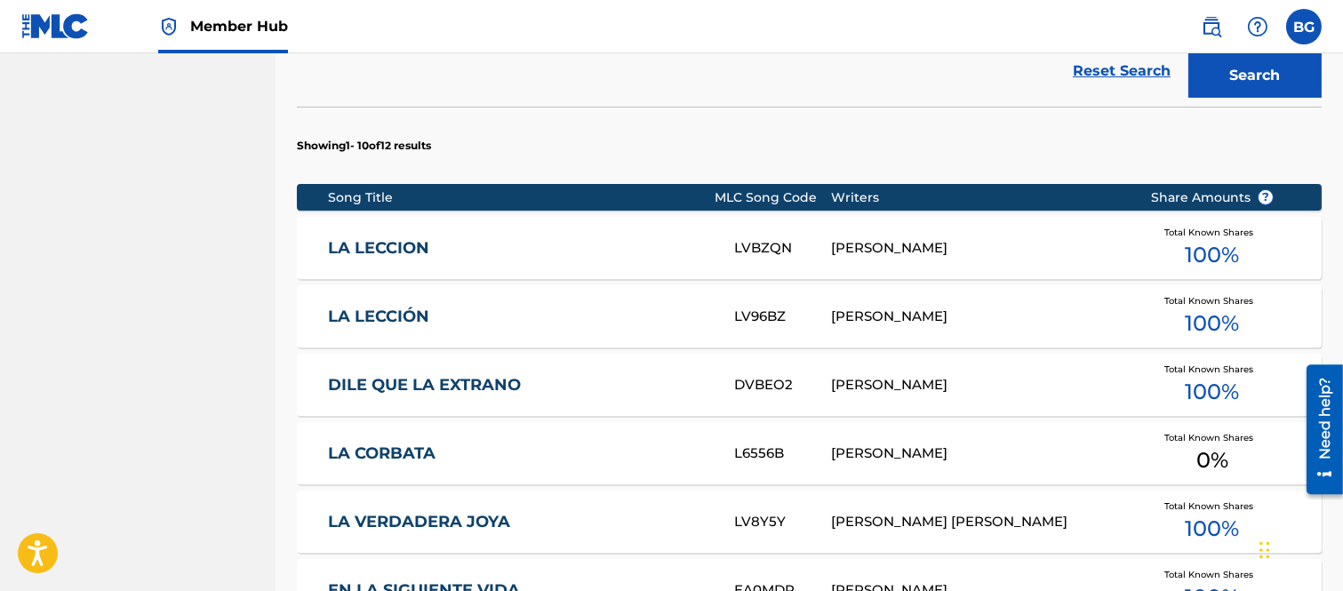
click at [389, 244] on link "LA LECCION" at bounding box center [519, 248] width 382 height 20
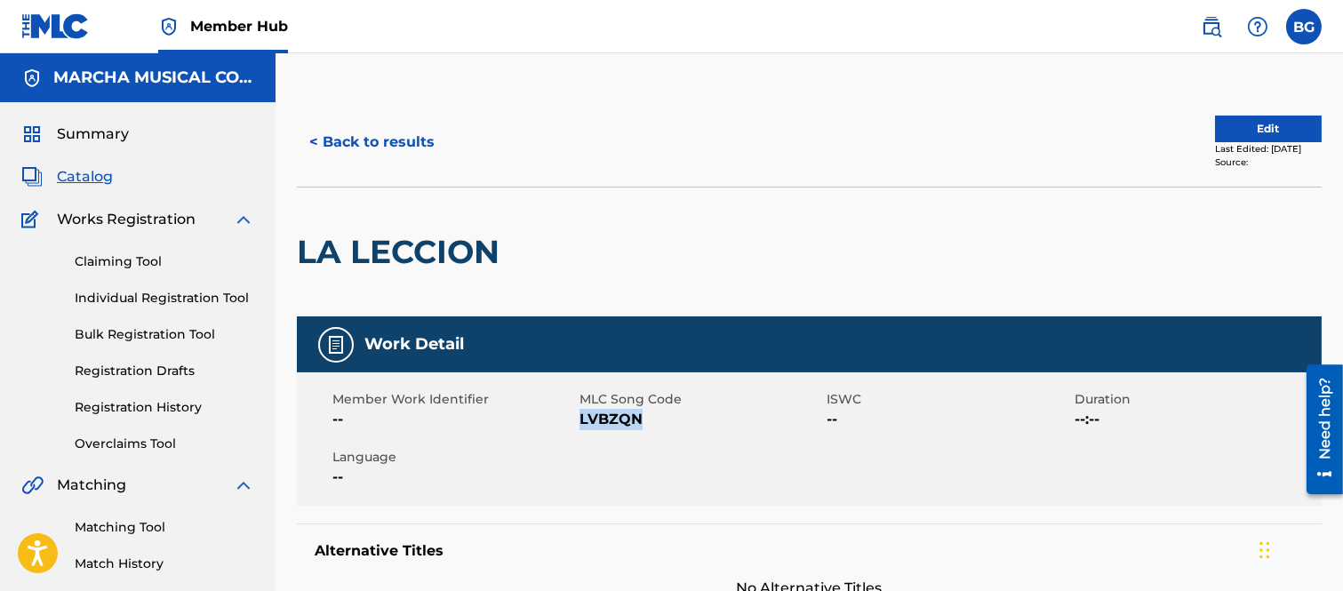
drag, startPoint x: 581, startPoint y: 420, endPoint x: 640, endPoint y: 414, distance: 59.0
click at [641, 414] on span "LVBZQN" at bounding box center [700, 419] width 243 height 21
copy span "LVBZQN"
drag, startPoint x: 652, startPoint y: 222, endPoint x: 646, endPoint y: 209, distance: 14.7
click at [652, 220] on div at bounding box center [625, 251] width 235 height 129
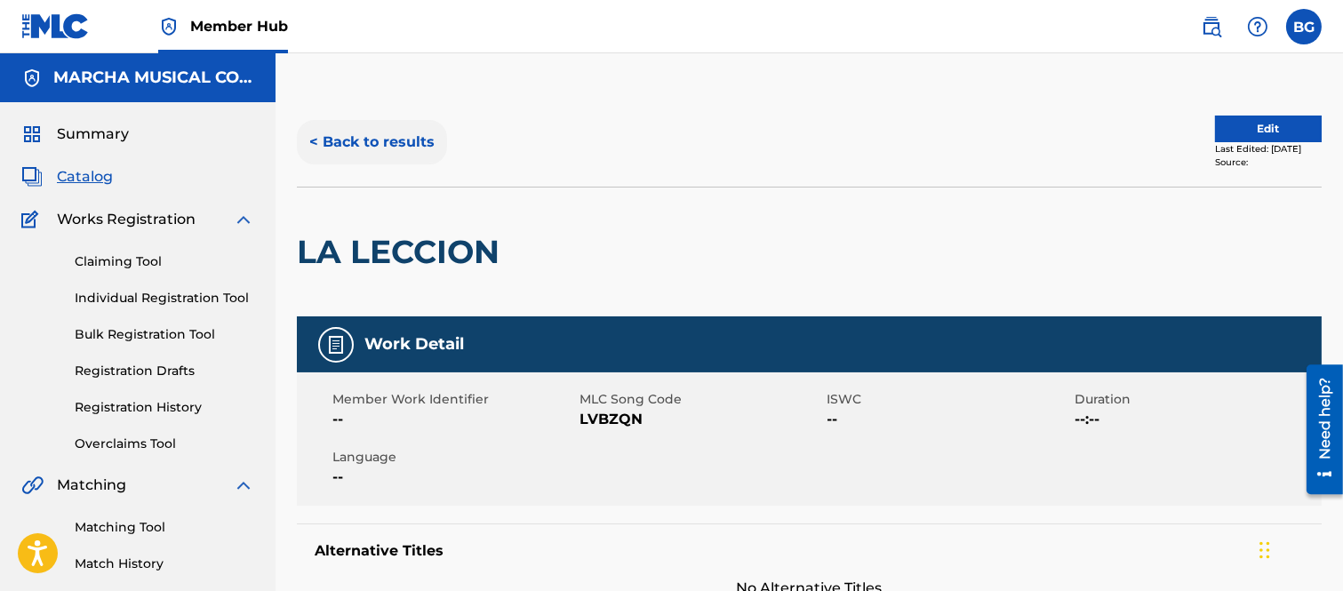
click at [314, 138] on button "< Back to results" at bounding box center [372, 142] width 150 height 44
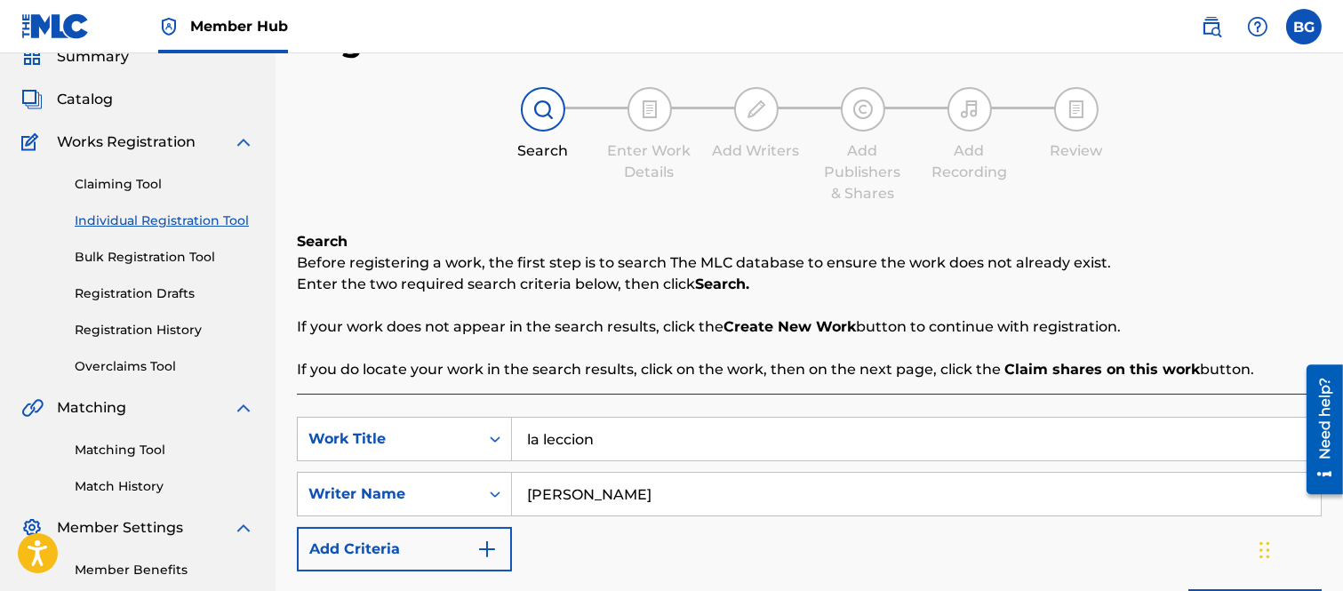
scroll to position [197, 0]
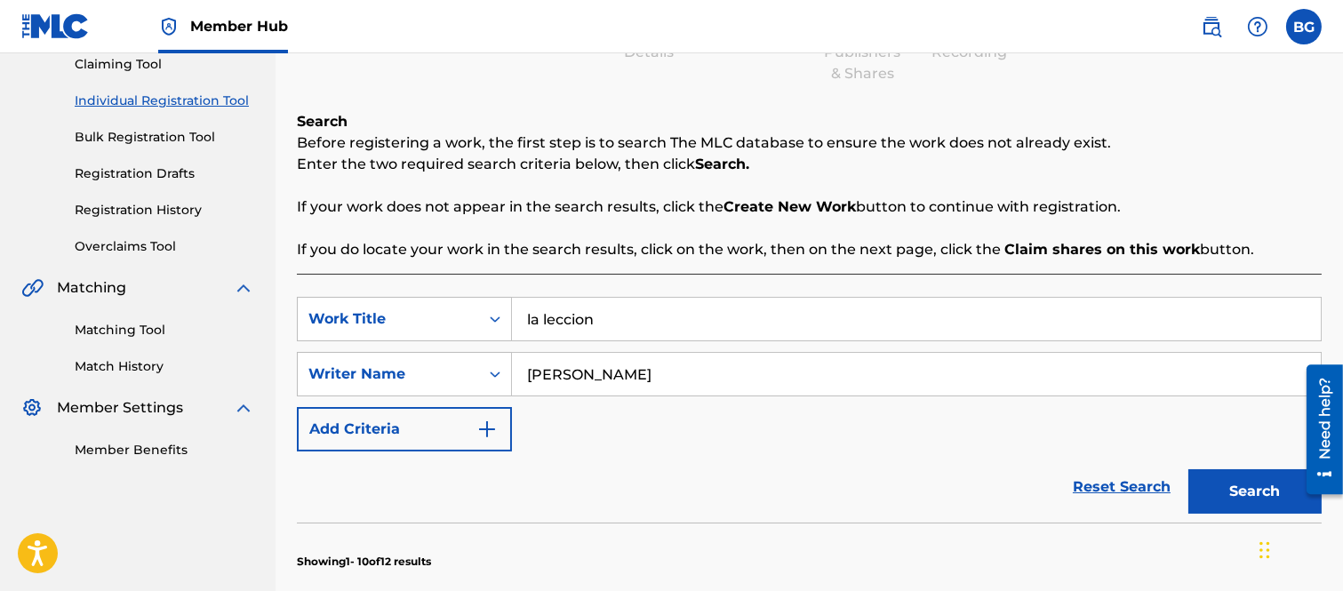
click at [631, 326] on input "la leccion" at bounding box center [916, 319] width 809 height 43
type input "l"
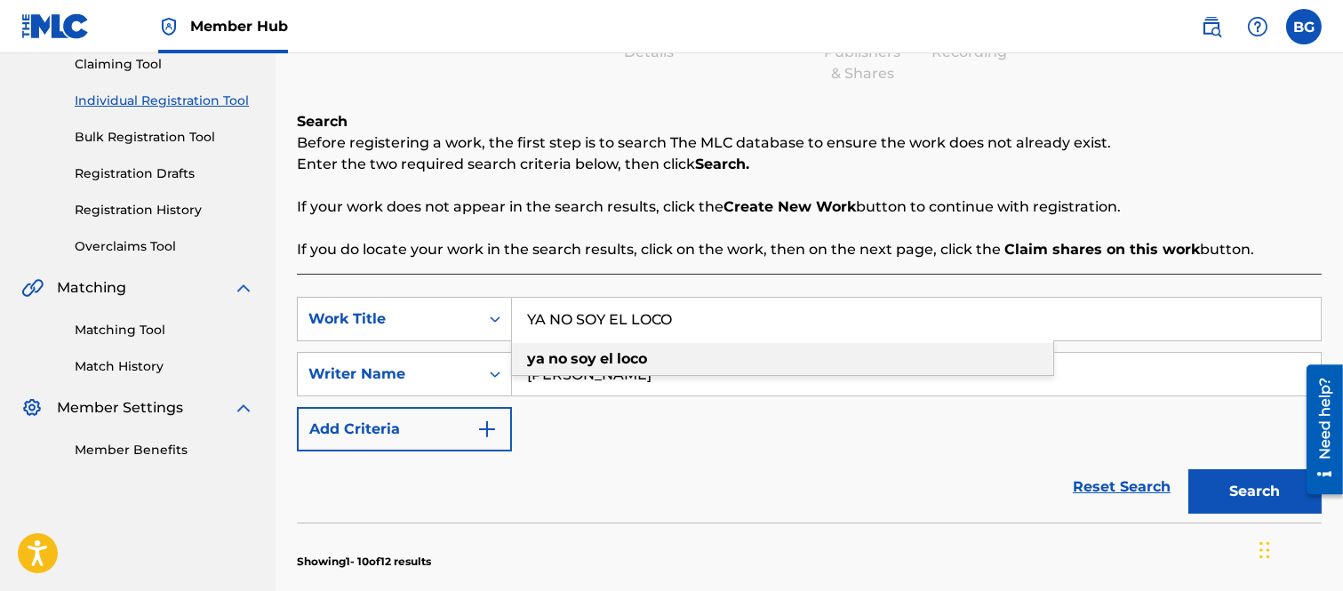
click at [595, 357] on strong "soy" at bounding box center [583, 358] width 26 height 17
type input "ya no soy el loco"
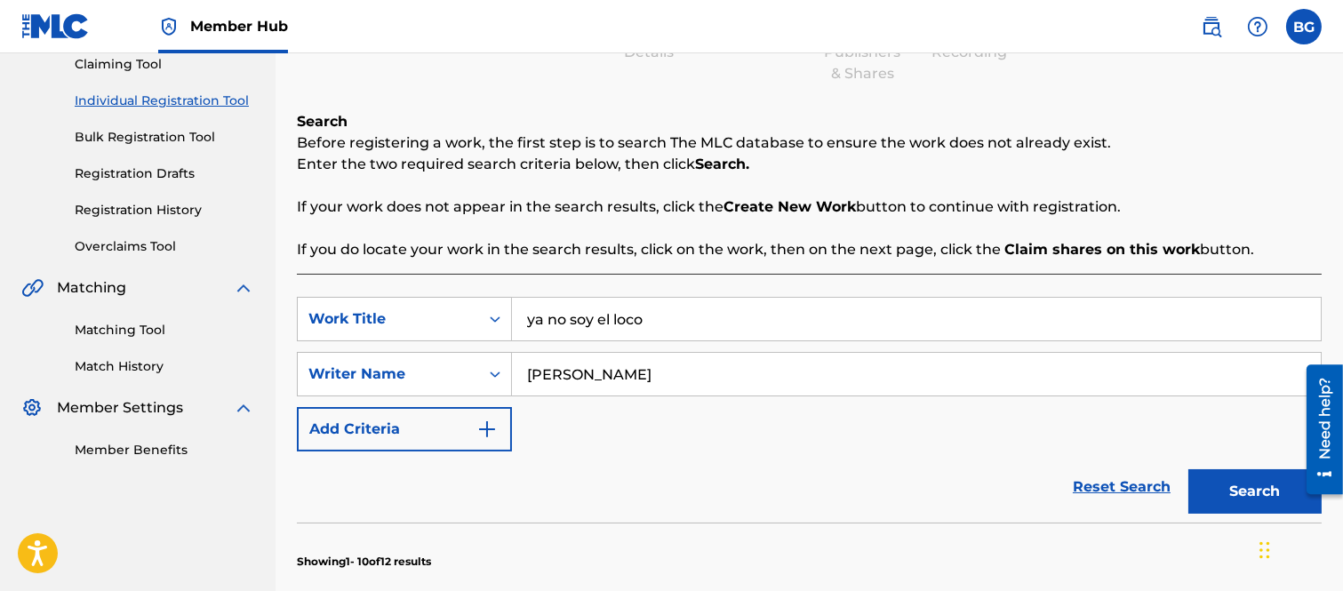
click at [684, 368] on input "[PERSON_NAME]" at bounding box center [916, 374] width 809 height 43
type input "M"
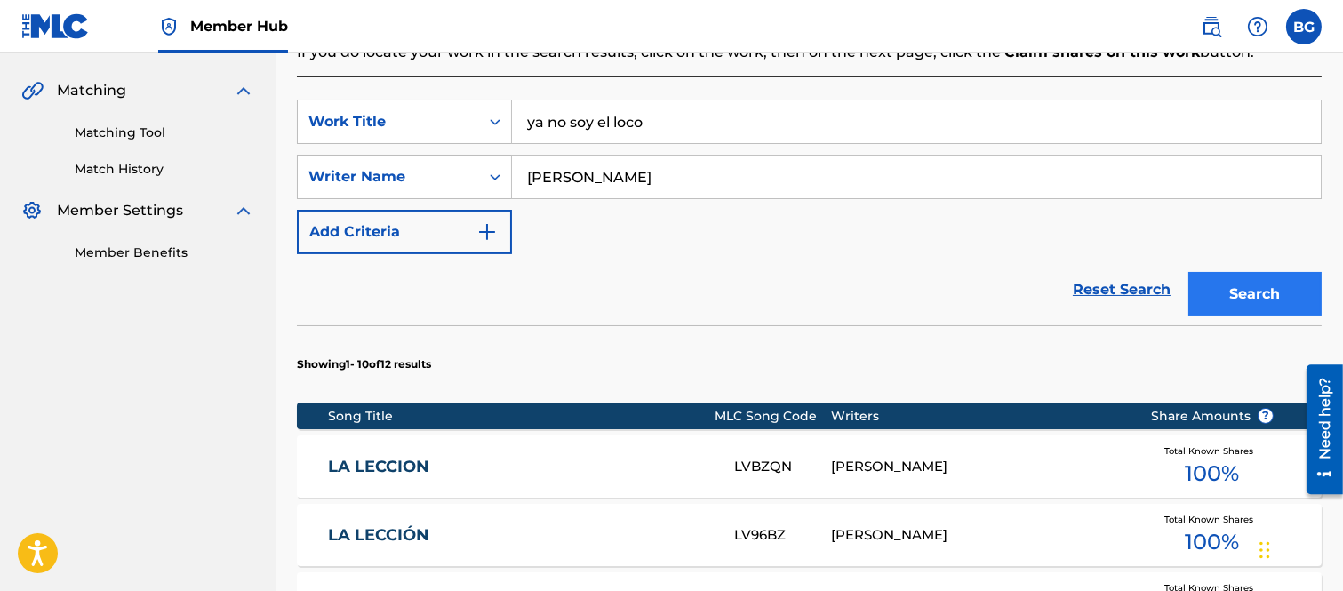
type input "[PERSON_NAME]"
click at [1245, 283] on button "Search" at bounding box center [1254, 294] width 133 height 44
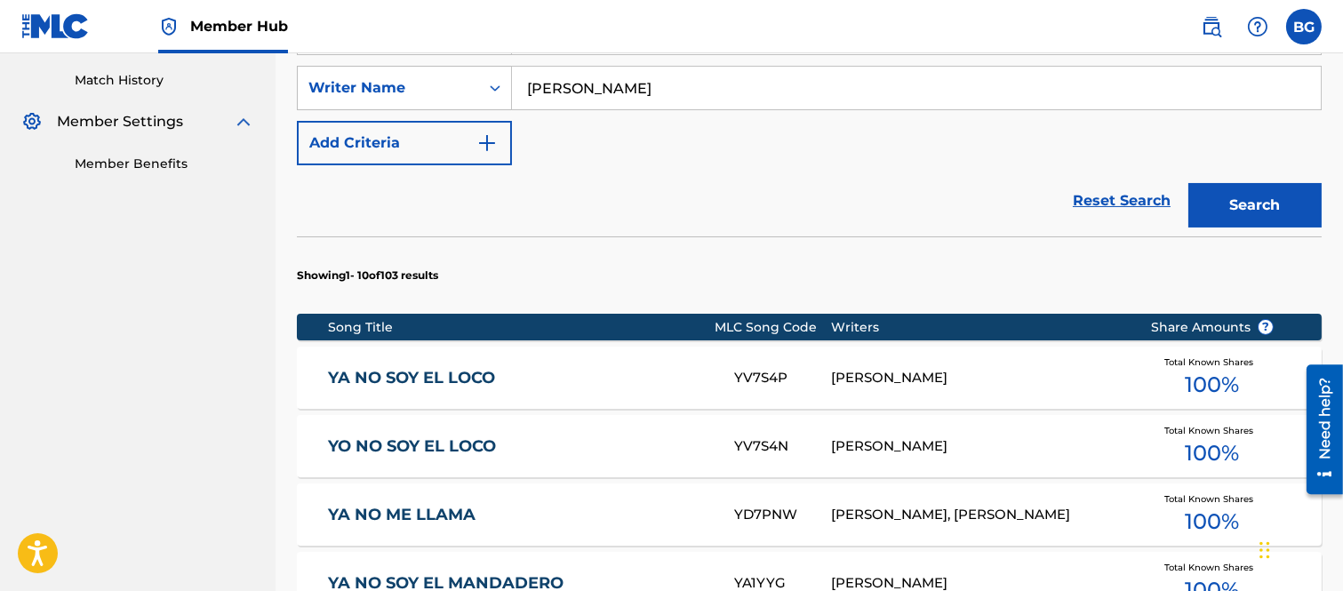
scroll to position [592, 0]
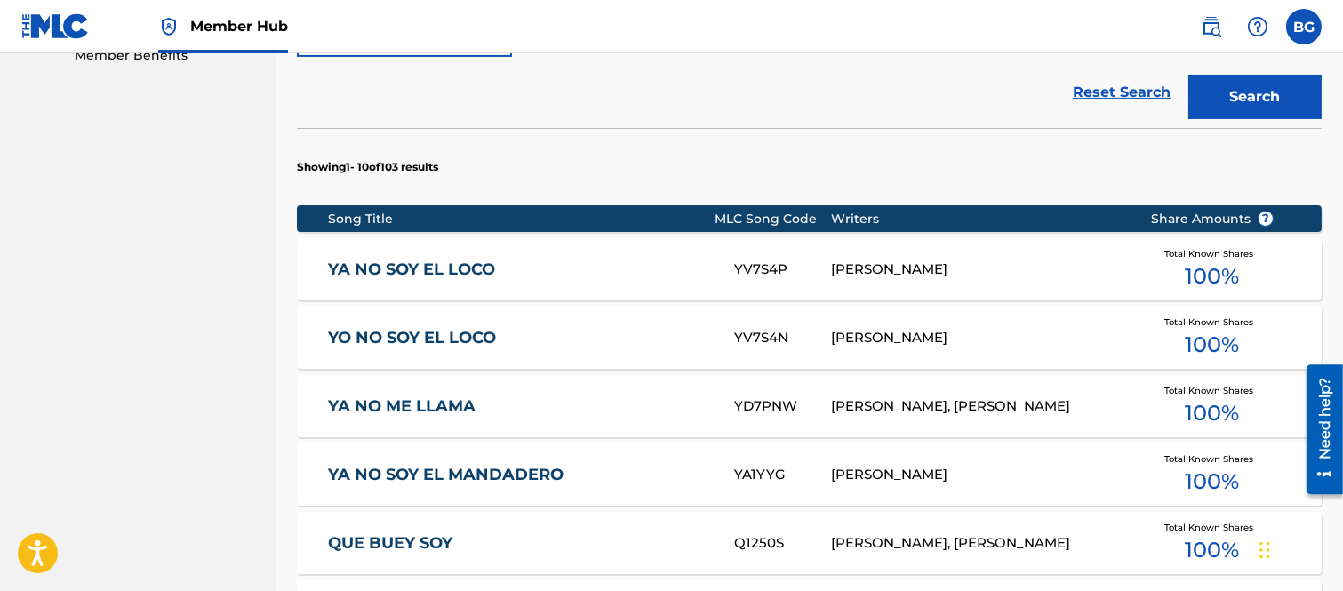
click at [389, 263] on link "YA NO SOY EL LOCO" at bounding box center [519, 269] width 382 height 20
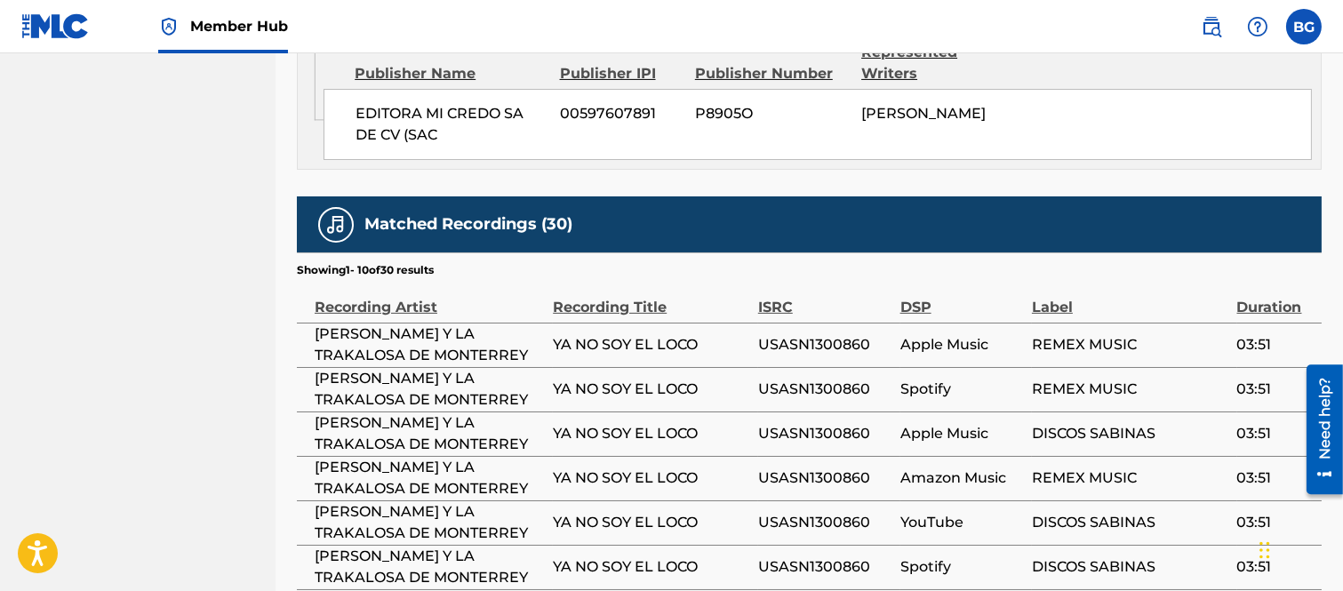
scroll to position [1086, 0]
